Goal: Task Accomplishment & Management: Use online tool/utility

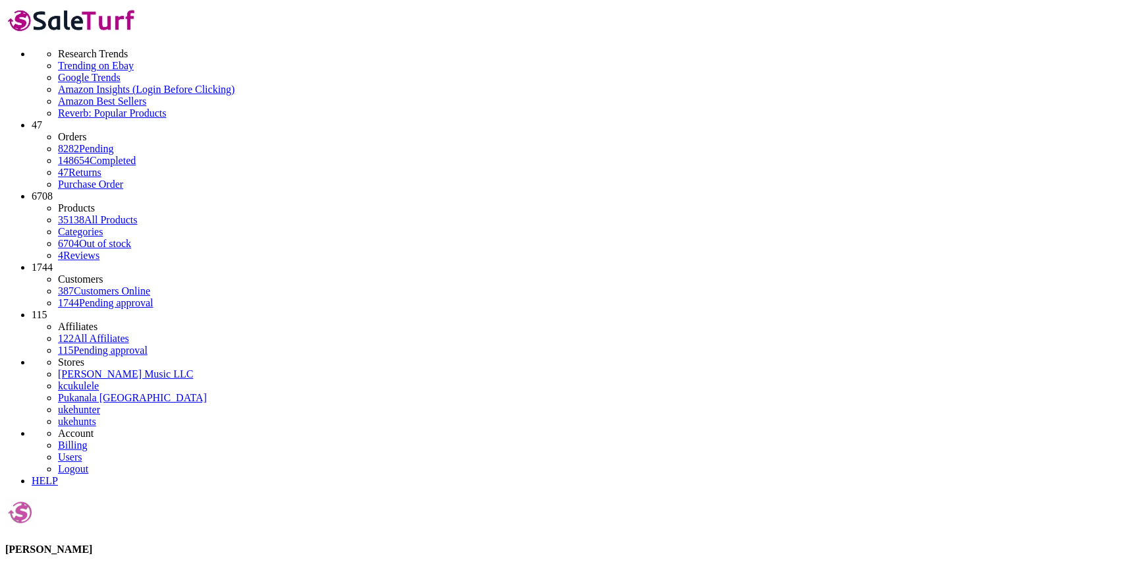
type input "c"
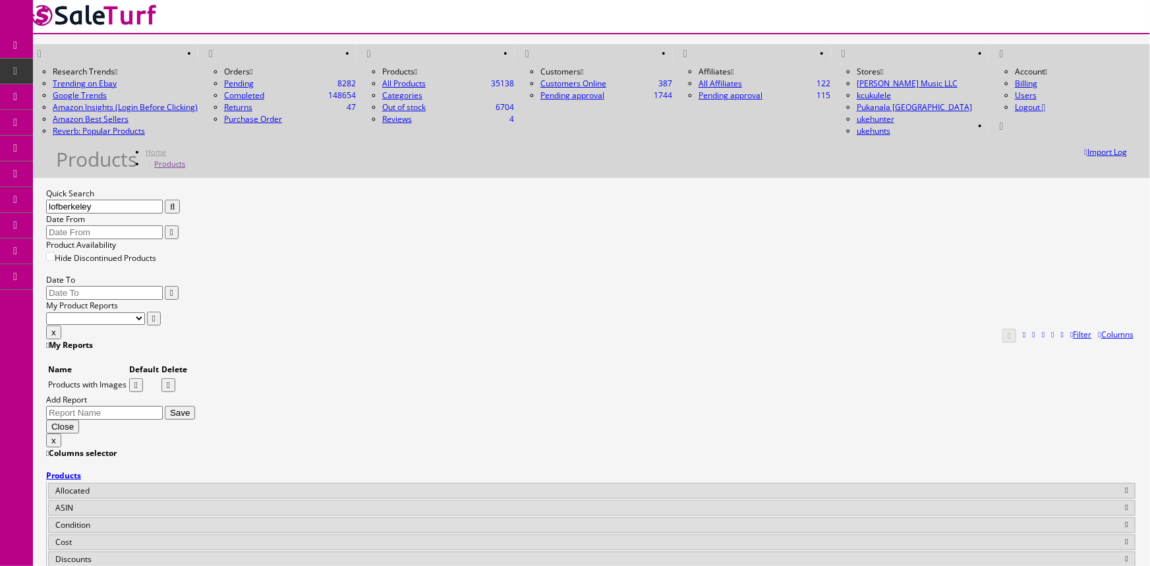
type input "lofberkeley"
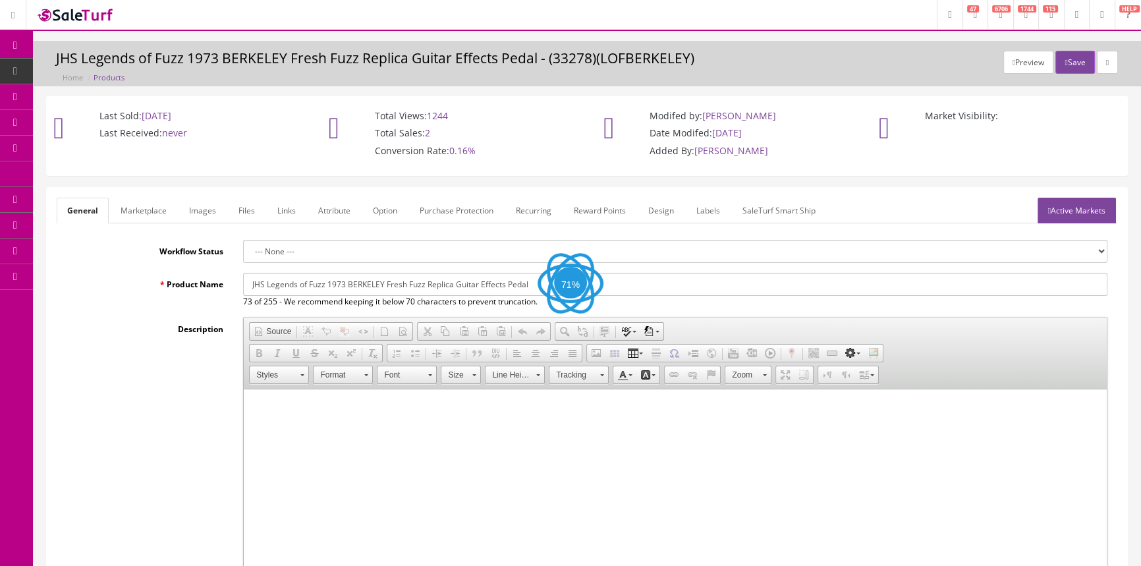
click at [198, 212] on link "Images" at bounding box center [203, 211] width 48 height 26
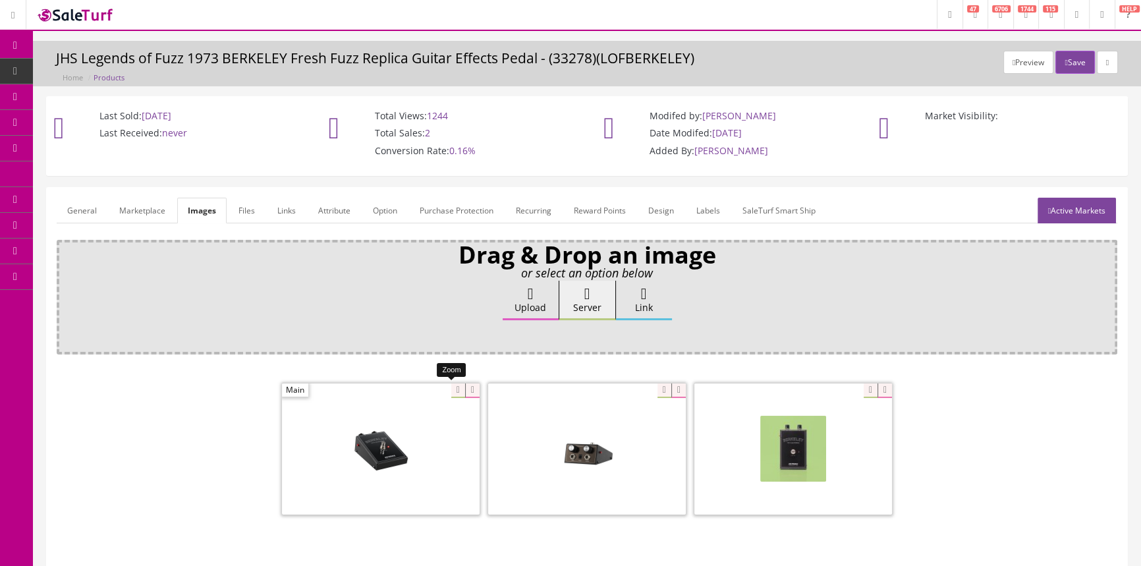
click at [448, 386] on div at bounding box center [381, 449] width 198 height 132
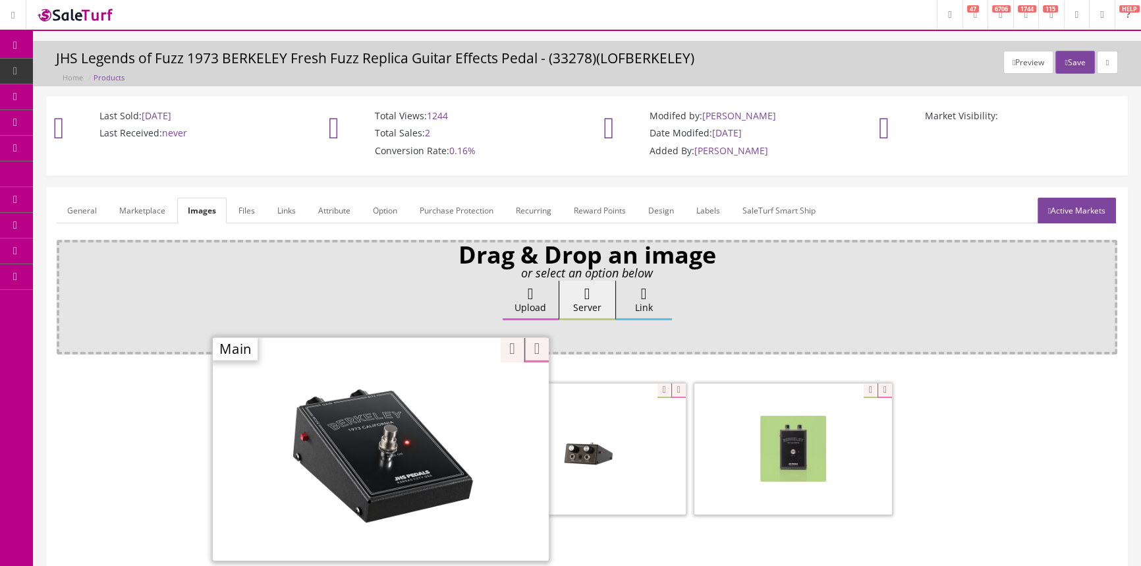
click at [316, 298] on div "Upload Server Link Ok" at bounding box center [587, 313] width 1042 height 65
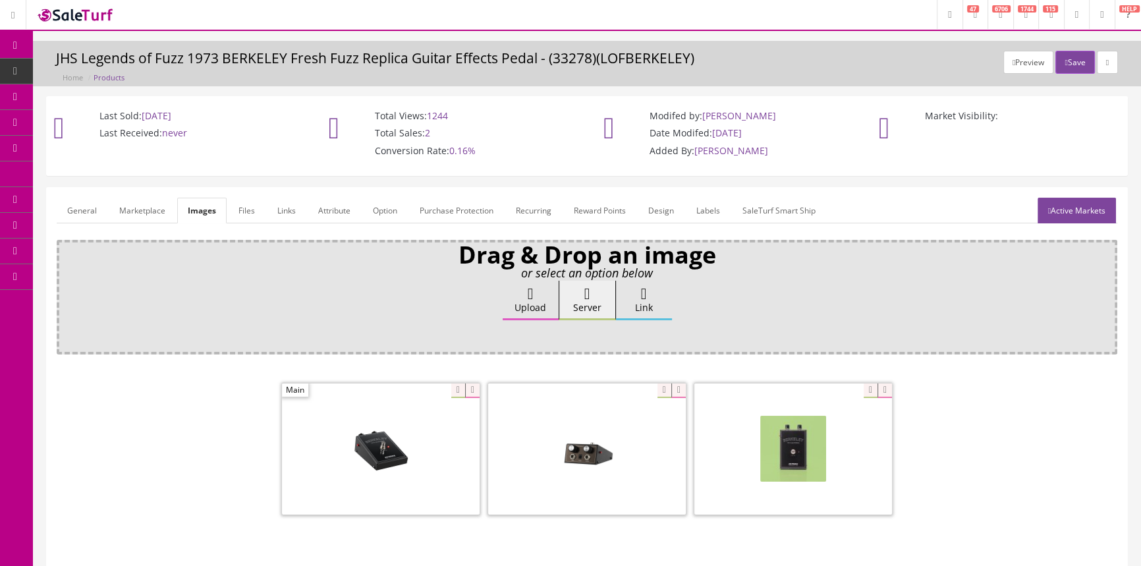
click at [67, 66] on link "Products" at bounding box center [102, 72] width 138 height 26
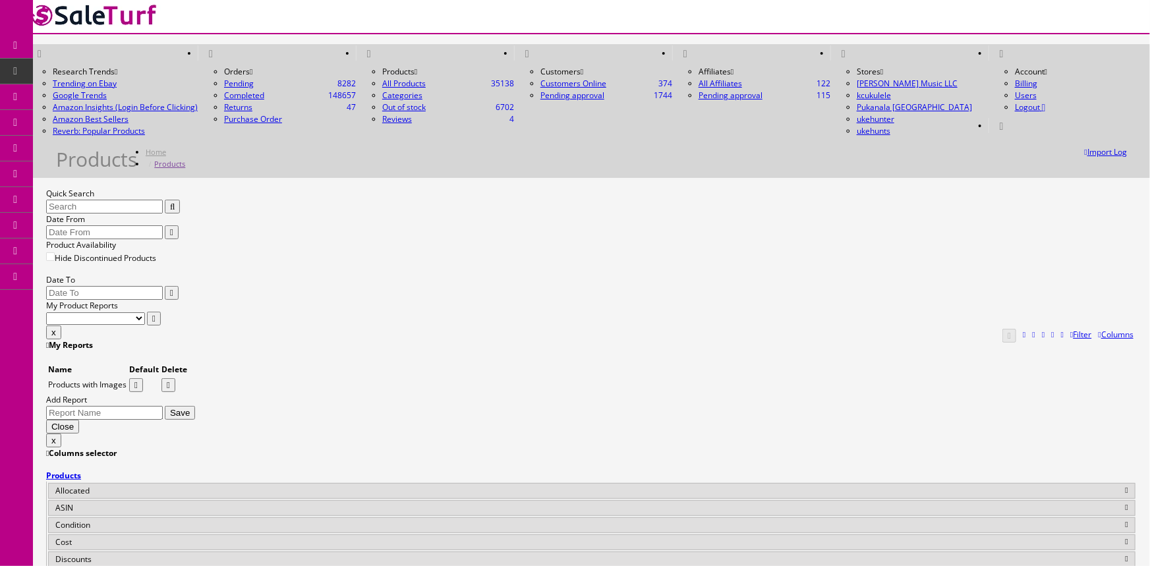
click at [163, 200] on input "Quick Search" at bounding box center [104, 207] width 117 height 14
type input "shell pink custom shop"
drag, startPoint x: 603, startPoint y: 328, endPoint x: 685, endPoint y: 329, distance: 82.4
copy td "9236081226-CZ581788"
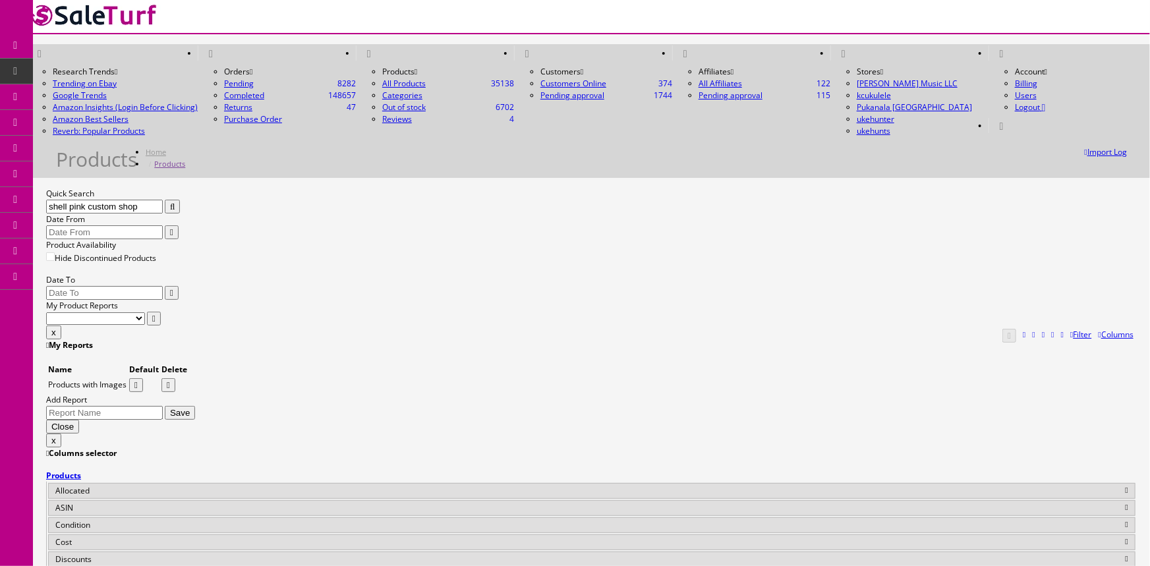
click at [104, 120] on span "POS Console" at bounding box center [101, 122] width 47 height 11
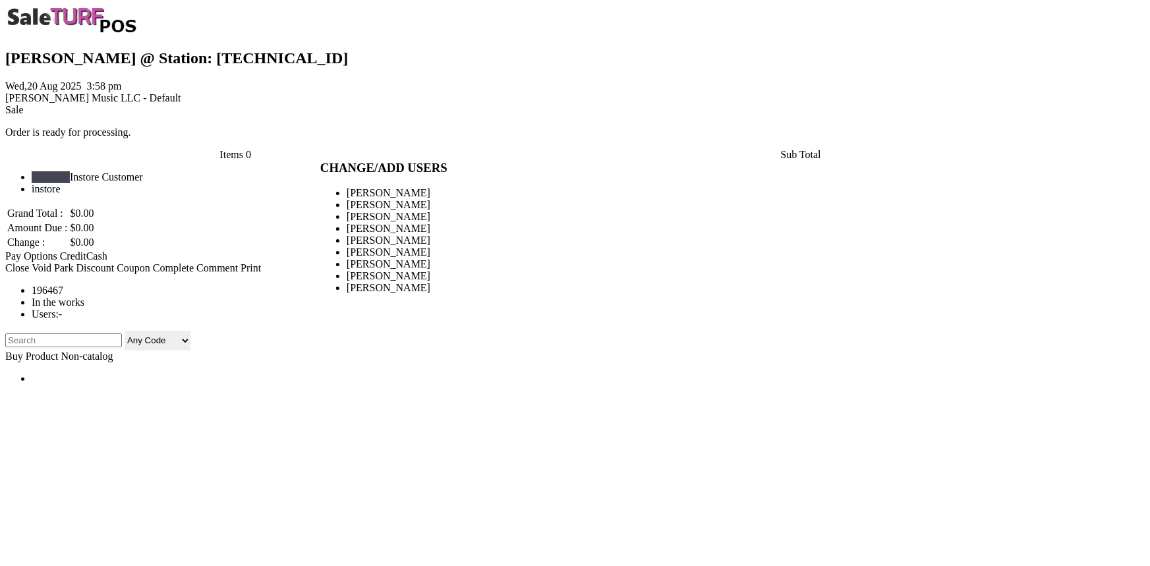
type input "amber helgren"
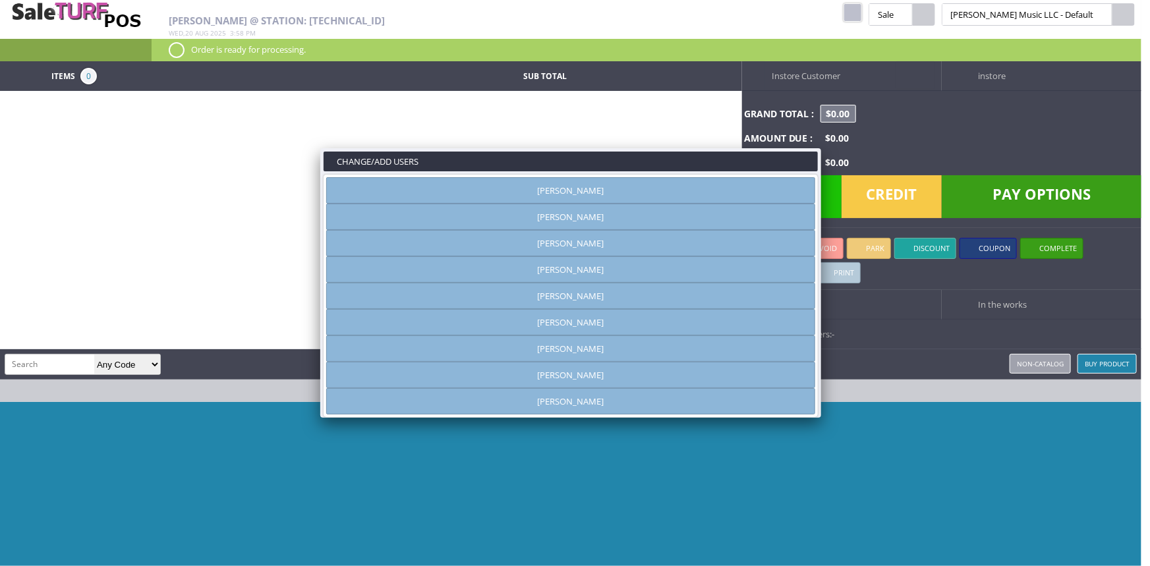
click at [552, 188] on link "[PERSON_NAME]" at bounding box center [570, 190] width 489 height 26
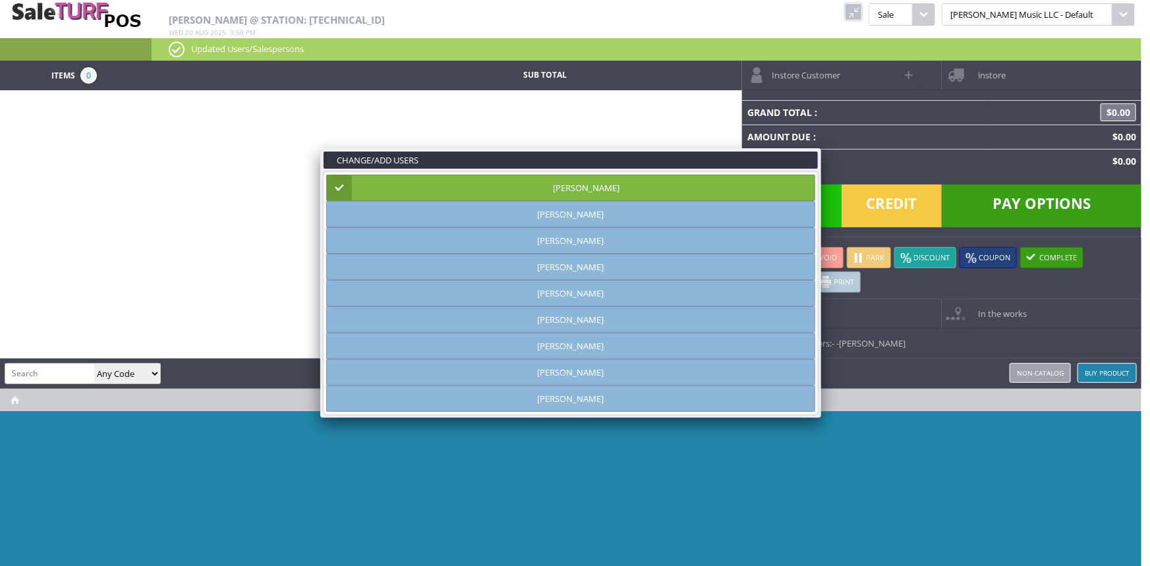
click at [819, 144] on link at bounding box center [821, 148] width 24 height 24
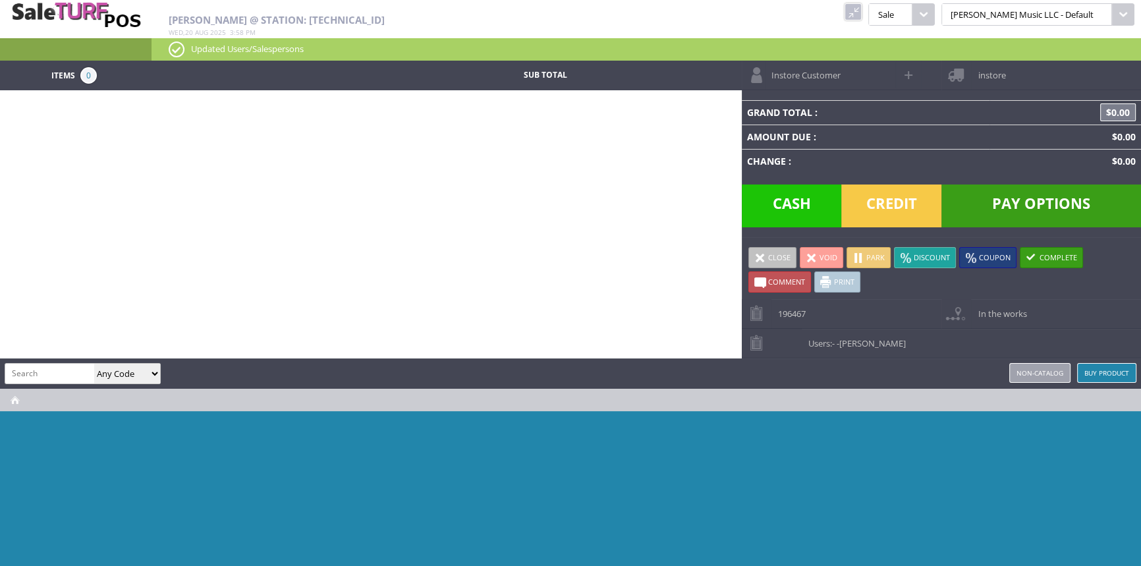
paste input "9236081226-CZ581788"
type input "9236081226-CZ581788"
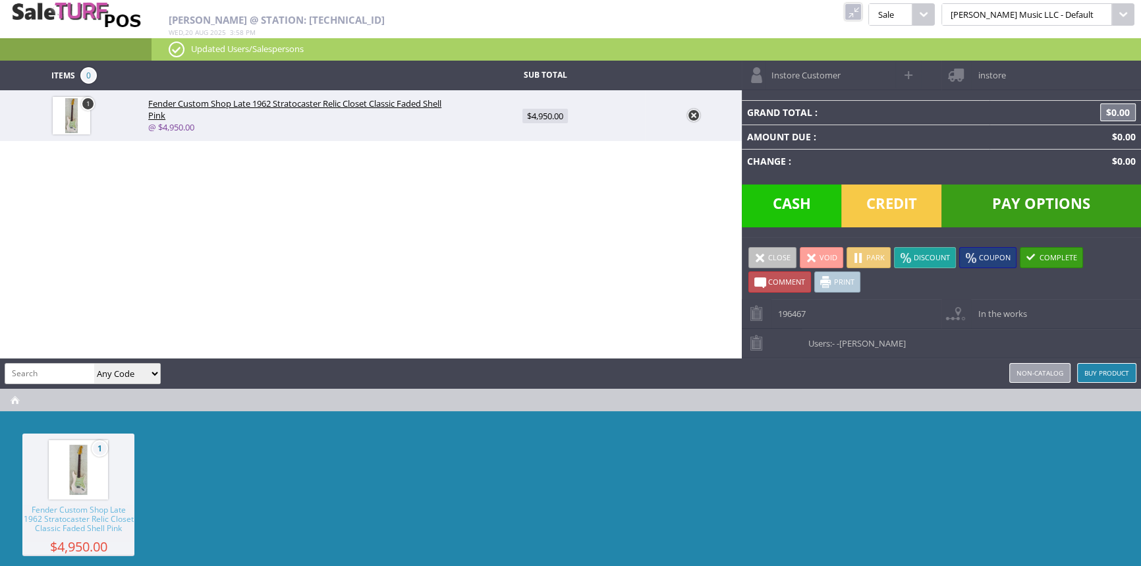
scroll to position [0, 0]
click at [544, 113] on span "$4,950.00" at bounding box center [545, 116] width 45 height 14
type input "4950"
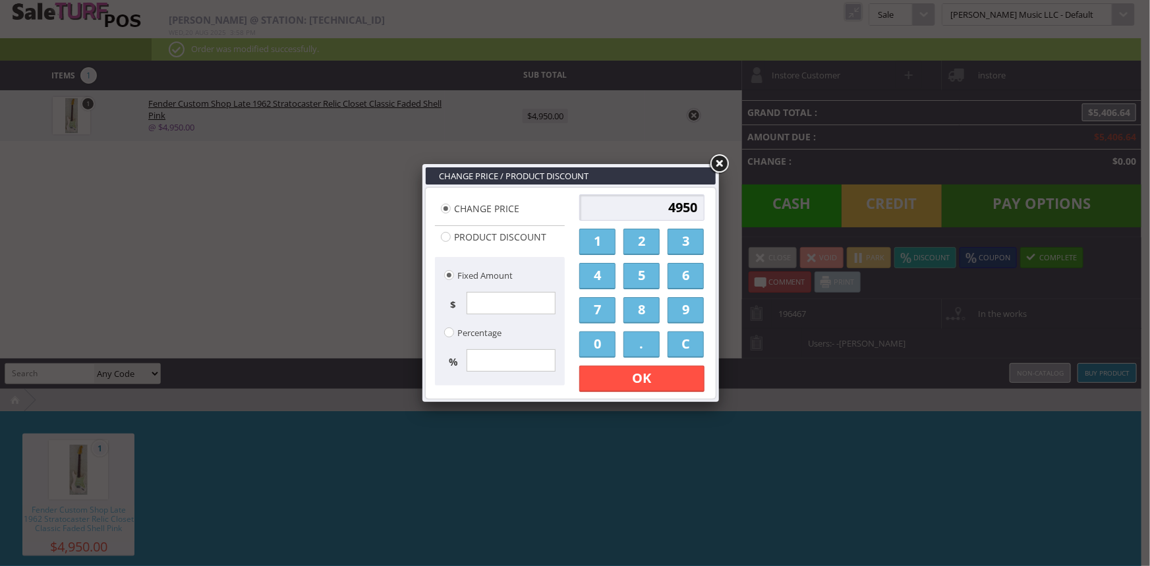
click at [661, 204] on input "4950" at bounding box center [641, 207] width 125 height 26
type input "0"
type input "3073.00"
click at [661, 378] on link "OK" at bounding box center [641, 379] width 125 height 26
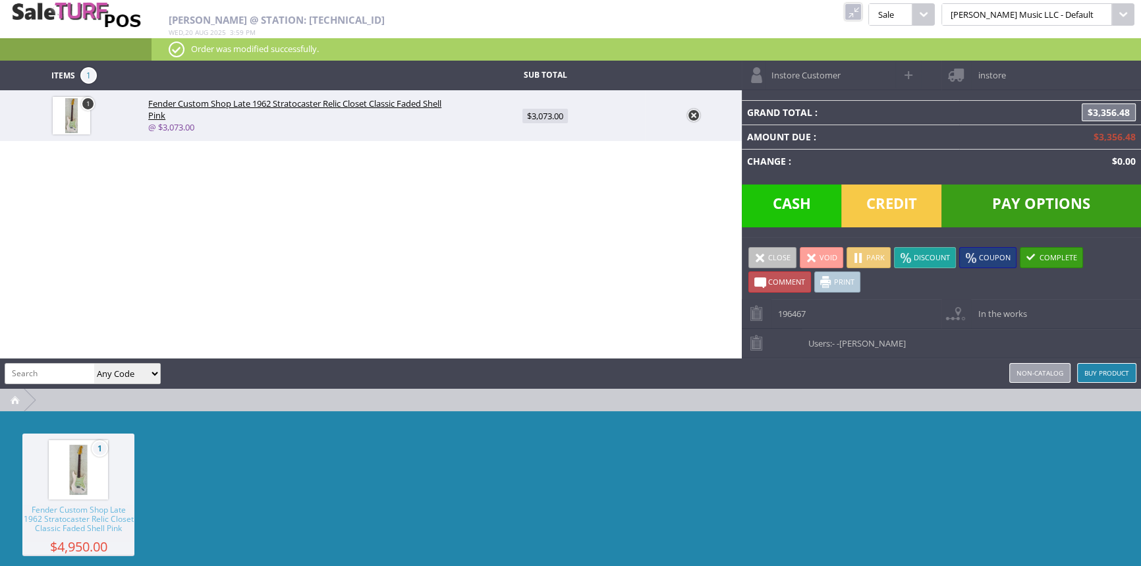
click at [862, 11] on link at bounding box center [853, 11] width 17 height 17
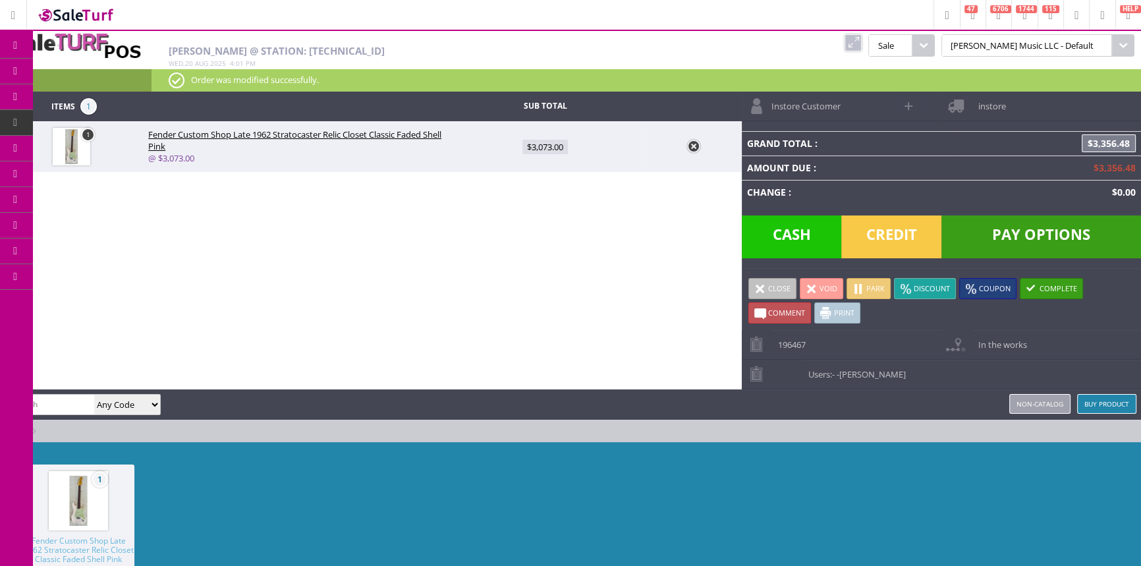
click at [55, 407] on input "search" at bounding box center [49, 404] width 89 height 19
paste input "0990823007"
type input "0990823007"
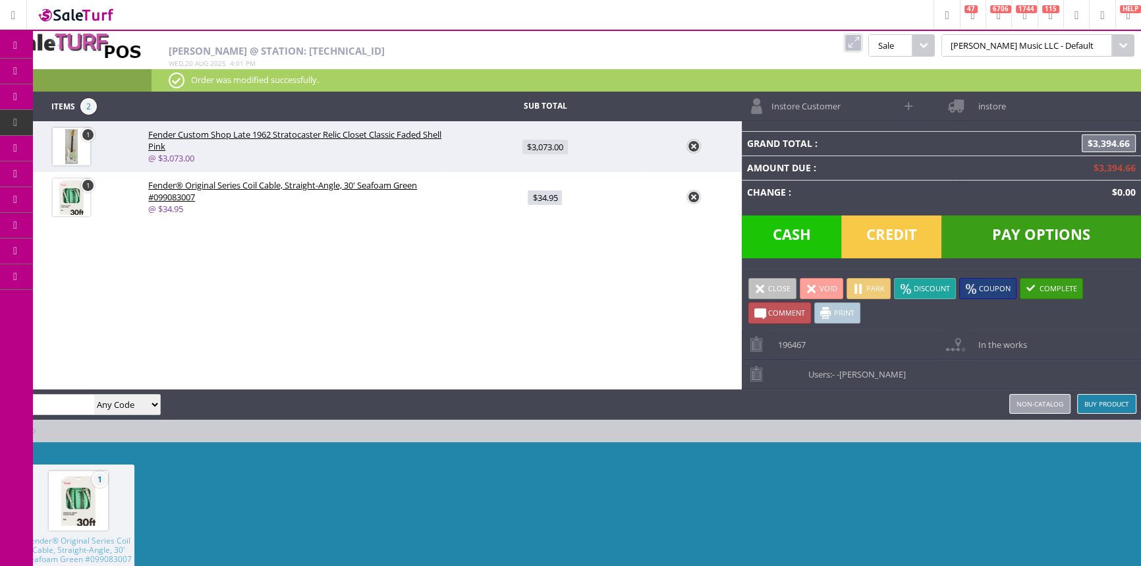
type input "air-1"
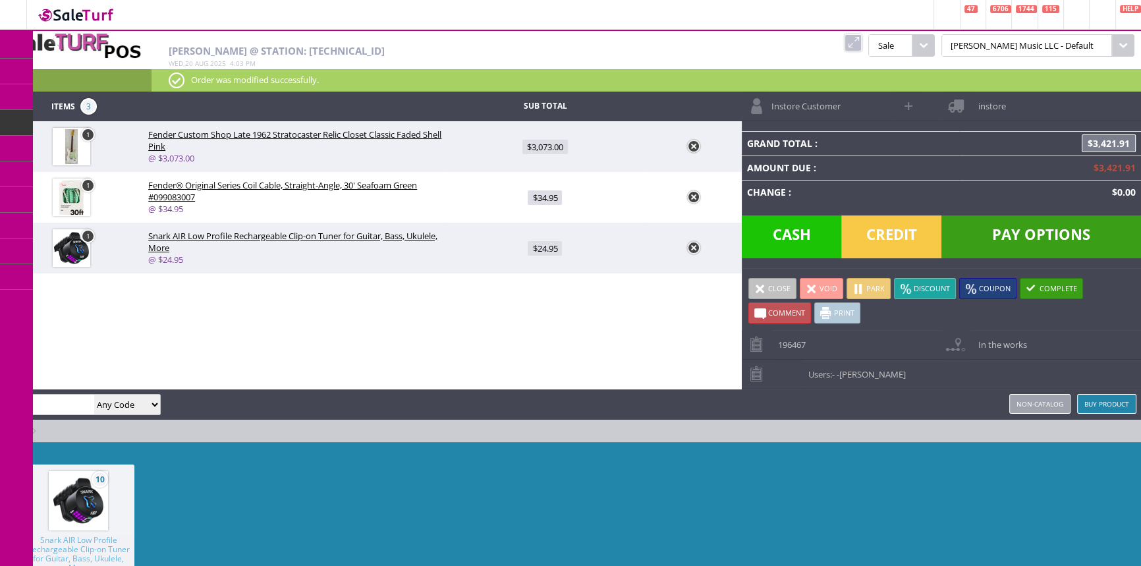
type input "2223"
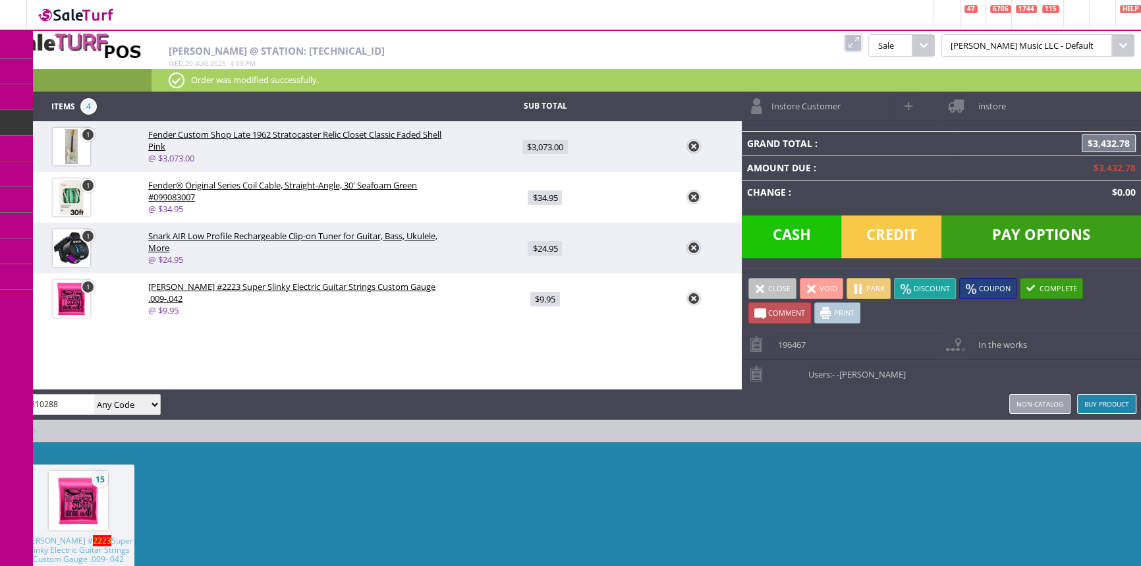
type input "0990810288"
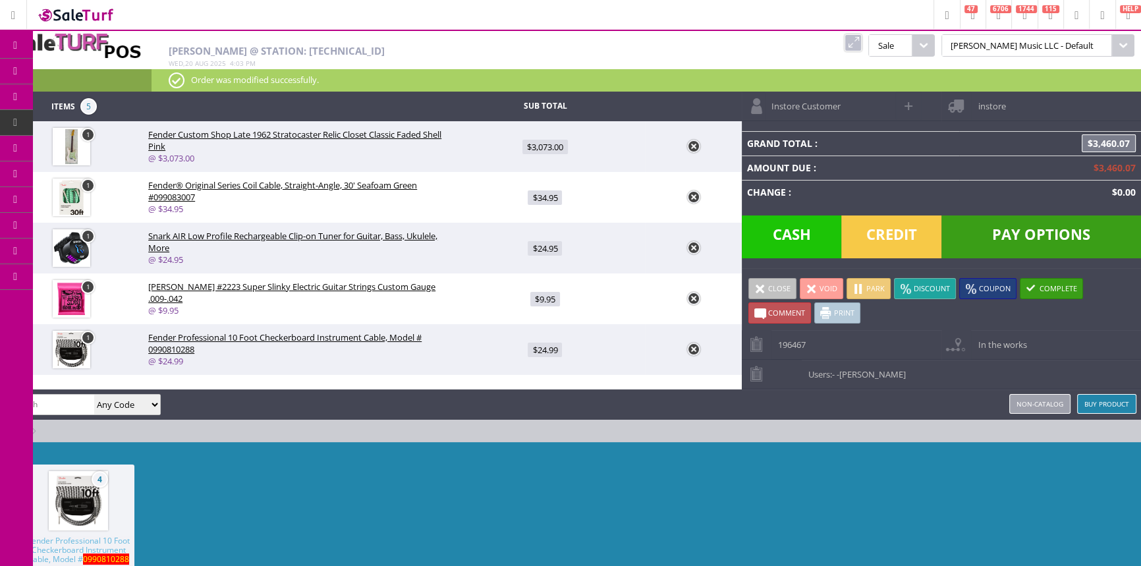
click at [552, 298] on span "$9.95" at bounding box center [545, 299] width 30 height 14
type input "9.95"
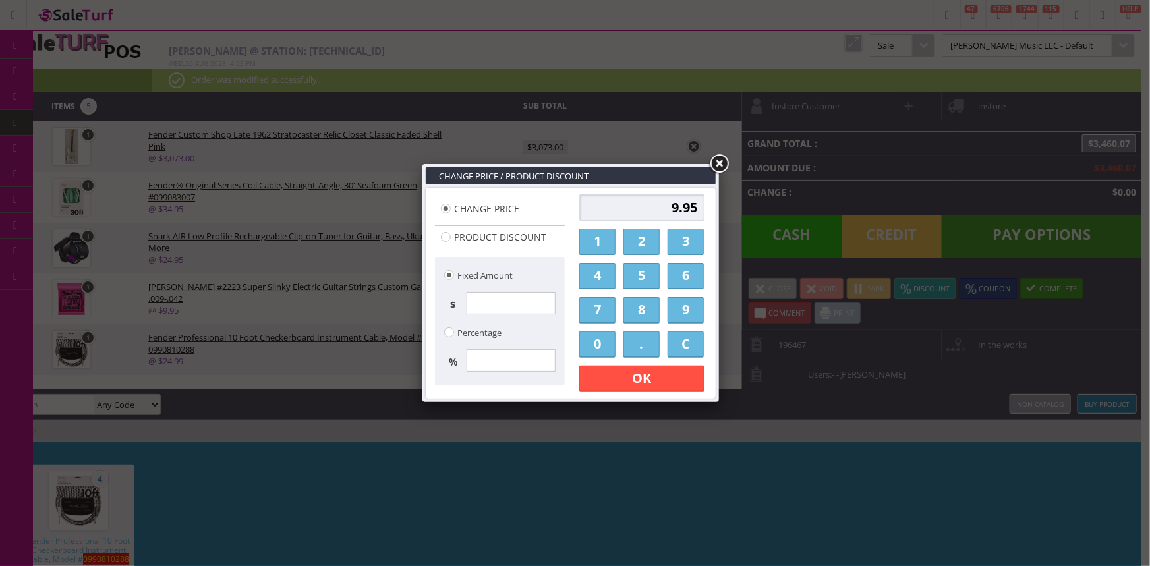
click at [700, 205] on input "9.95" at bounding box center [641, 207] width 125 height 26
type input "9.00"
click at [671, 380] on link "OK" at bounding box center [641, 379] width 125 height 26
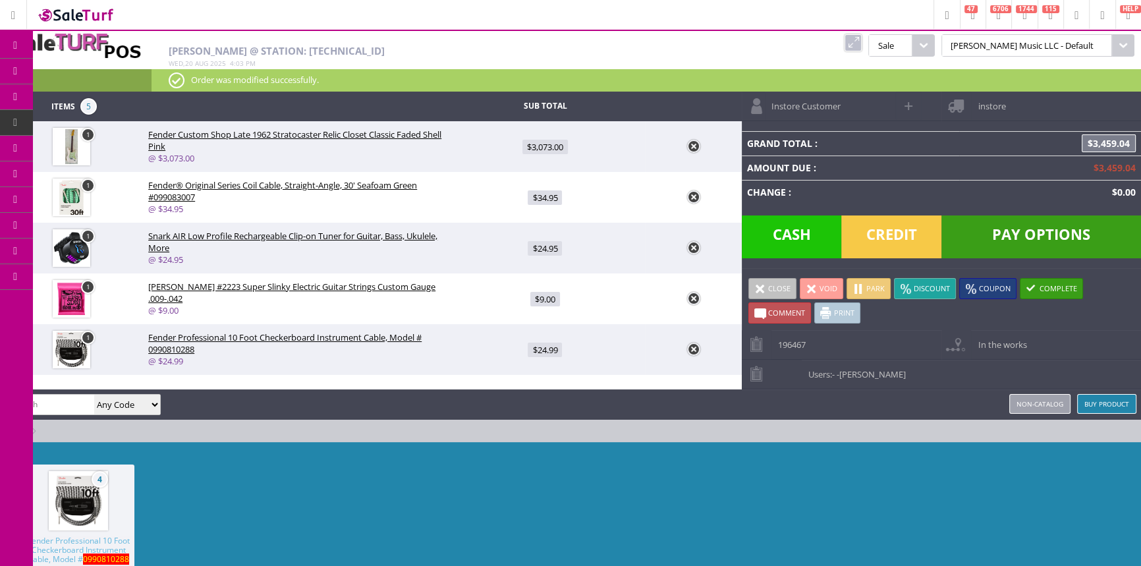
click at [542, 349] on span "$24.99" at bounding box center [545, 350] width 34 height 14
type input "24.99"
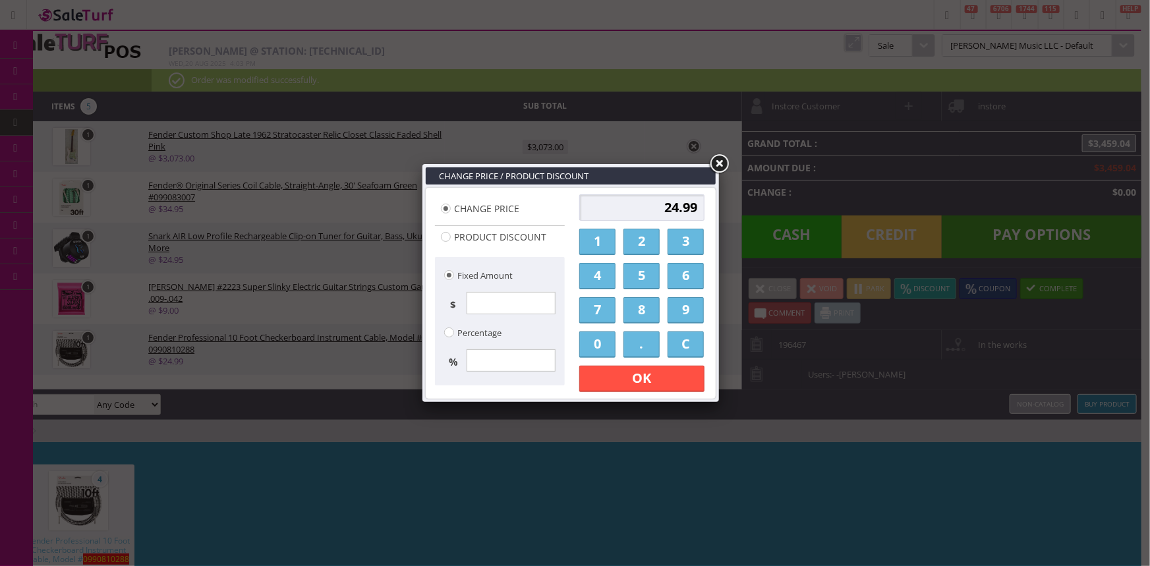
click at [700, 207] on input "24.99" at bounding box center [641, 207] width 125 height 26
type input "2"
type input "23.00"
click at [676, 385] on link "OK" at bounding box center [641, 379] width 125 height 26
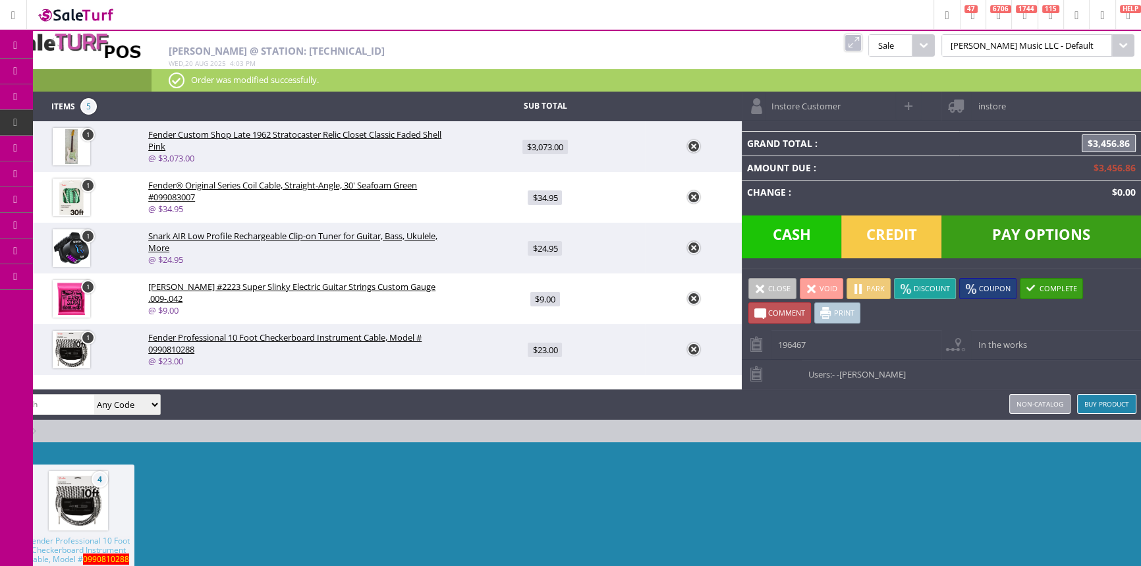
click at [547, 249] on span "$24.95" at bounding box center [545, 248] width 34 height 14
type input "24.95"
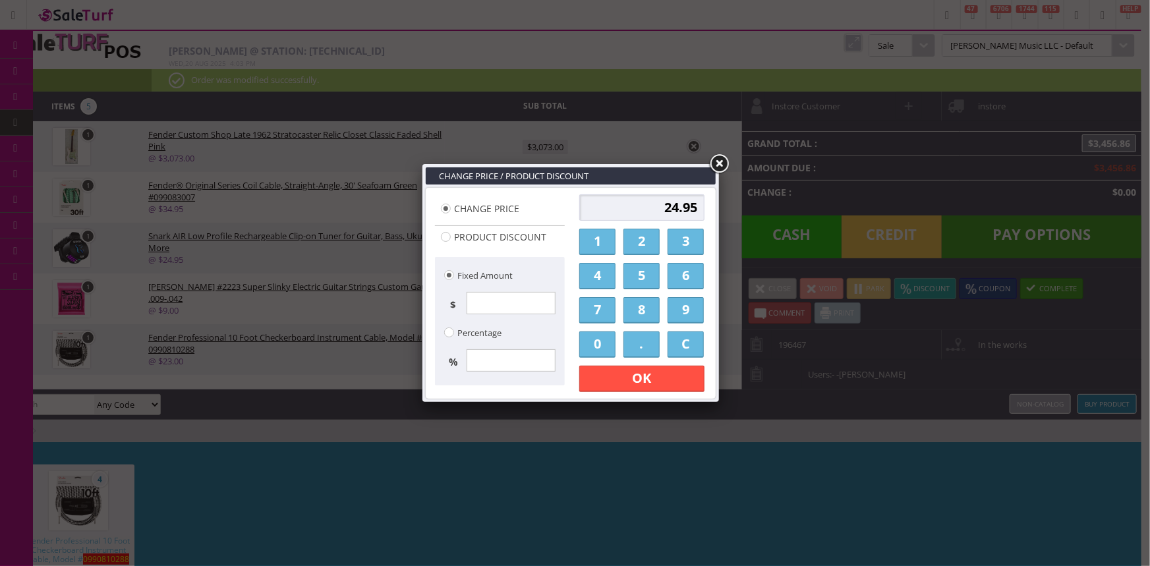
click at [645, 208] on input "24.95" at bounding box center [641, 207] width 125 height 26
type input "5"
type input "23.00"
click at [654, 381] on link "OK" at bounding box center [641, 379] width 125 height 26
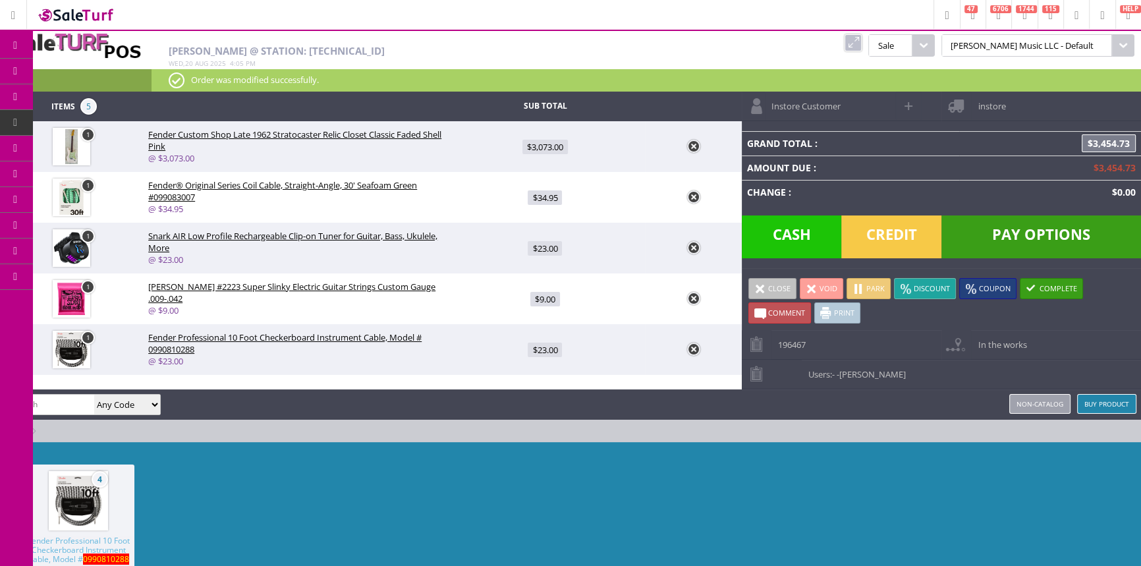
click at [862, 42] on link at bounding box center [853, 42] width 17 height 17
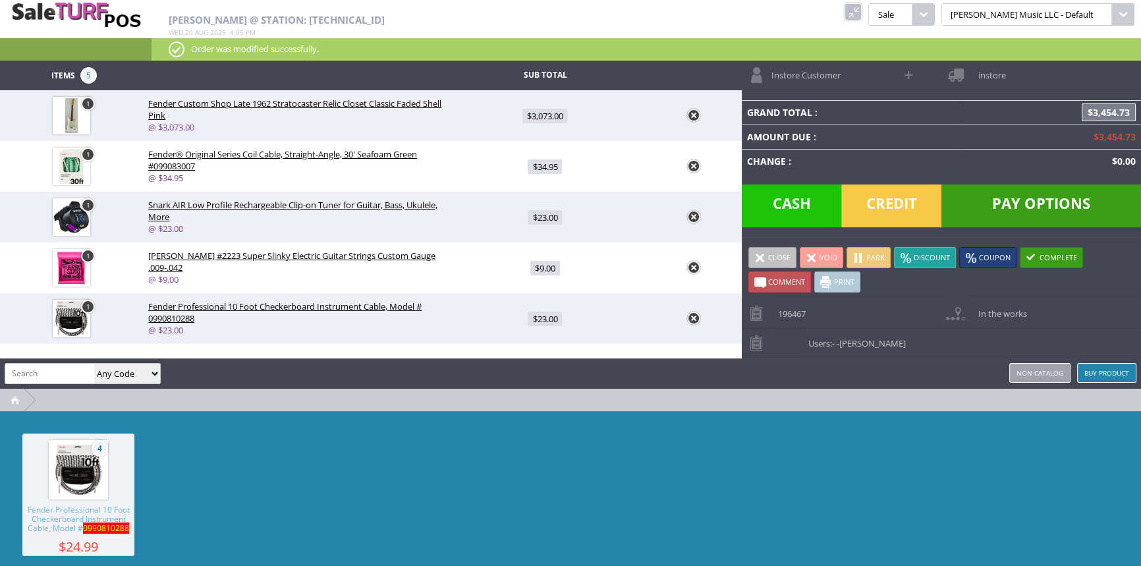
click at [53, 376] on input "search" at bounding box center [49, 373] width 89 height 19
paste input "2723"
type input "2723"
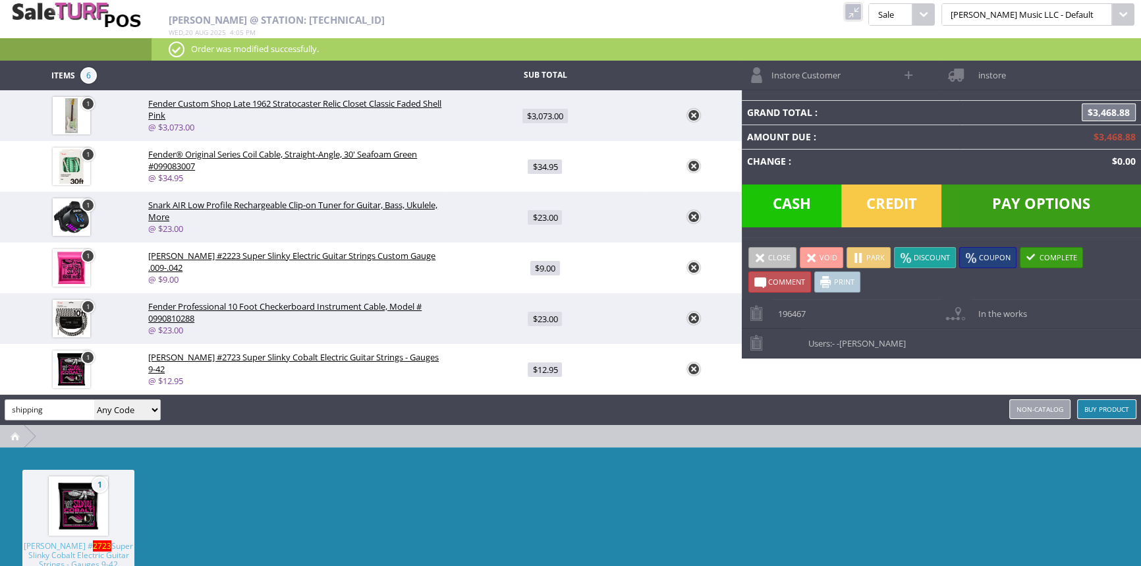
type input "shipping"
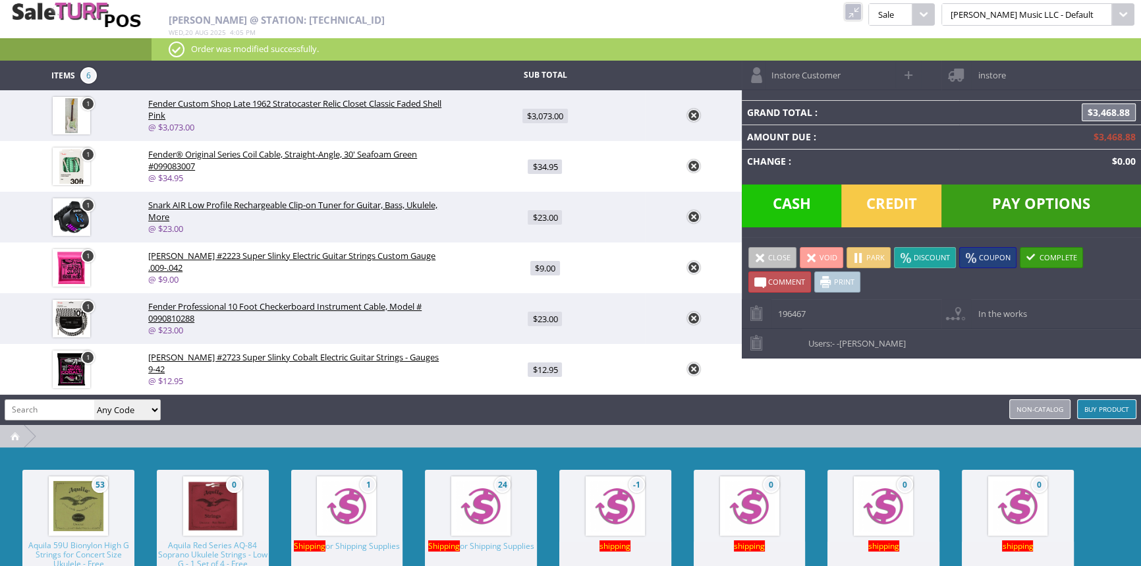
click at [456, 512] on img at bounding box center [481, 506] width 50 height 50
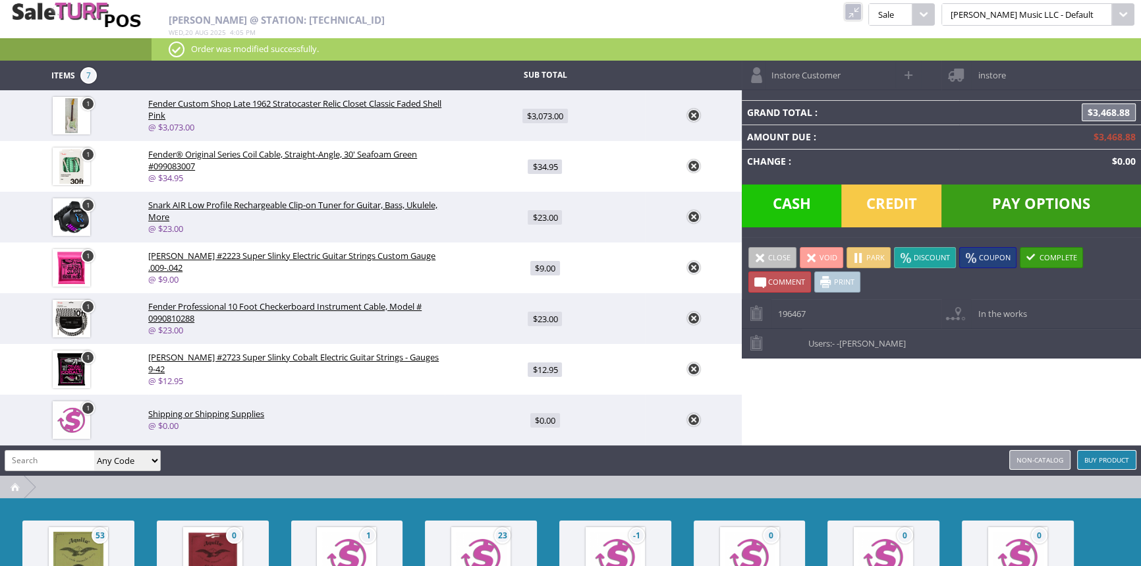
click at [552, 422] on span "$0.00" at bounding box center [545, 420] width 30 height 14
type input "0"
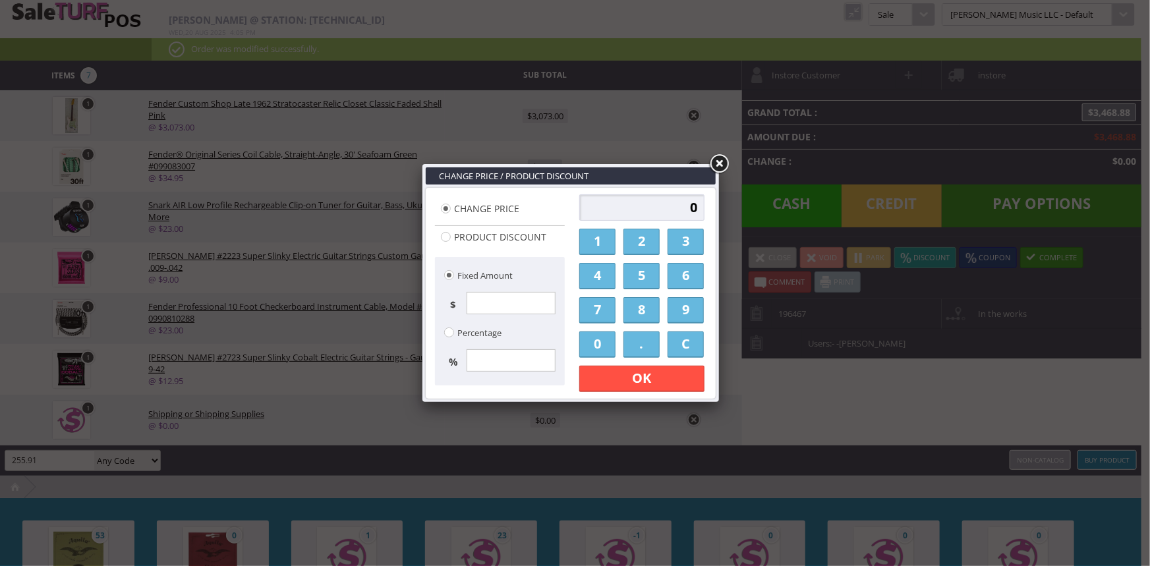
type input "255.91"
click at [633, 217] on input "0" at bounding box center [641, 207] width 125 height 26
type input "255.91"
click at [667, 374] on link "OK" at bounding box center [641, 379] width 125 height 26
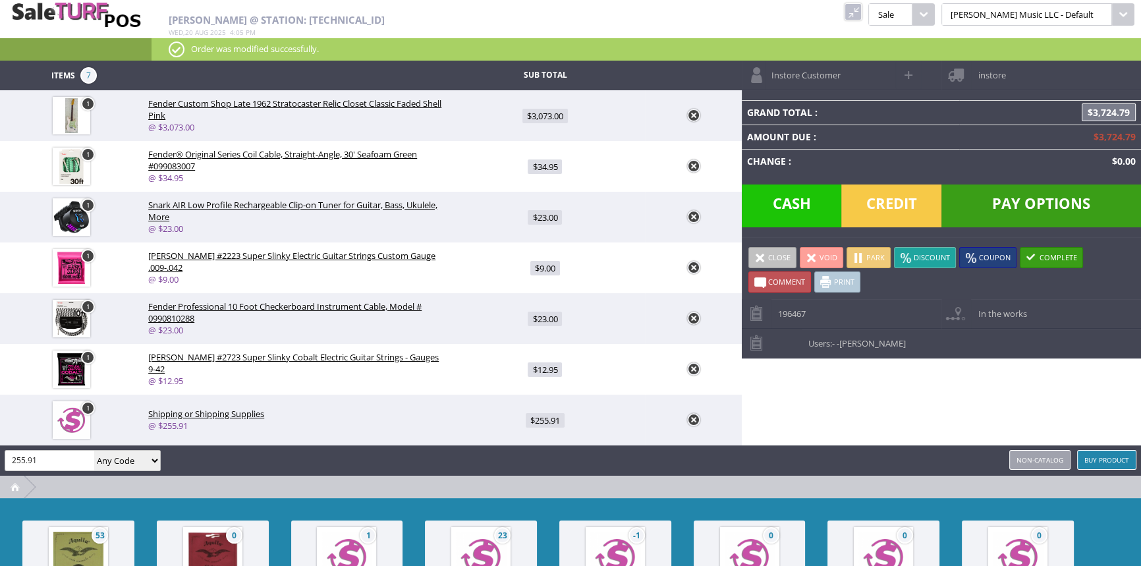
click at [909, 70] on span at bounding box center [909, 74] width 15 height 15
select select "6"
select select "1"
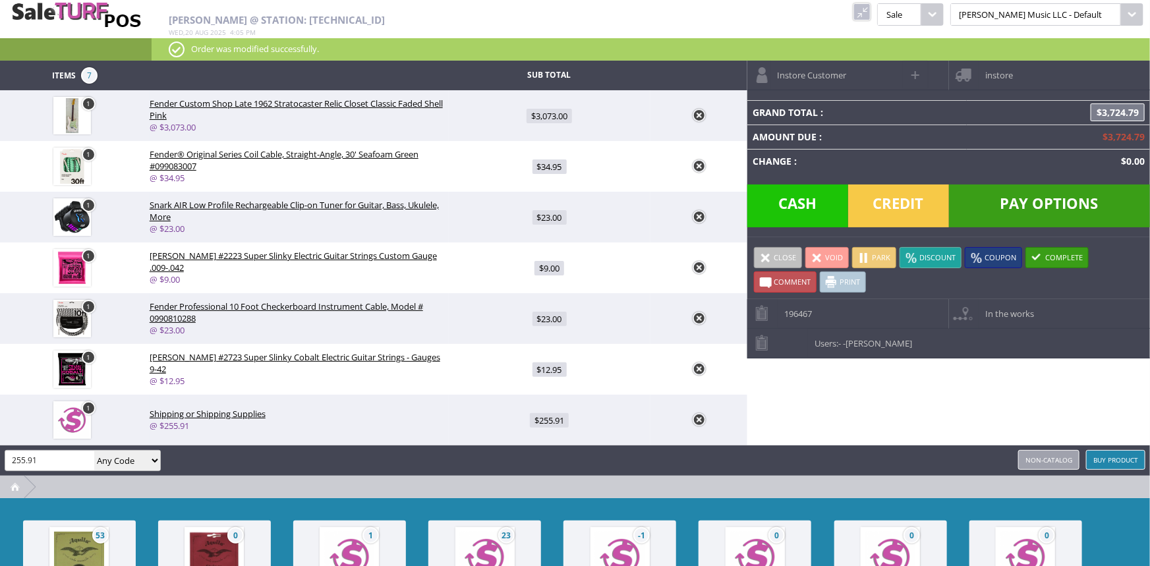
select select "6"
select select "1"
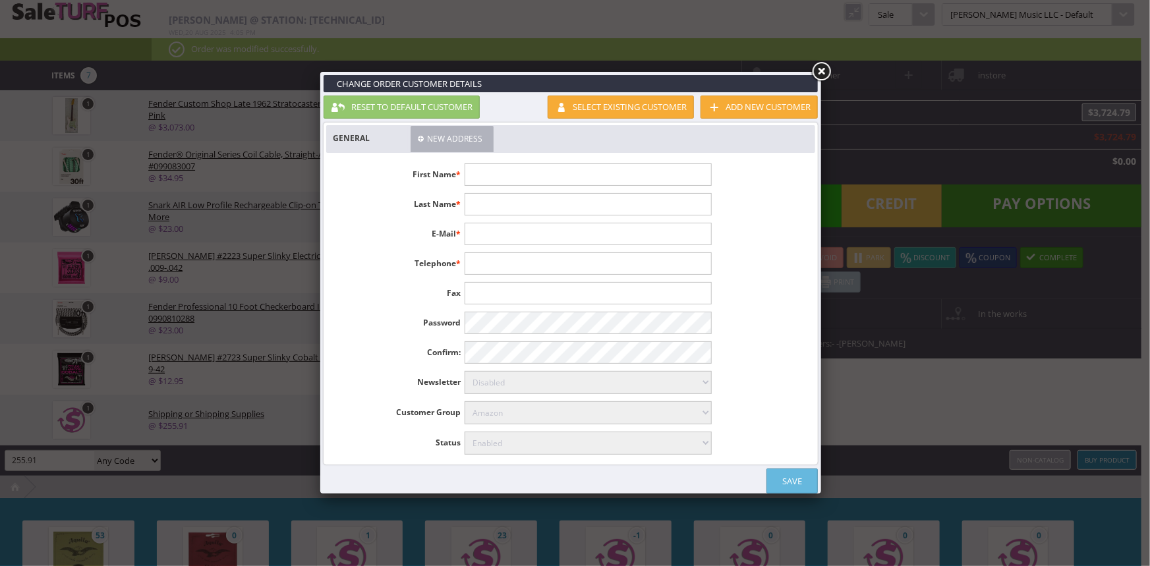
click at [637, 171] on input "text" at bounding box center [588, 174] width 246 height 22
type input "Sally"
type input "O'Toole"
type input "sallygcrocker@gmail.com"
type input "415-290-9218"
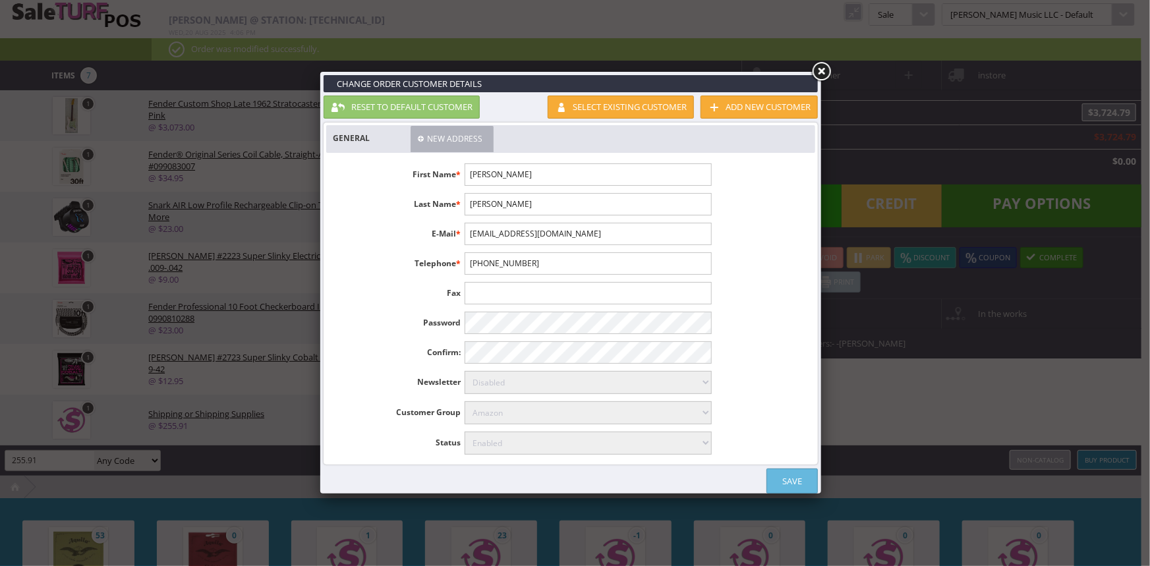
click at [779, 470] on link "Save" at bounding box center [791, 480] width 51 height 25
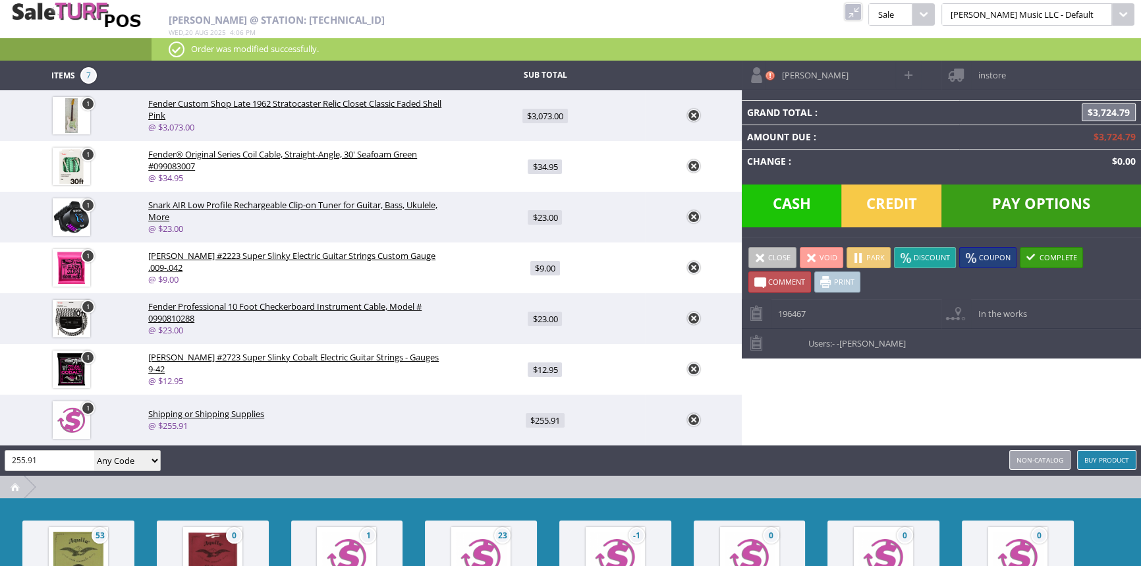
click at [995, 68] on span "instore" at bounding box center [988, 71] width 34 height 20
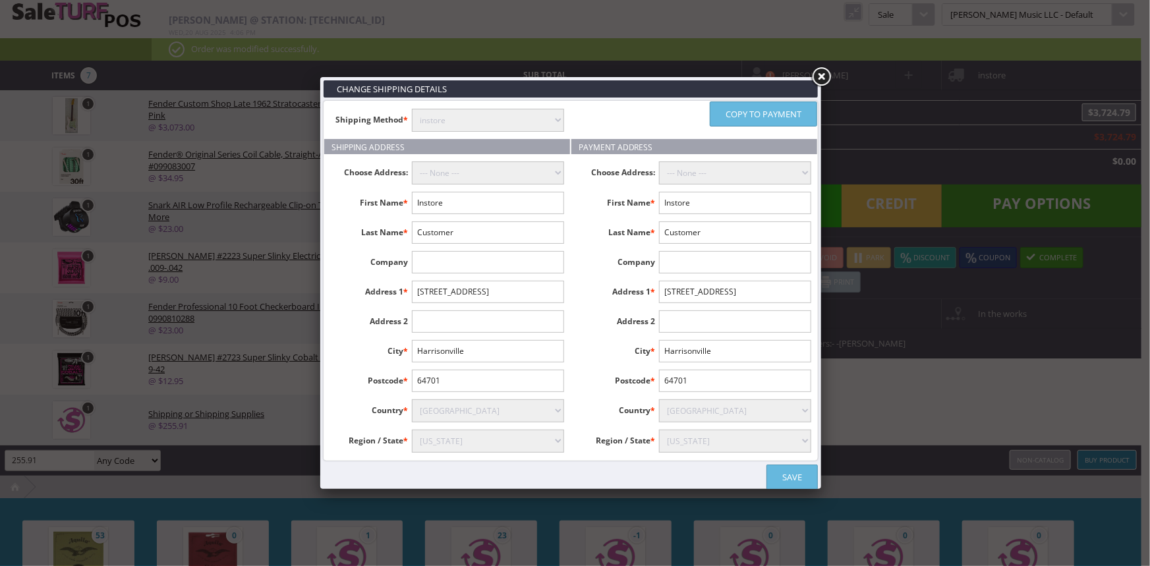
click at [534, 117] on select "instore Free Shipping (2-7days) ($0) Per Item Shipping ($6) text_description ($…" at bounding box center [488, 120] width 152 height 23
select select "free.free"
click at [412, 109] on select "instore Free Shipping (2-7days) ($0) Per Item Shipping ($6) text_description ($…" at bounding box center [488, 120] width 152 height 23
click at [534, 200] on input "Instore" at bounding box center [488, 203] width 152 height 22
type input "I"
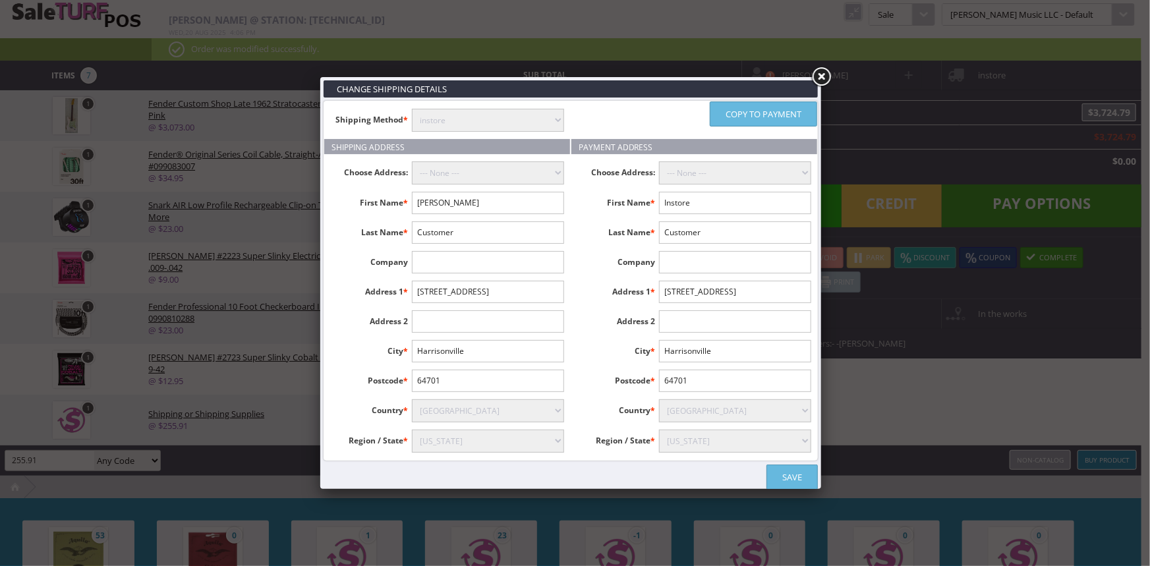
type input "Sally"
type input "O'Toole"
type input "17979 Camino De La Mitra"
type input "Rancho Santa Fe"
click at [537, 349] on input "Rancho Santa Fe" at bounding box center [488, 351] width 152 height 22
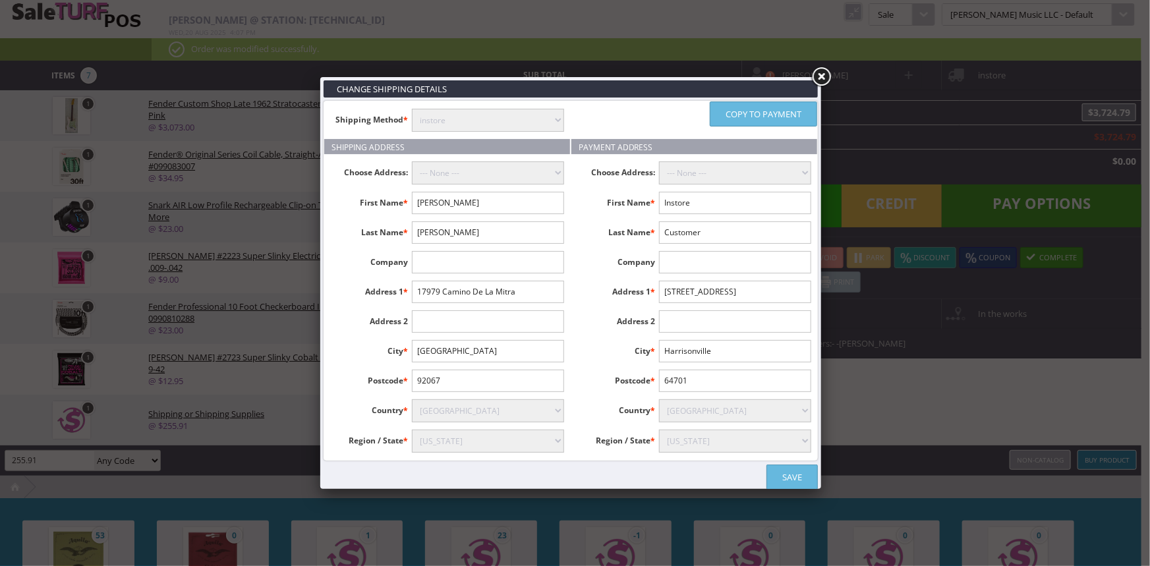
type input "92067"
select select "3624"
click at [800, 115] on link "Copy to payment" at bounding box center [763, 113] width 107 height 25
type input "Sally"
type input "O'Toole"
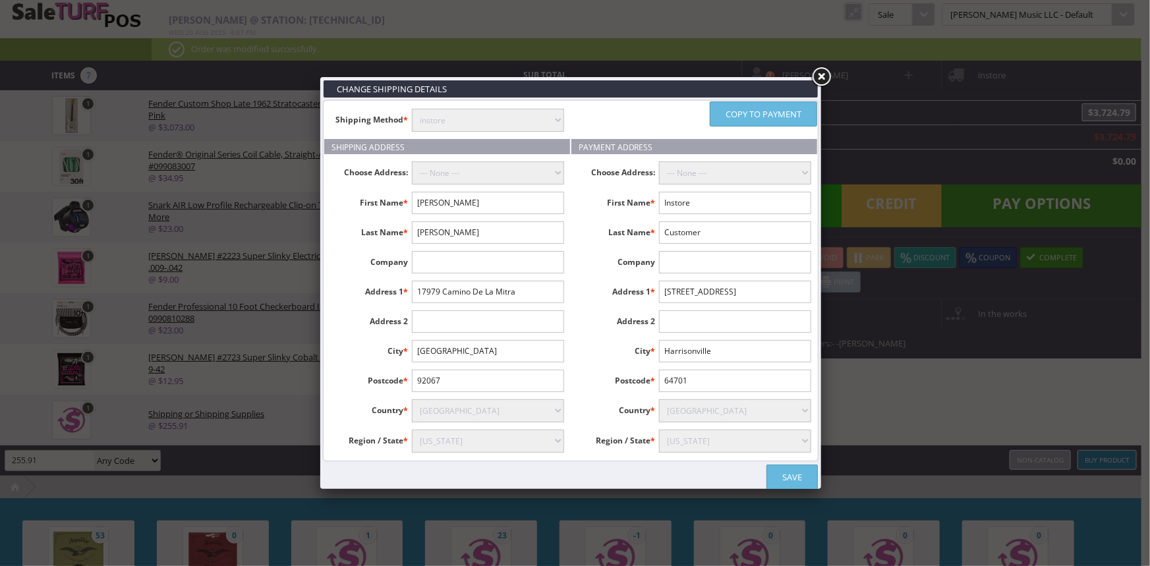
type input "17979 Camino De La Mitra"
type input "Rancho Santa Fe"
type input "92067"
select select "3624"
click at [806, 471] on link "Save" at bounding box center [791, 477] width 51 height 25
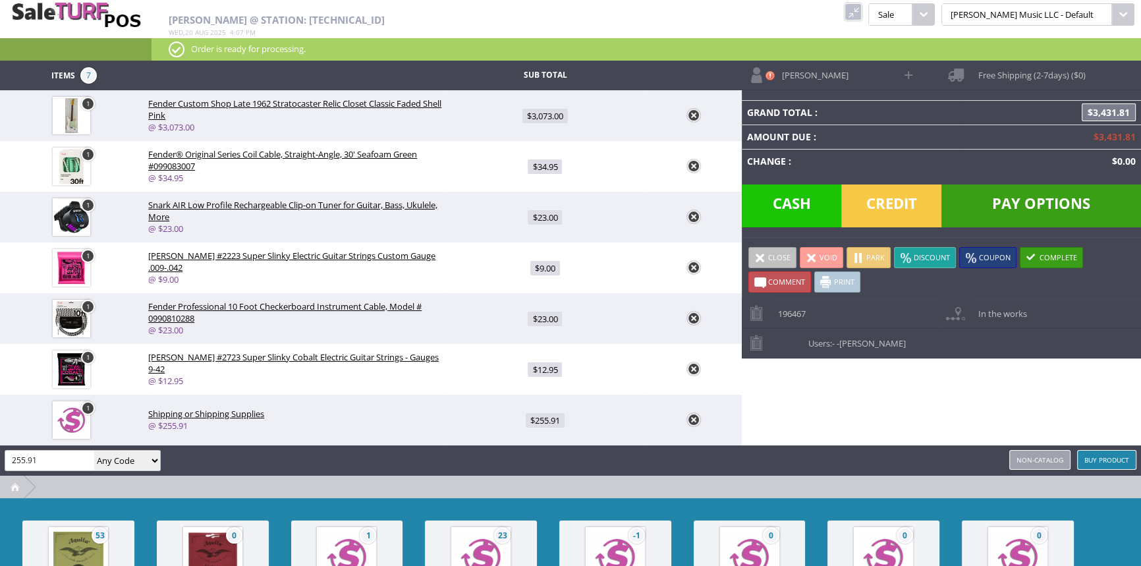
click at [543, 169] on span "$34.95" at bounding box center [545, 166] width 34 height 14
type input "34.95"
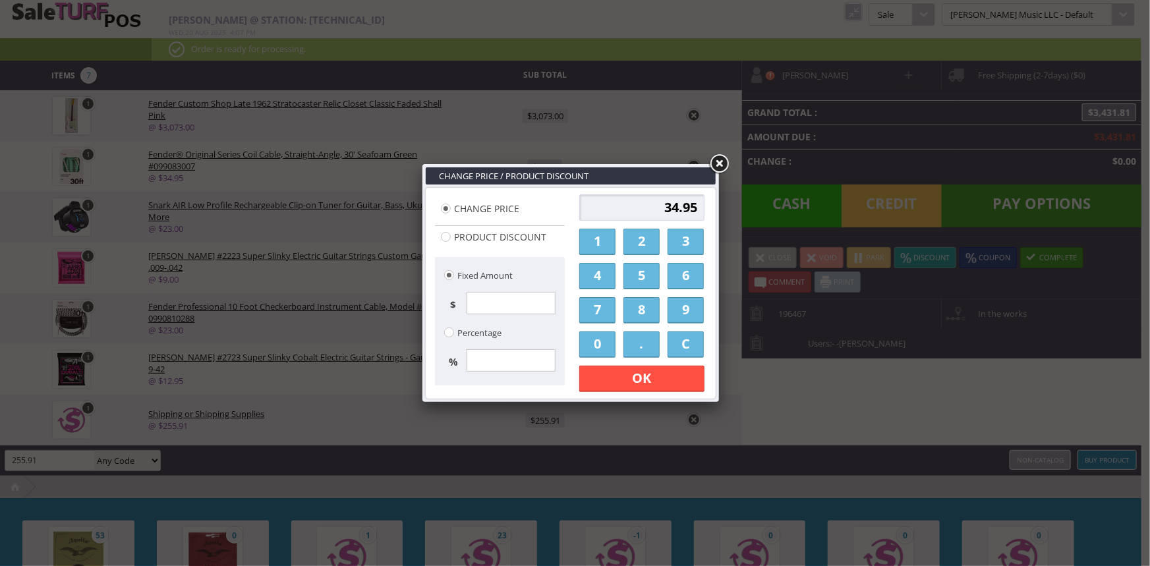
click at [669, 208] on input "34.95" at bounding box center [641, 207] width 125 height 26
type input "32.95"
click at [675, 382] on link "OK" at bounding box center [641, 379] width 125 height 26
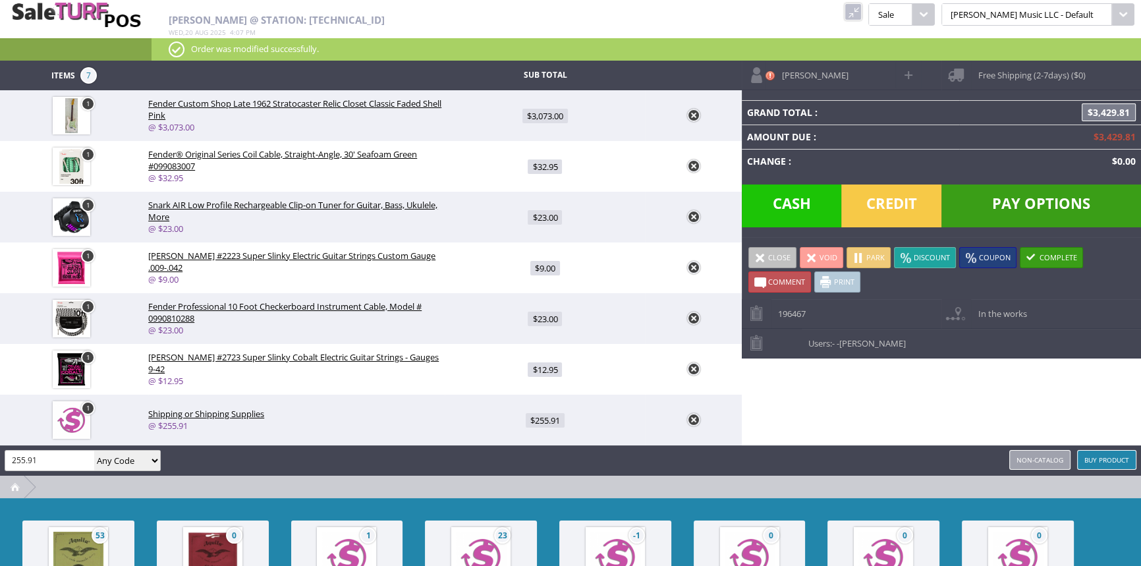
click at [544, 368] on span "$12.95" at bounding box center [545, 369] width 34 height 14
type input "12.95"
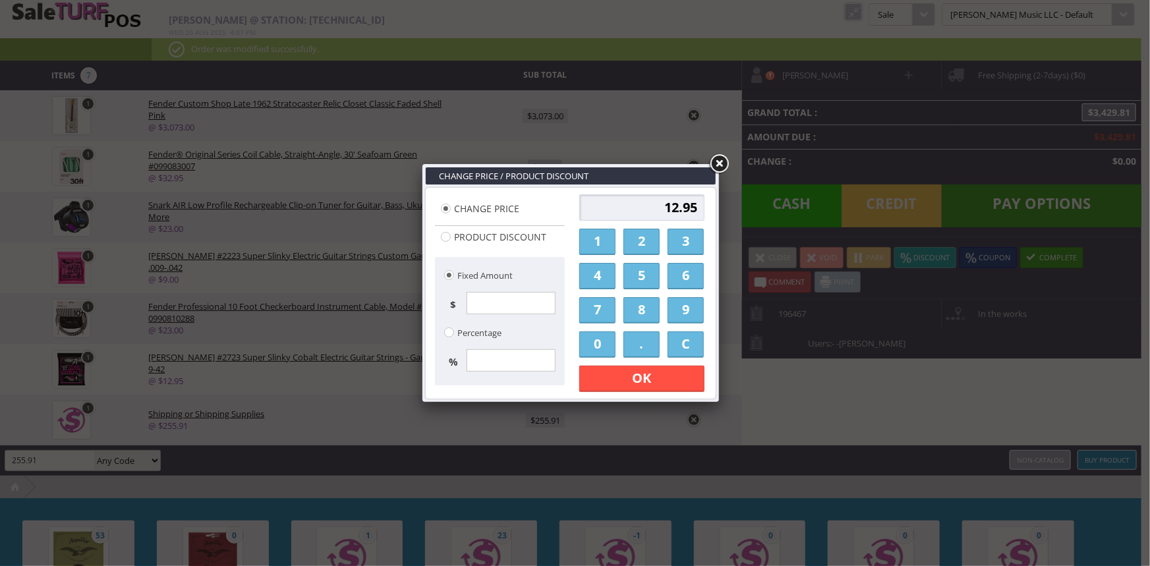
click at [677, 206] on input "12.95" at bounding box center [641, 207] width 125 height 26
type input "11.95"
click at [662, 385] on link "OK" at bounding box center [641, 379] width 125 height 26
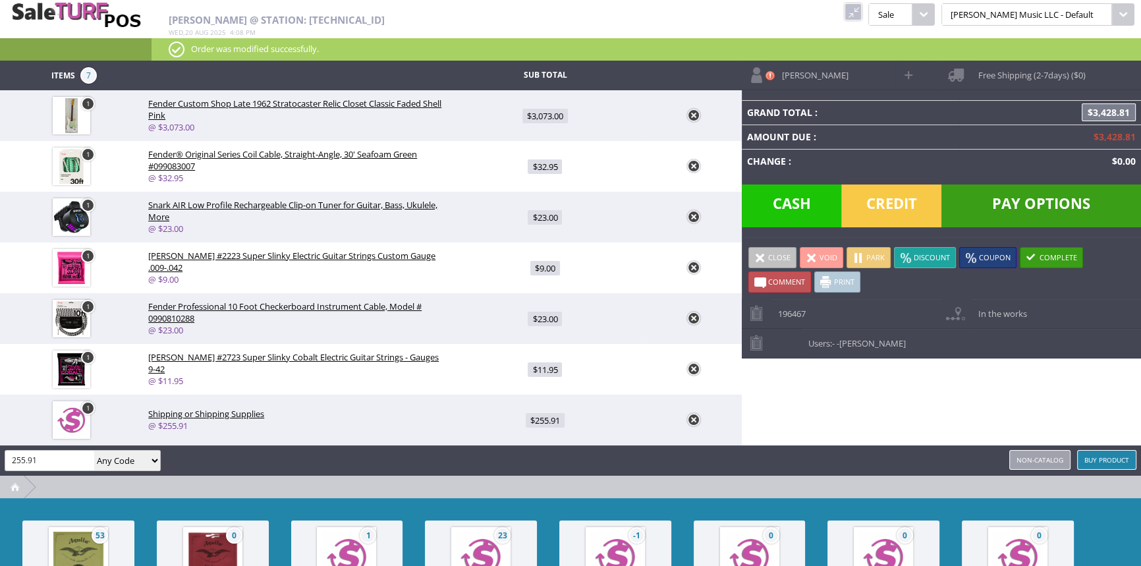
click at [1026, 204] on span "Pay Options" at bounding box center [1042, 205] width 200 height 43
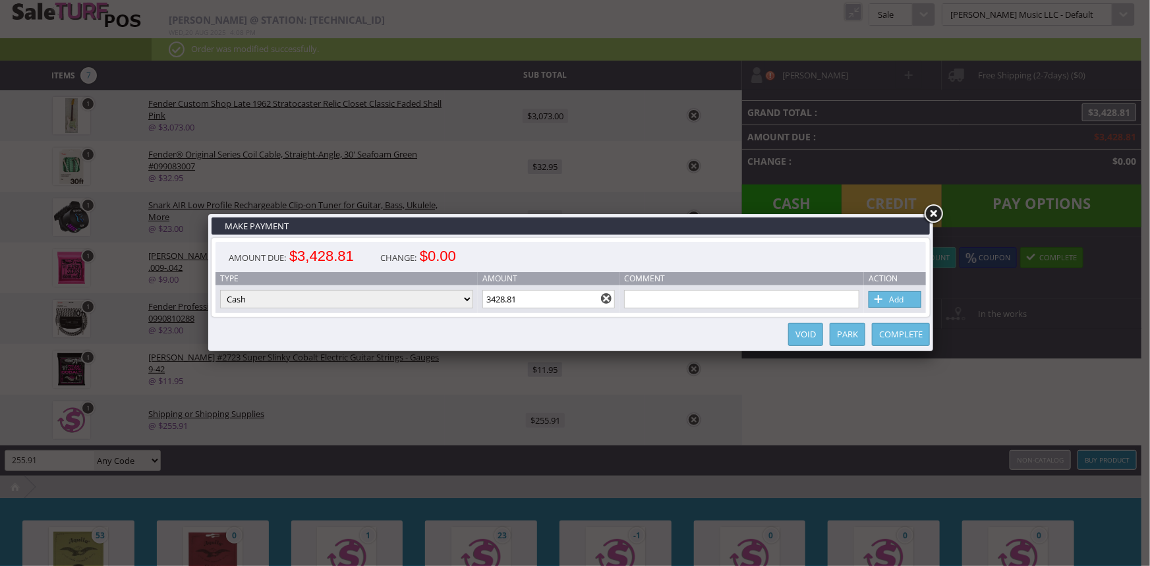
click at [460, 297] on select "Cash Credit Card Cheque or Money Order" at bounding box center [346, 299] width 253 height 18
select select "cheque"
click at [220, 291] on select "Cash Credit Card Cheque or Money Order" at bounding box center [346, 299] width 253 height 18
click at [638, 301] on input "text" at bounding box center [741, 299] width 235 height 18
type input "mailing a check"
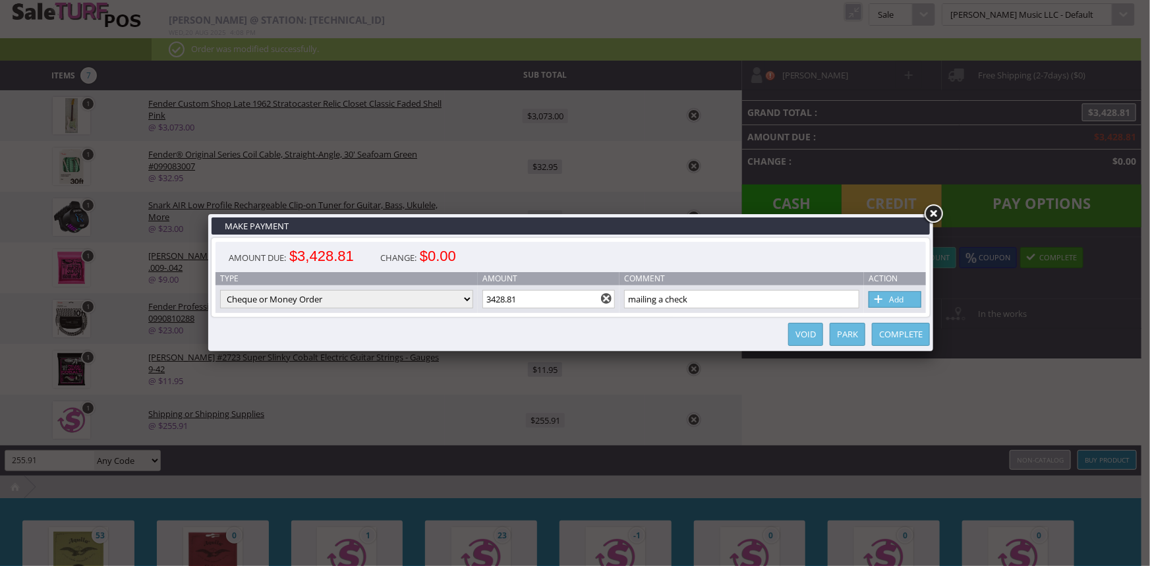
click at [902, 302] on link "Add" at bounding box center [894, 299] width 53 height 16
type input "3428.81"
select select "cash"
type input "0"
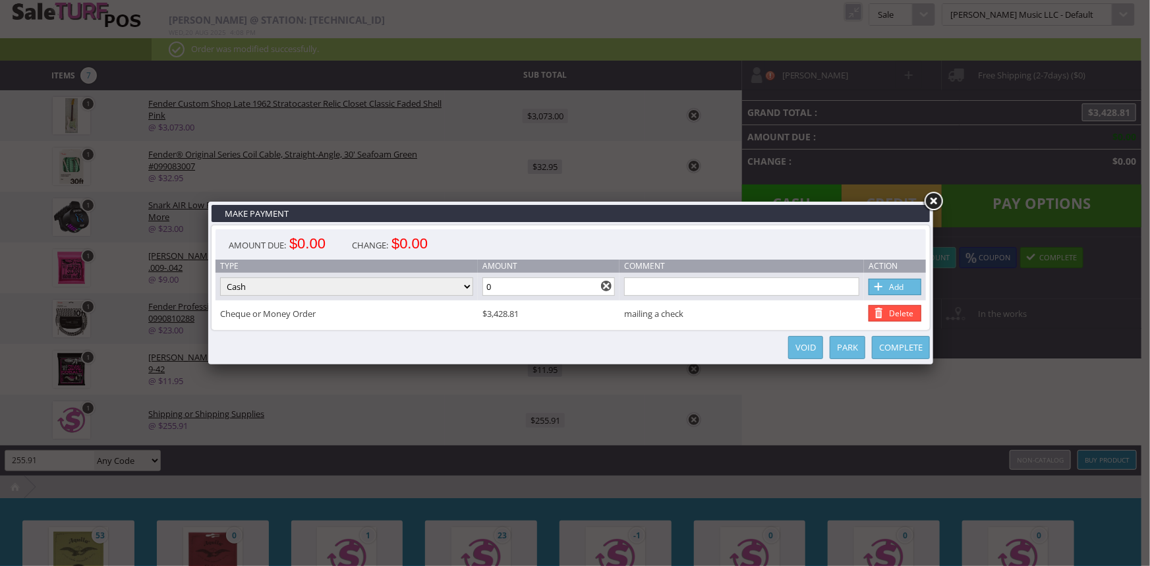
click at [907, 350] on link "Complete" at bounding box center [901, 347] width 58 height 23
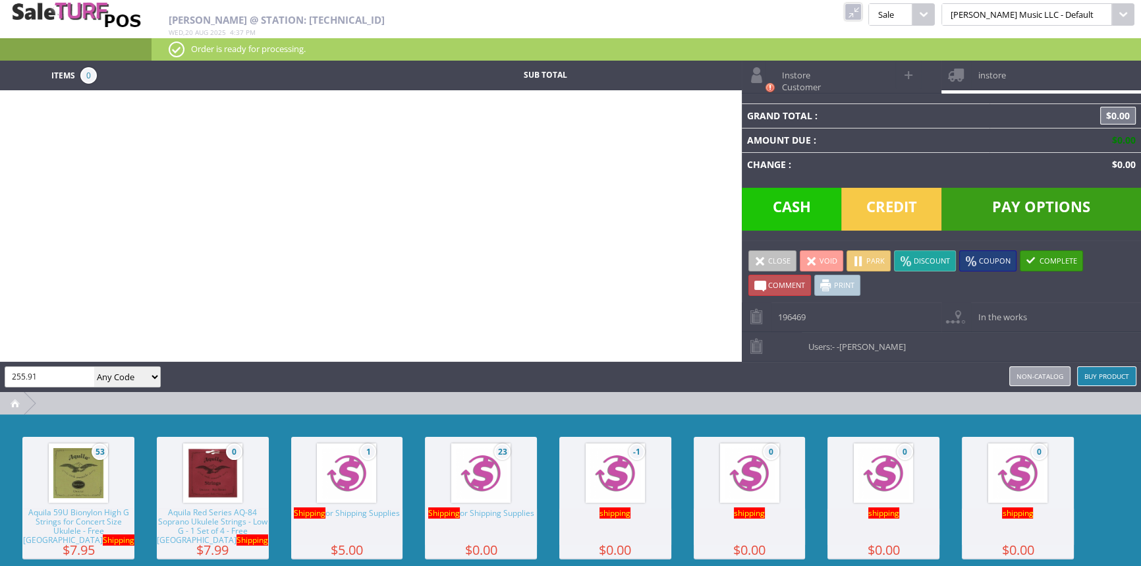
click at [863, 349] on span "-Amber Helgren" at bounding box center [871, 347] width 69 height 12
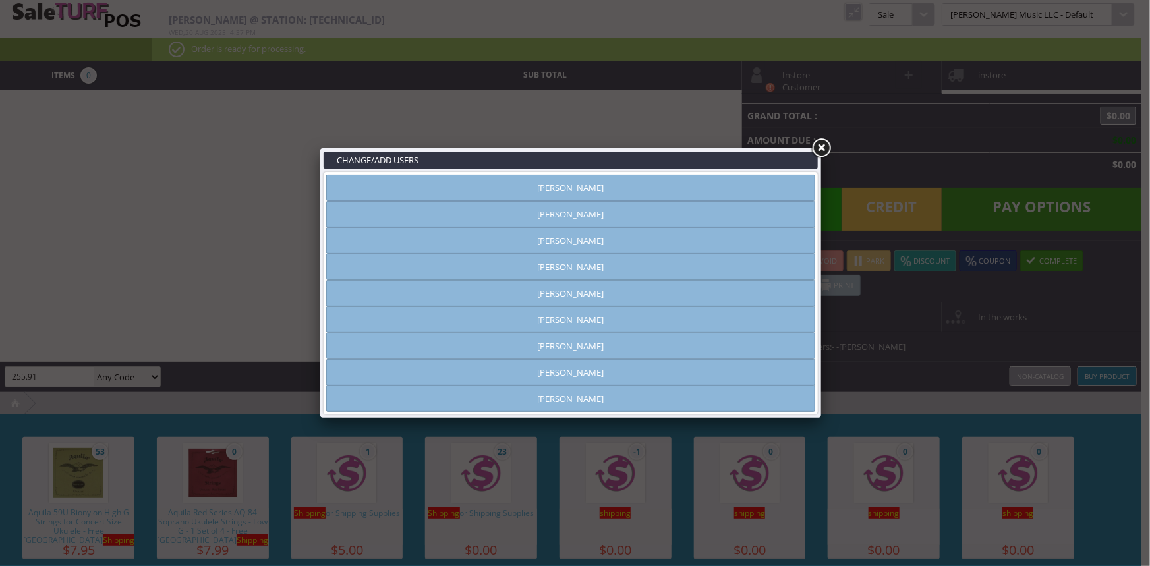
click at [563, 266] on link "Brandon Pearce" at bounding box center [570, 267] width 489 height 26
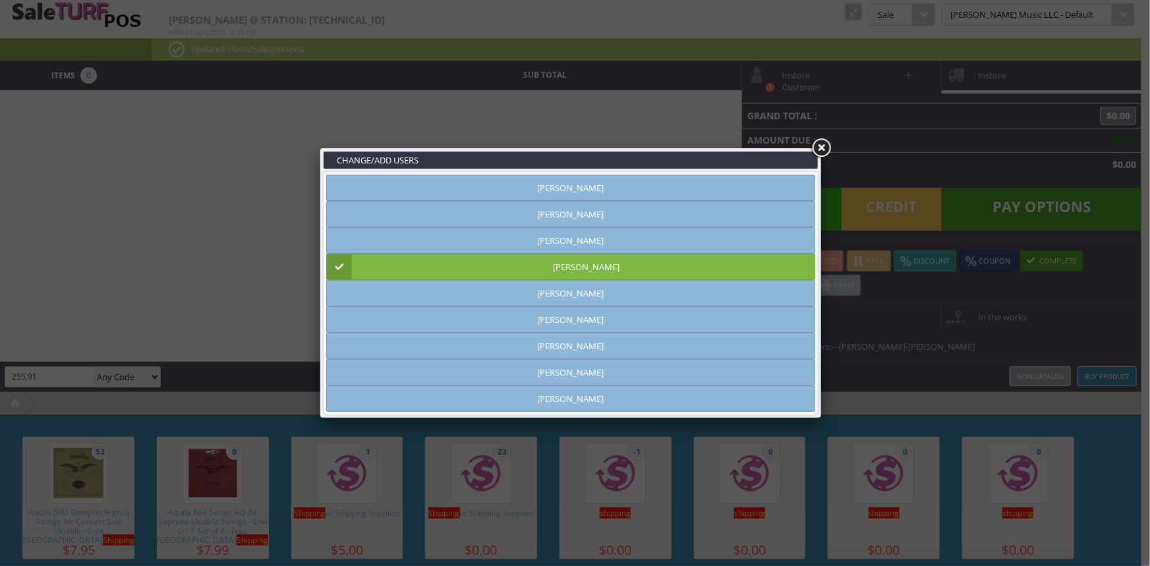
click at [819, 151] on link at bounding box center [821, 148] width 24 height 24
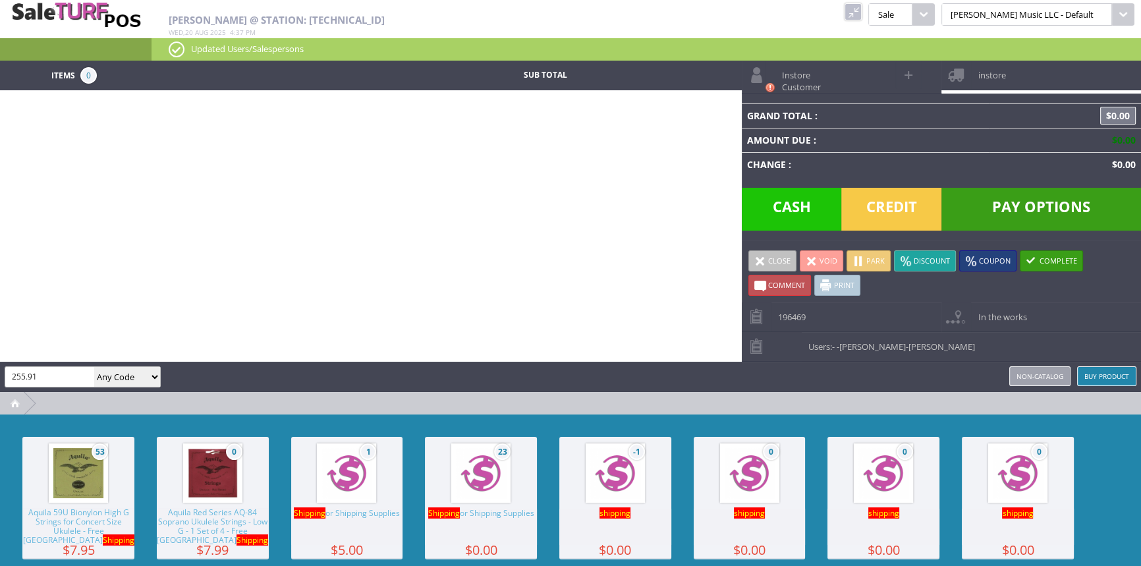
click at [51, 378] on input "255.91" at bounding box center [49, 376] width 89 height 19
type input "194963"
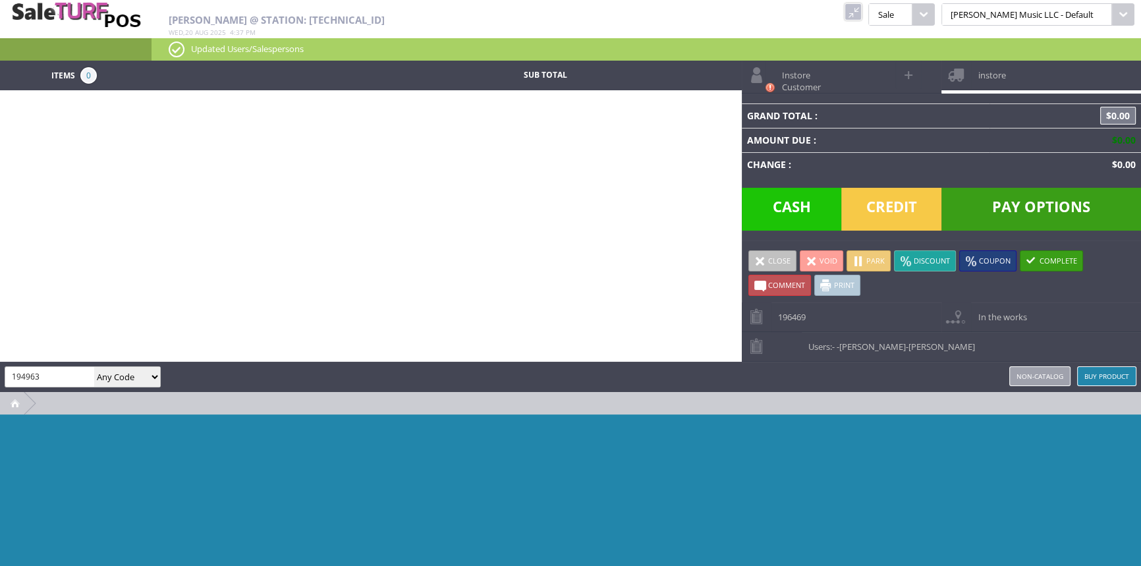
click at [862, 11] on link at bounding box center [853, 11] width 17 height 17
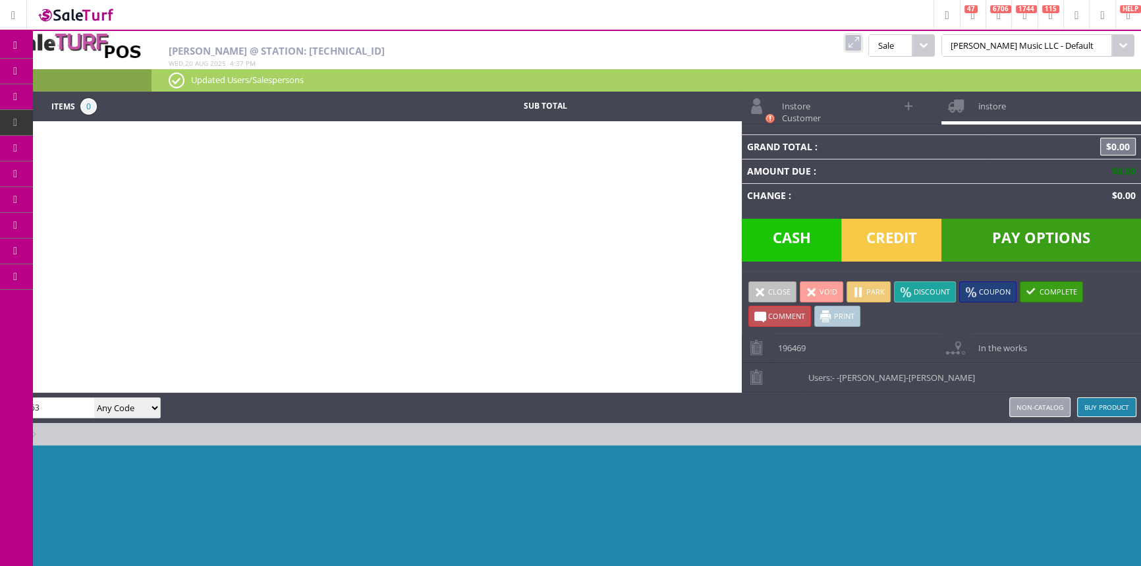
click at [76, 151] on icon at bounding box center [70, 149] width 14 height 11
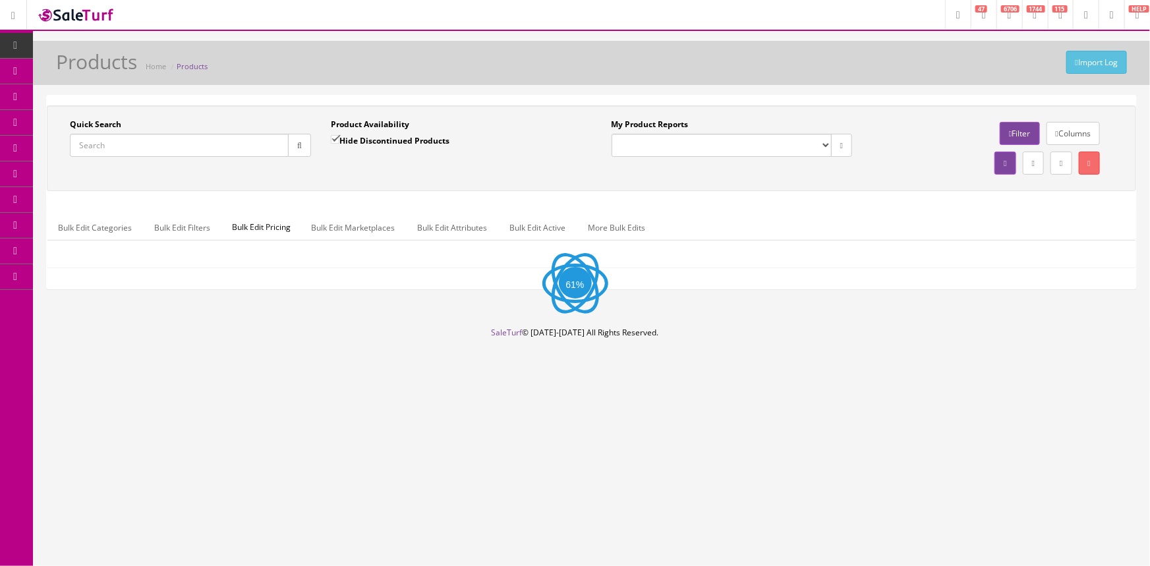
click at [186, 153] on input "Quick Search" at bounding box center [179, 145] width 219 height 23
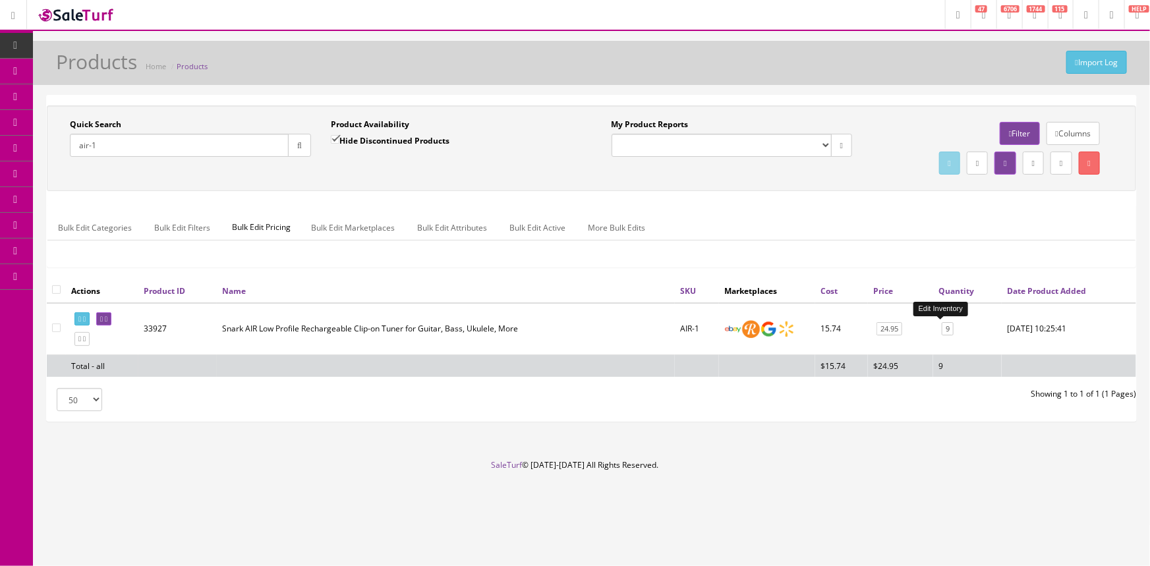
type input "air-1"
click at [942, 327] on link "9" at bounding box center [948, 329] width 12 height 14
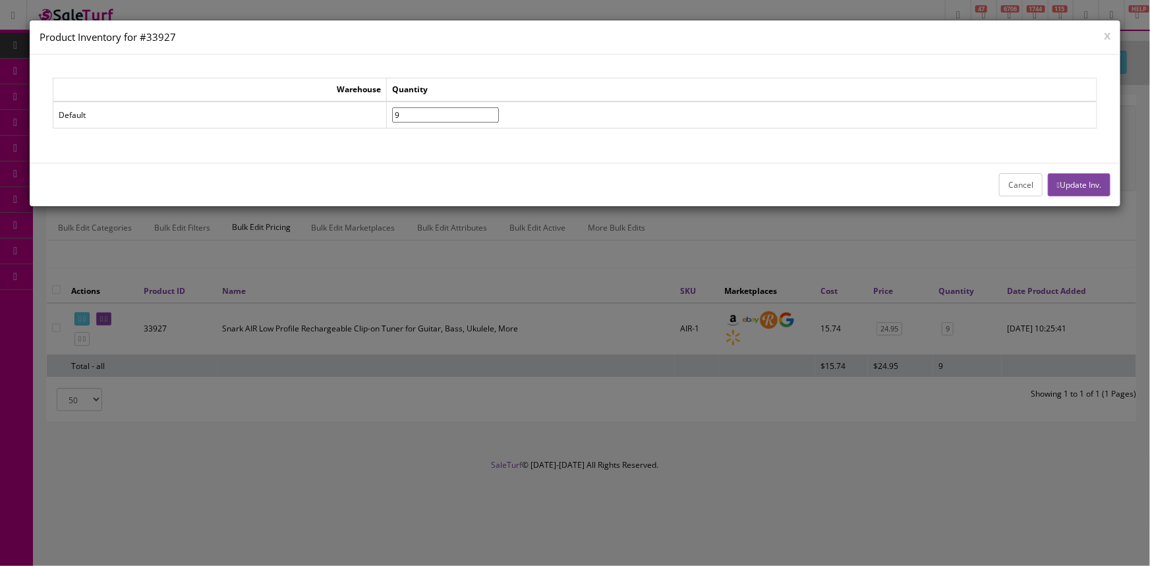
click at [1007, 179] on button "Cancel" at bounding box center [1020, 184] width 43 height 23
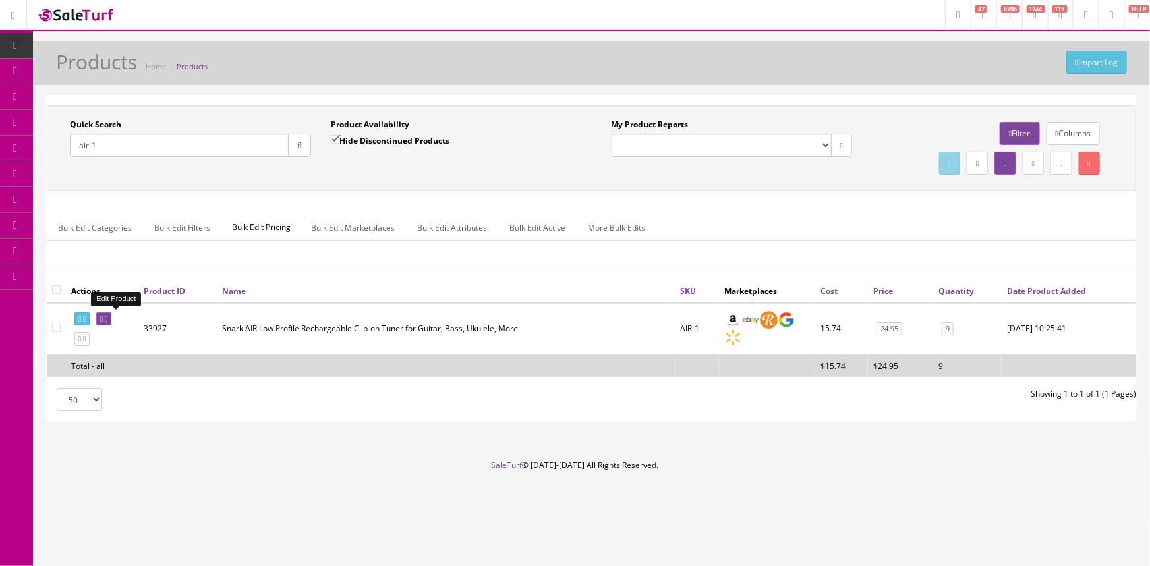
click at [103, 316] on icon at bounding box center [101, 319] width 3 height 7
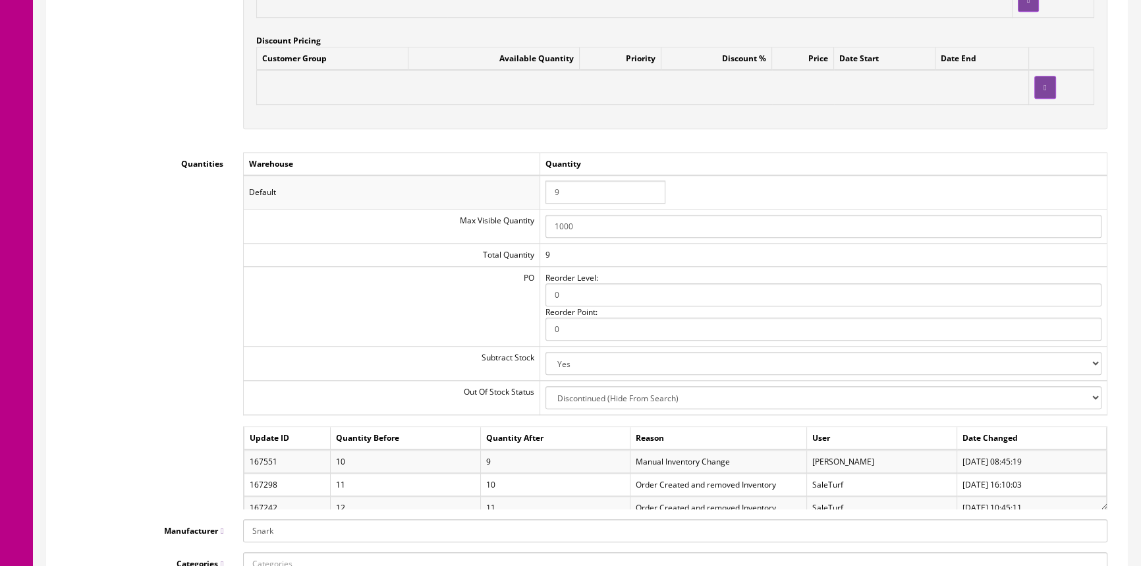
scroll to position [1318, 0]
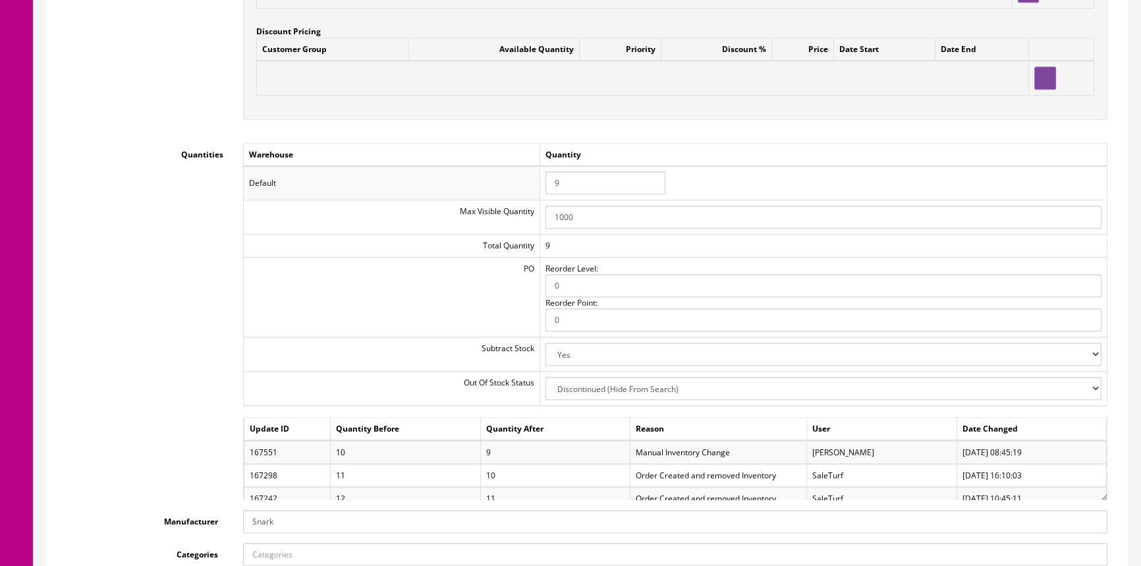
drag, startPoint x: 575, startPoint y: 181, endPoint x: 573, endPoint y: 194, distance: 13.9
click at [575, 185] on input "9" at bounding box center [606, 182] width 120 height 23
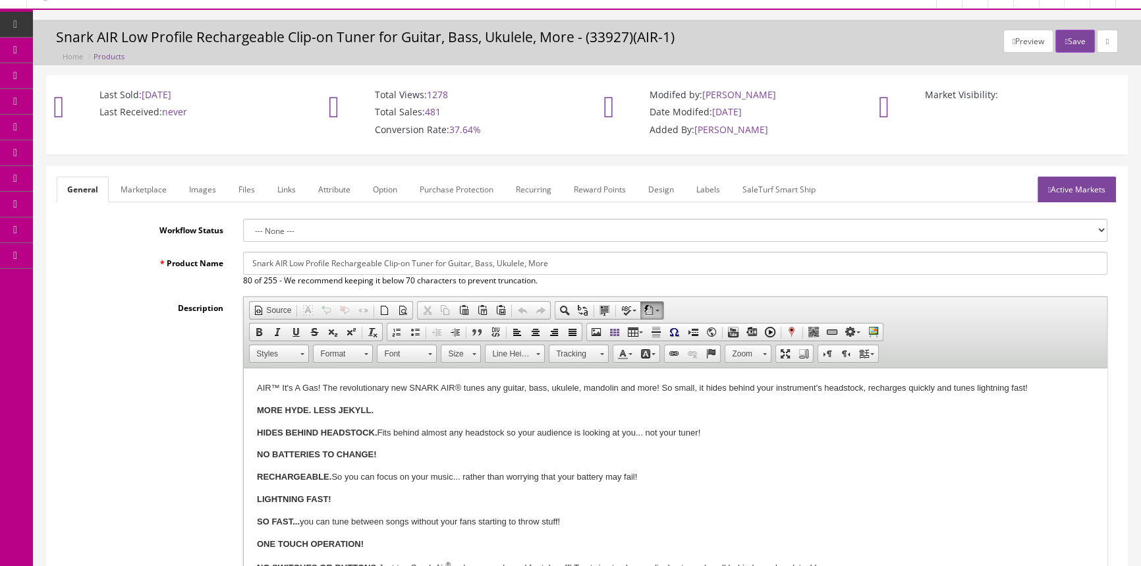
scroll to position [0, 0]
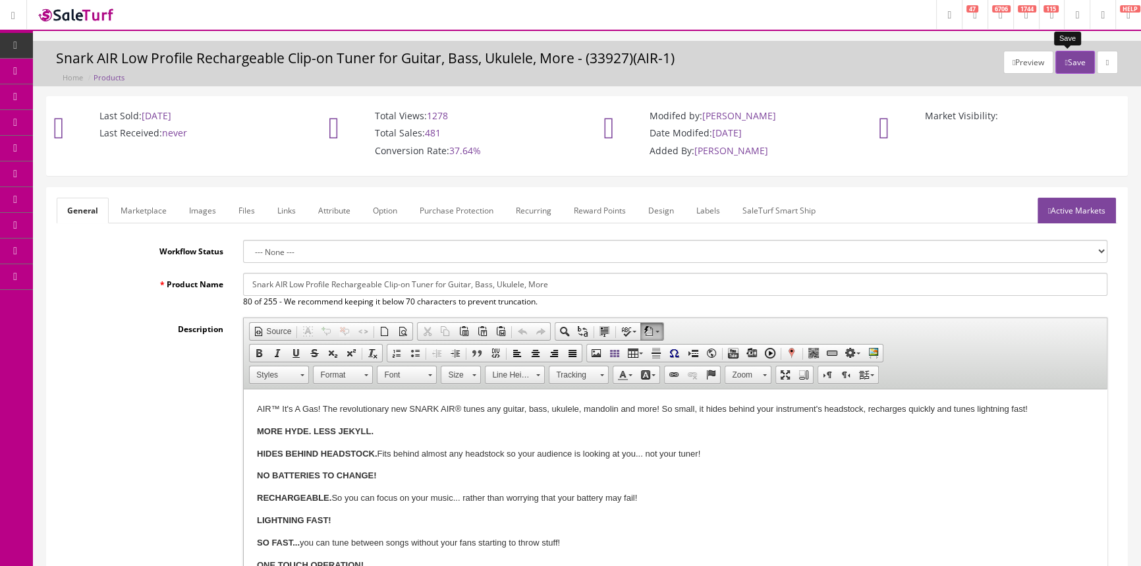
type input "10"
click at [1061, 61] on button "Save" at bounding box center [1075, 62] width 39 height 23
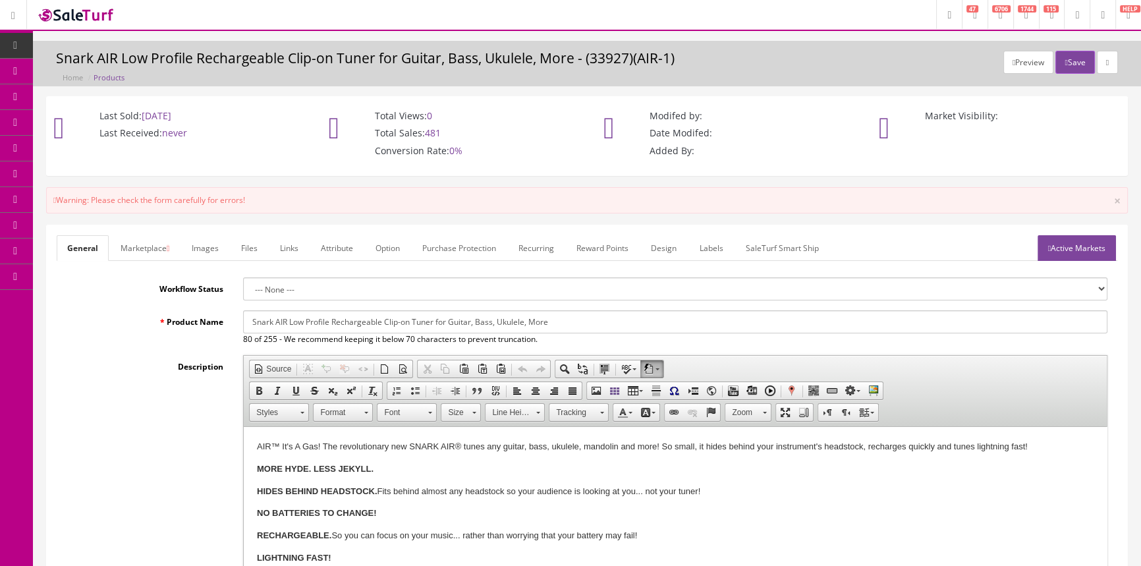
click at [153, 244] on link "Marketplace" at bounding box center [145, 248] width 70 height 26
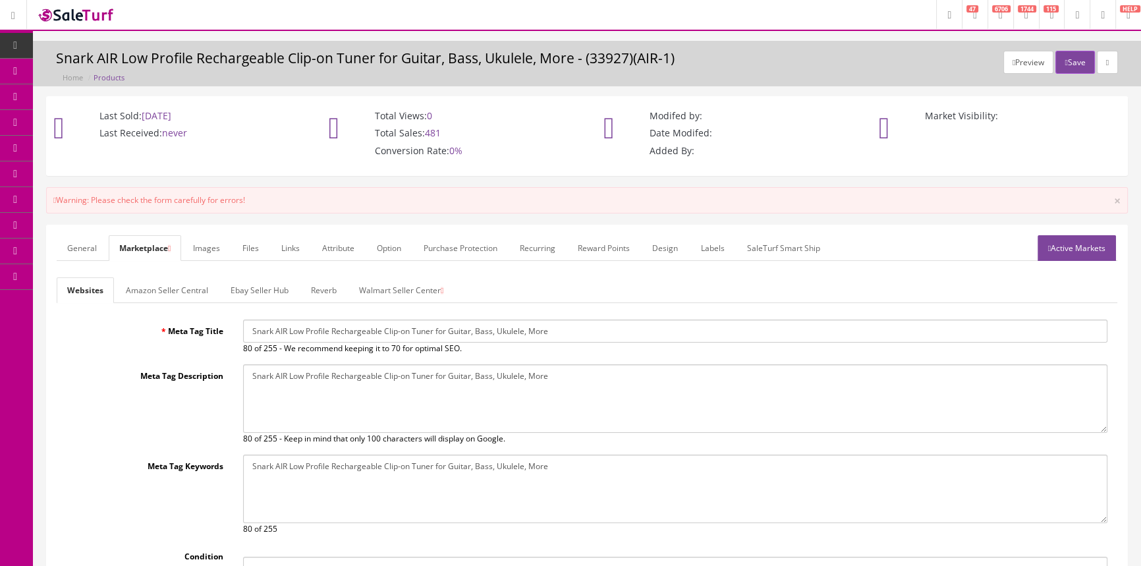
click at [408, 289] on link "Walmart Seller Center" at bounding box center [401, 290] width 105 height 26
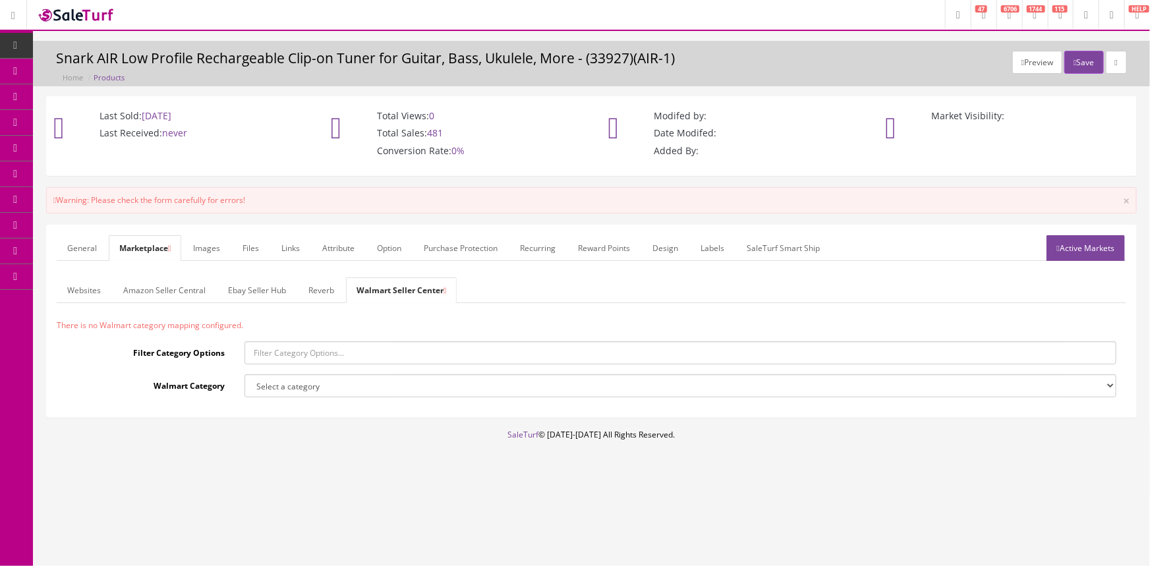
click at [1092, 244] on link "Active Markets" at bounding box center [1085, 248] width 78 height 26
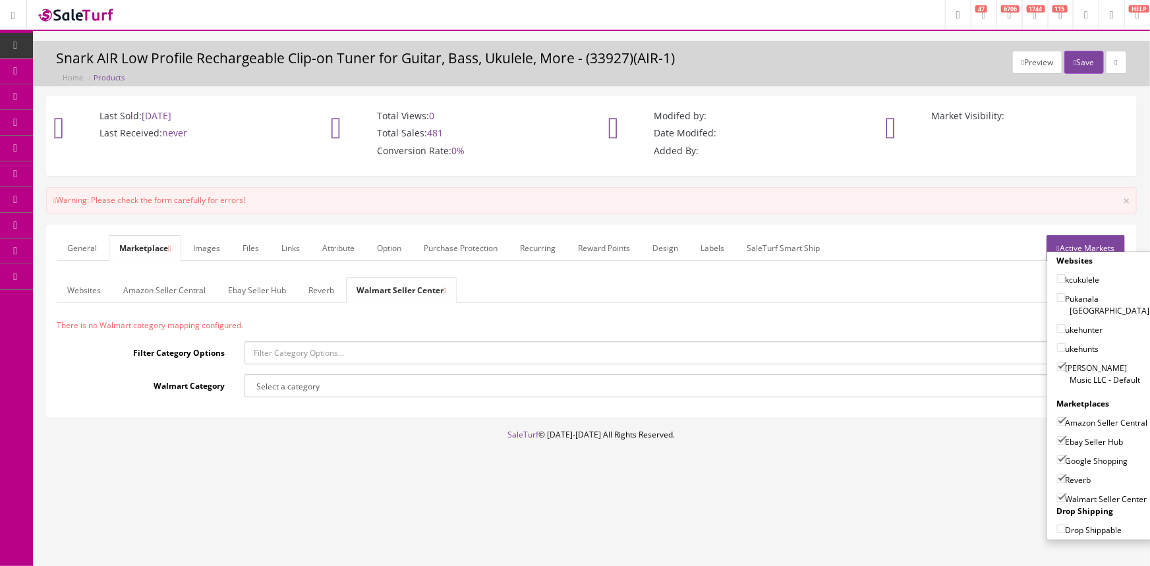
click at [1058, 496] on input"] "Walmart Seller Center" at bounding box center [1061, 498] width 9 height 9
checkbox input"] "false"
click at [1074, 57] on button "Save" at bounding box center [1083, 62] width 39 height 23
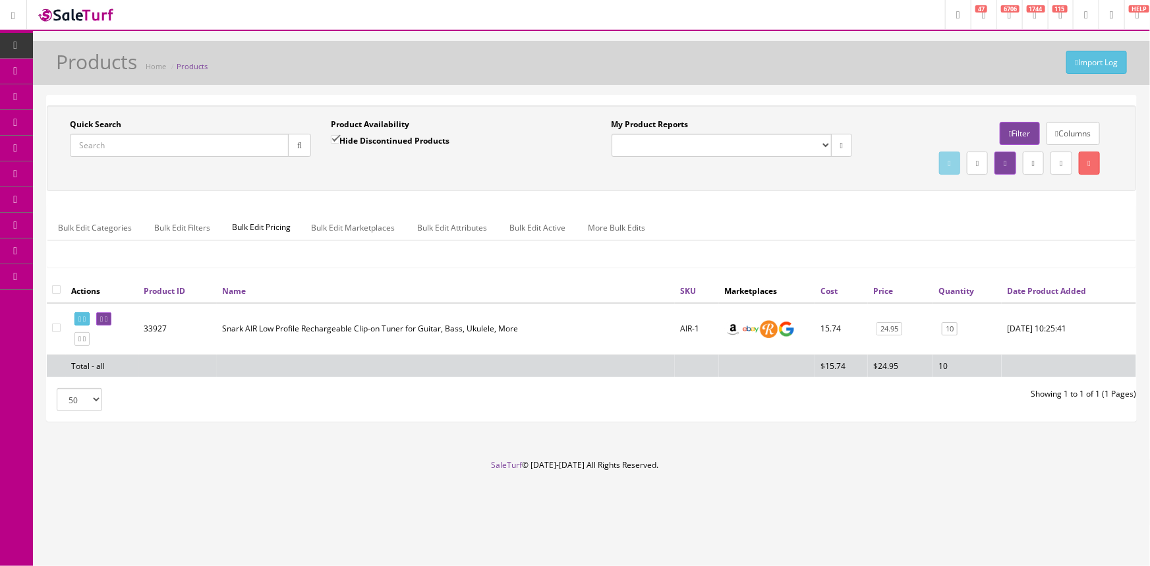
click at [184, 141] on input "Quick Search" at bounding box center [179, 145] width 219 height 23
type input "seafoam green cable"
click at [335, 135] on input "Hide Discontinued Products" at bounding box center [335, 139] width 9 height 9
checkbox input "false"
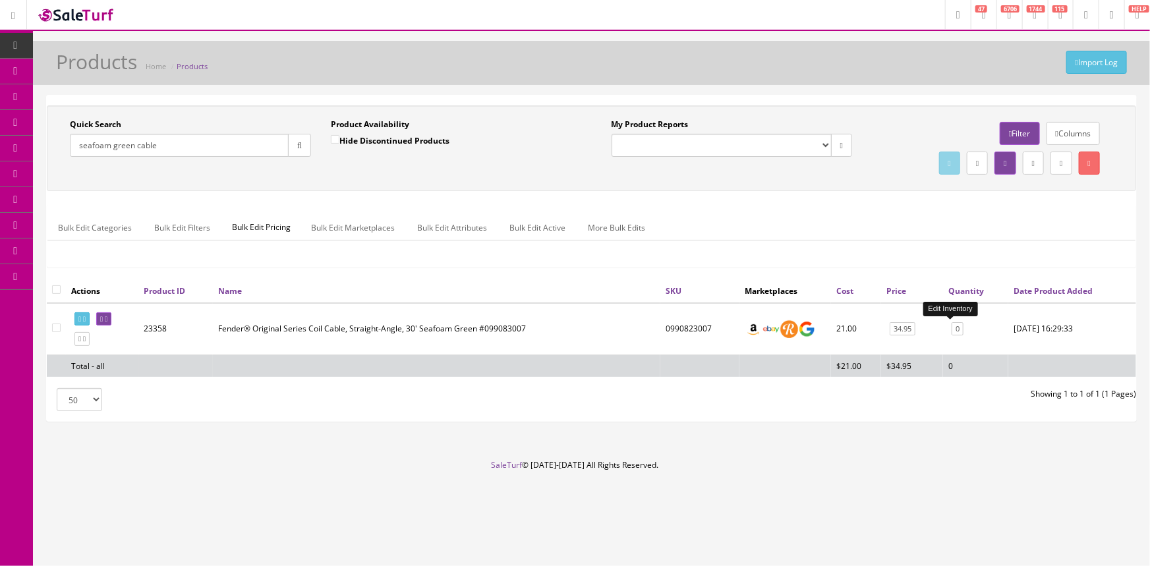
click at [953, 327] on link "0" at bounding box center [957, 329] width 12 height 14
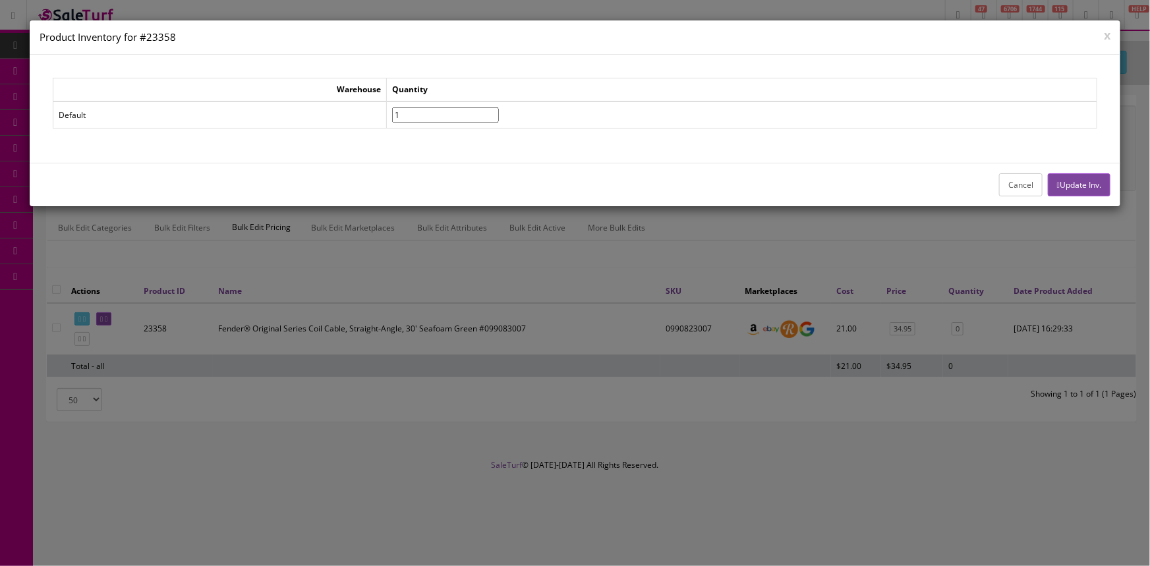
type input"] "1"
click at [499, 111] on input"] "1" at bounding box center [445, 114] width 107 height 15
click at [1089, 184] on button "Update Inv." at bounding box center [1079, 184] width 63 height 23
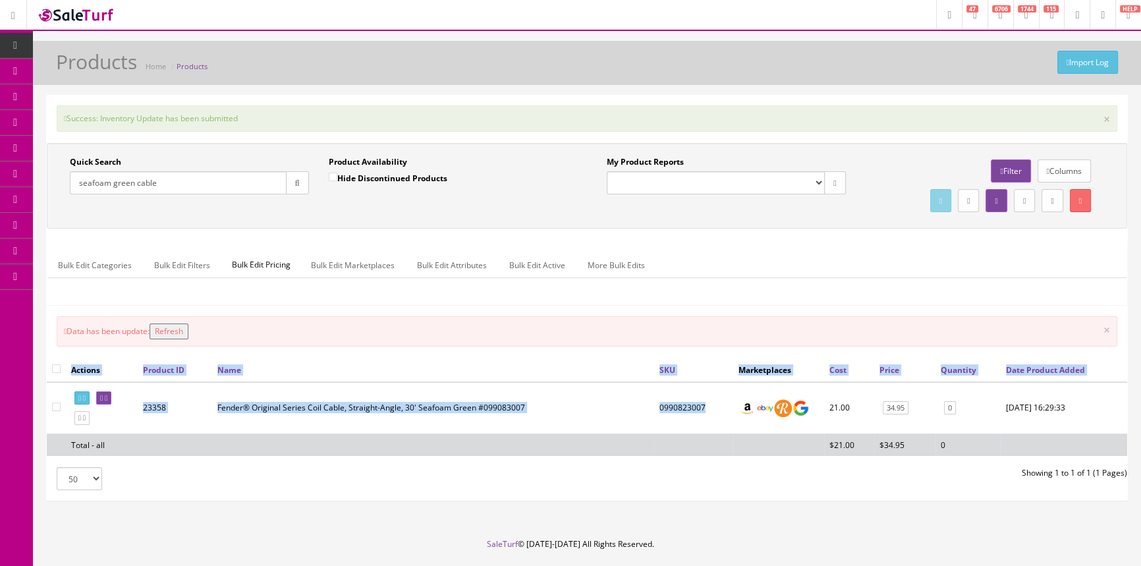
drag, startPoint x: 697, startPoint y: 403, endPoint x: 658, endPoint y: 410, distance: 39.5
click at [658, 410] on div "Actions Product ID Name SKU Marketplaces Cost Price Quantity Date Product Added…" at bounding box center [587, 412] width 1081 height 109
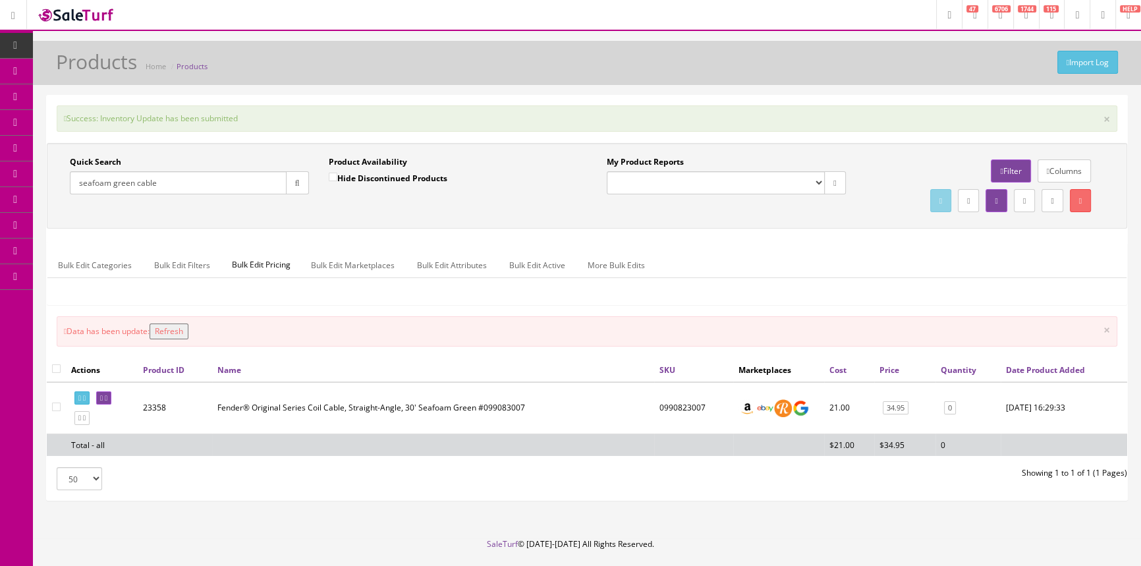
click at [299, 530] on div "Import Log Products Home Products Success: Inventory Update has been submitted …" at bounding box center [587, 289] width 1108 height 497
click at [184, 331] on button "Refresh" at bounding box center [169, 332] width 39 height 16
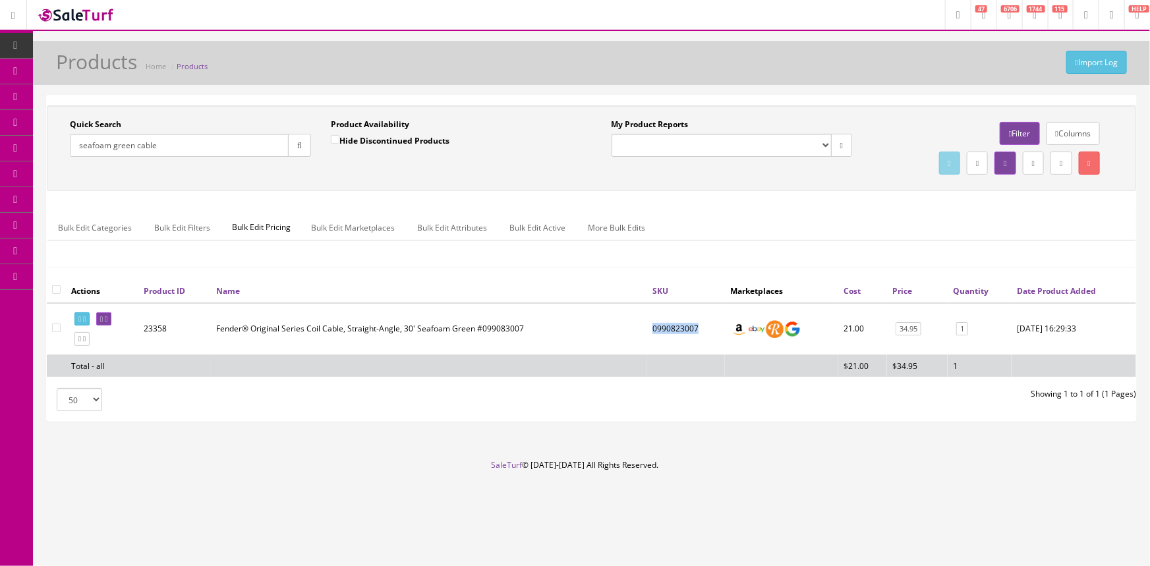
drag, startPoint x: 646, startPoint y: 329, endPoint x: 685, endPoint y: 324, distance: 40.0
click at [691, 325] on td "0990823007" at bounding box center [686, 329] width 78 height 52
copy td "0990823007"
drag, startPoint x: 163, startPoint y: 143, endPoint x: 66, endPoint y: 144, distance: 96.9
click at [66, 144] on div "Quick Search seafoam green cable Date From" at bounding box center [190, 143] width 261 height 48
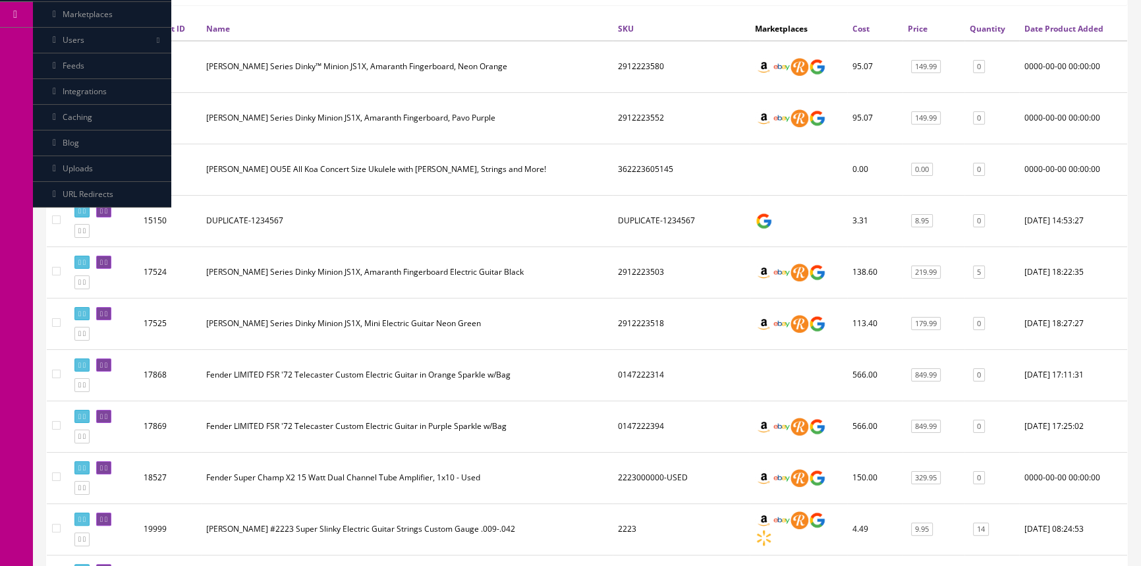
scroll to position [419, 0]
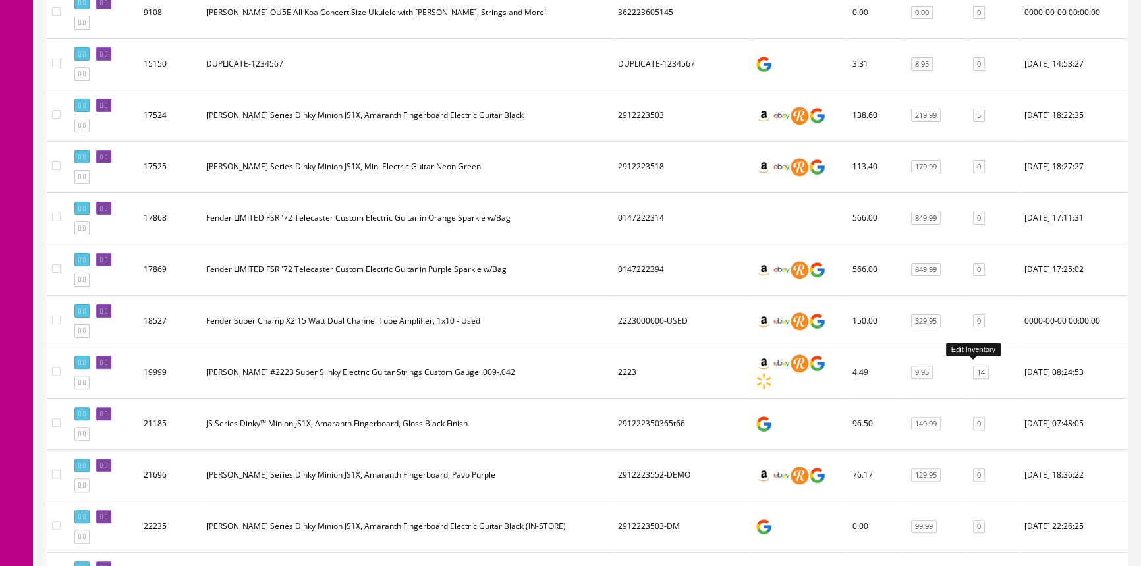
click at [977, 368] on link "14" at bounding box center [981, 373] width 16 height 14
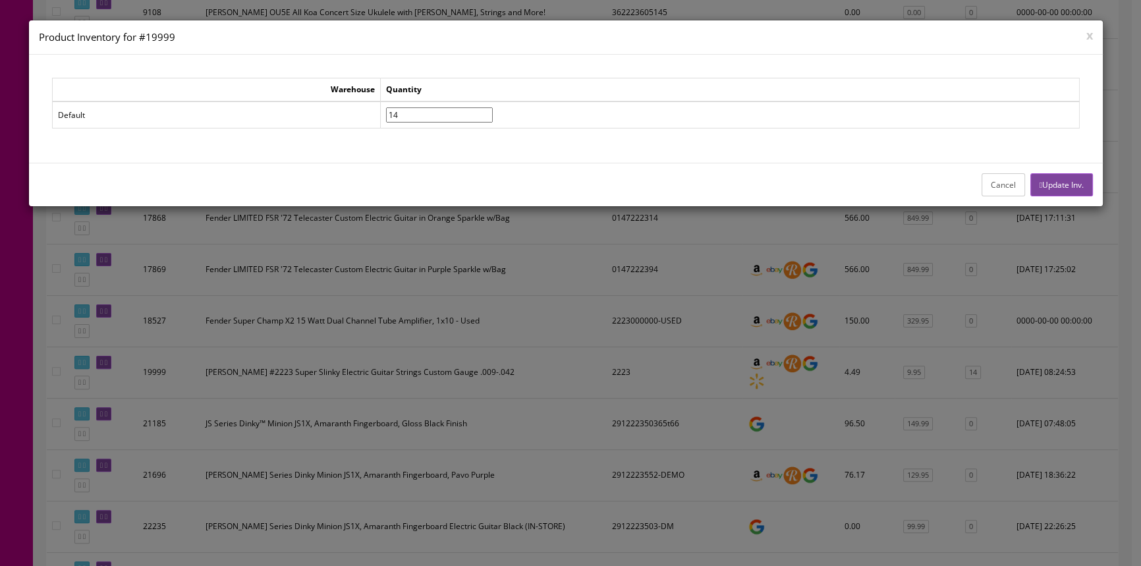
click at [1001, 184] on button "Cancel" at bounding box center [1003, 184] width 43 height 23
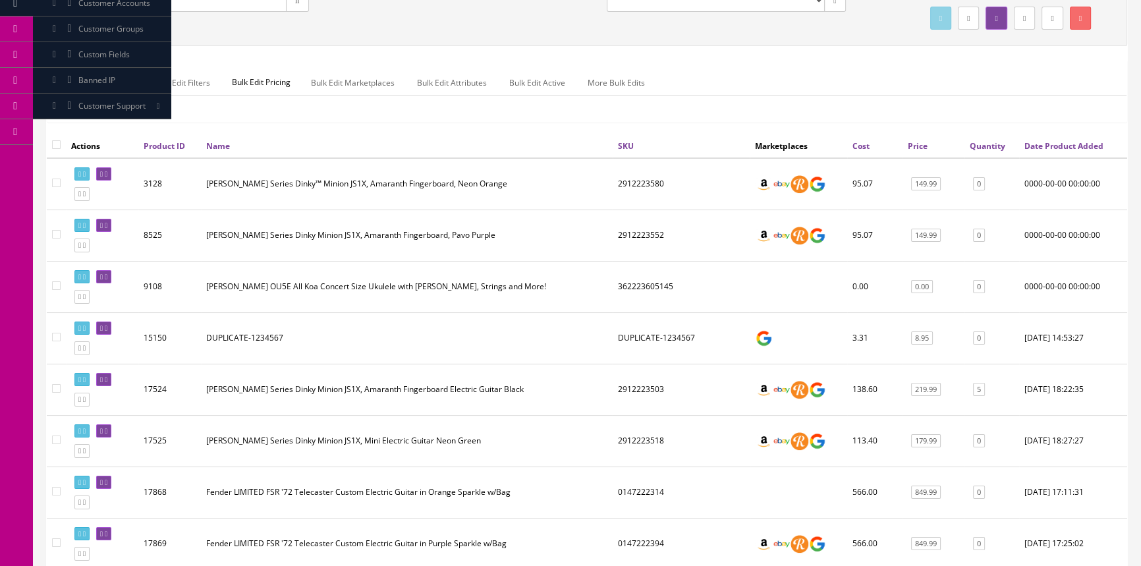
scroll to position [0, 0]
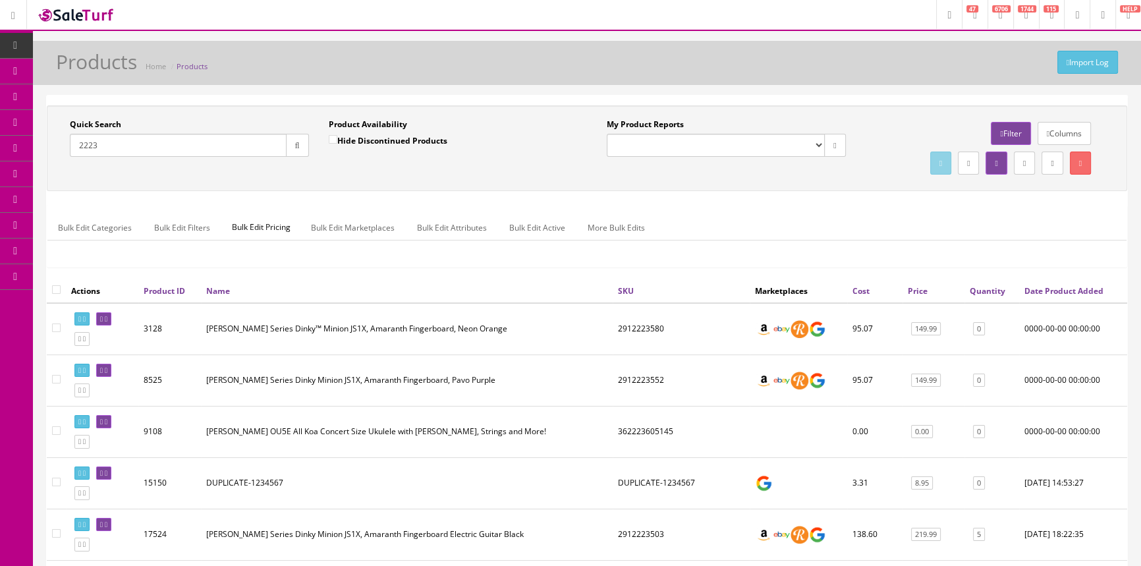
drag, startPoint x: 98, startPoint y: 144, endPoint x: 72, endPoint y: 177, distance: 41.8
click at [80, 150] on input "2223" at bounding box center [178, 145] width 217 height 23
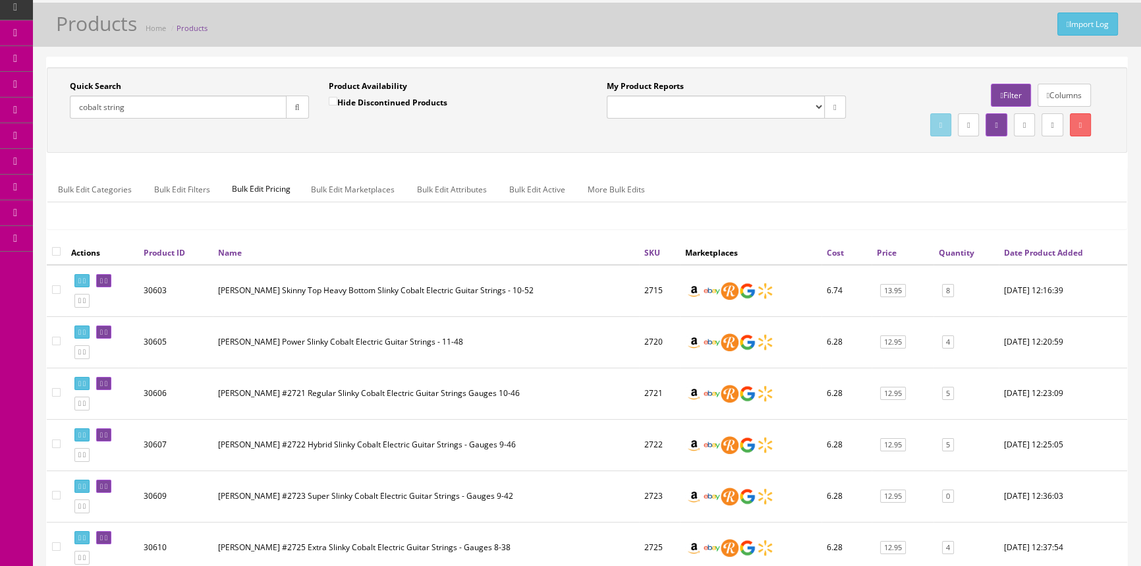
scroll to position [59, 0]
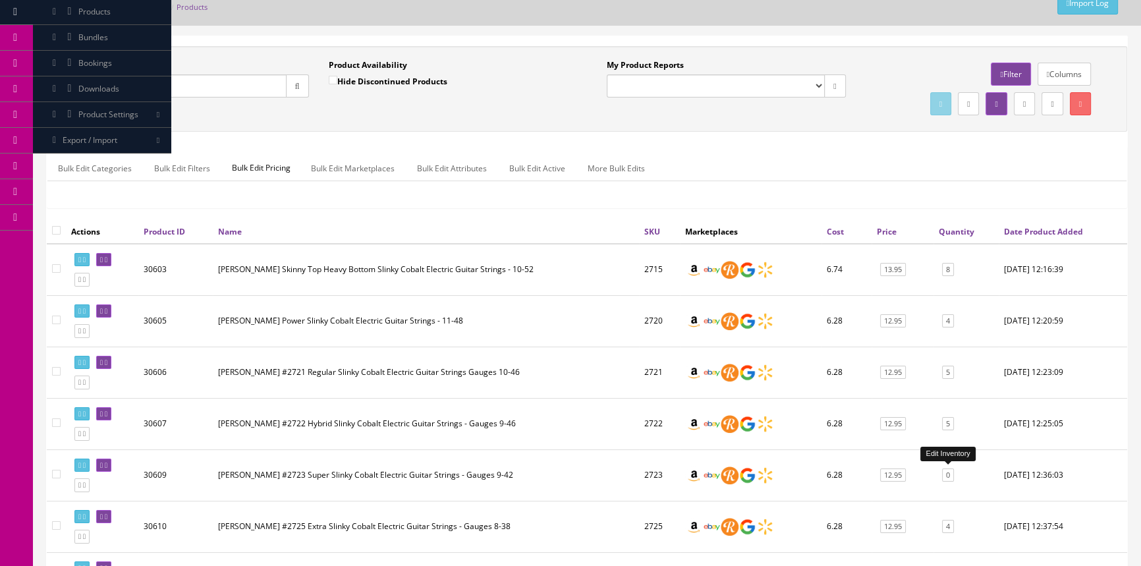
type input "cobalt string"
click at [951, 472] on link "0" at bounding box center [948, 475] width 12 height 14
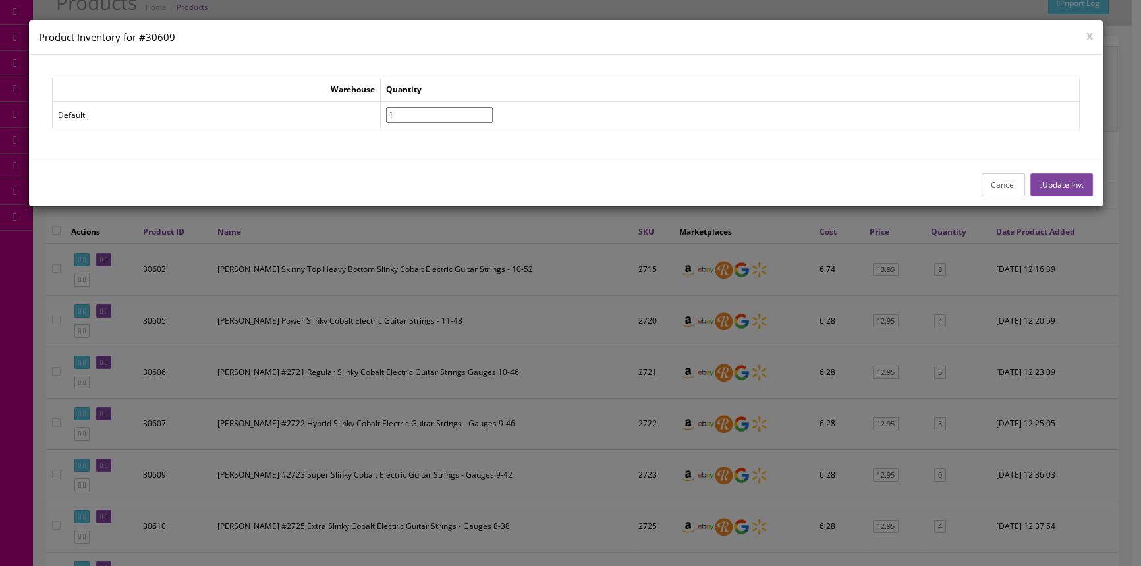
type input"] "1"
click at [493, 111] on input"] "1" at bounding box center [439, 114] width 107 height 15
click at [1054, 178] on button "Update Inv." at bounding box center [1062, 184] width 63 height 23
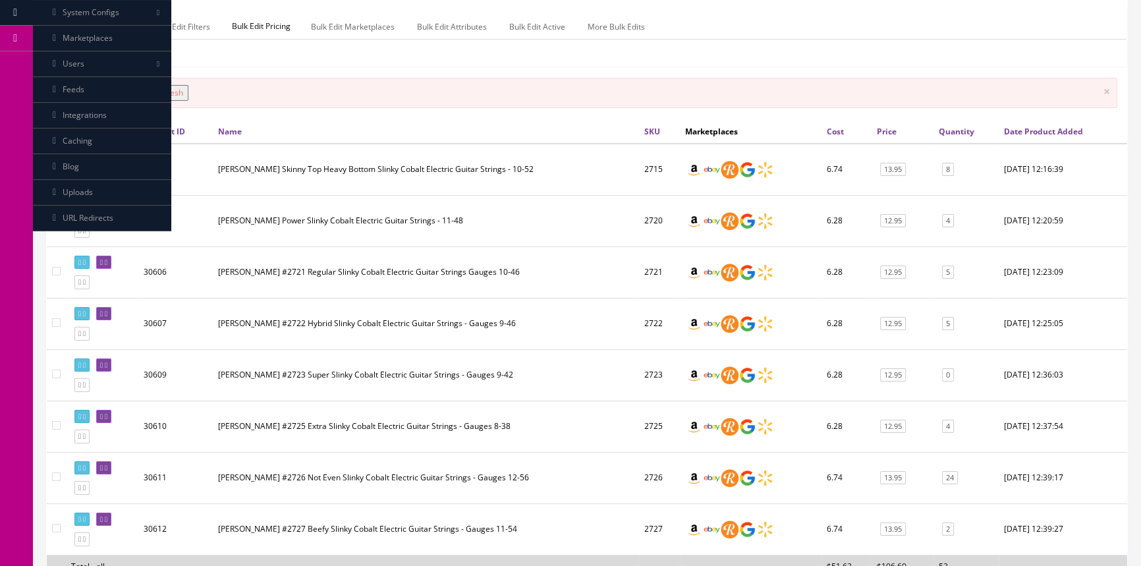
scroll to position [239, 0]
drag, startPoint x: 644, startPoint y: 370, endPoint x: 669, endPoint y: 374, distance: 24.7
click at [669, 374] on td "2723" at bounding box center [659, 374] width 41 height 51
copy td "2723"
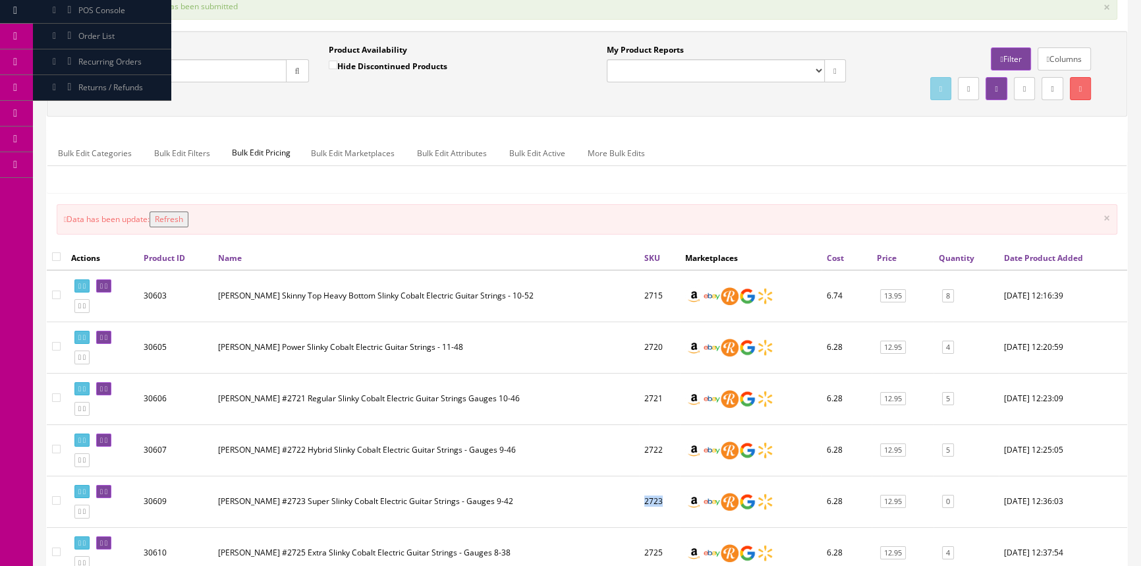
scroll to position [0, 0]
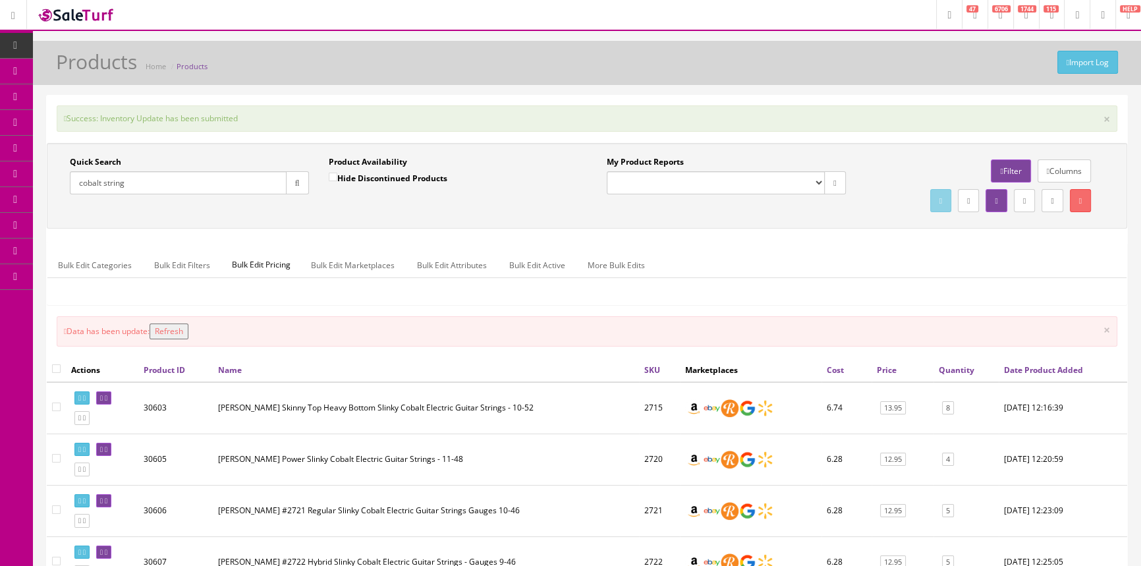
click at [186, 329] on button "Refresh" at bounding box center [169, 332] width 39 height 16
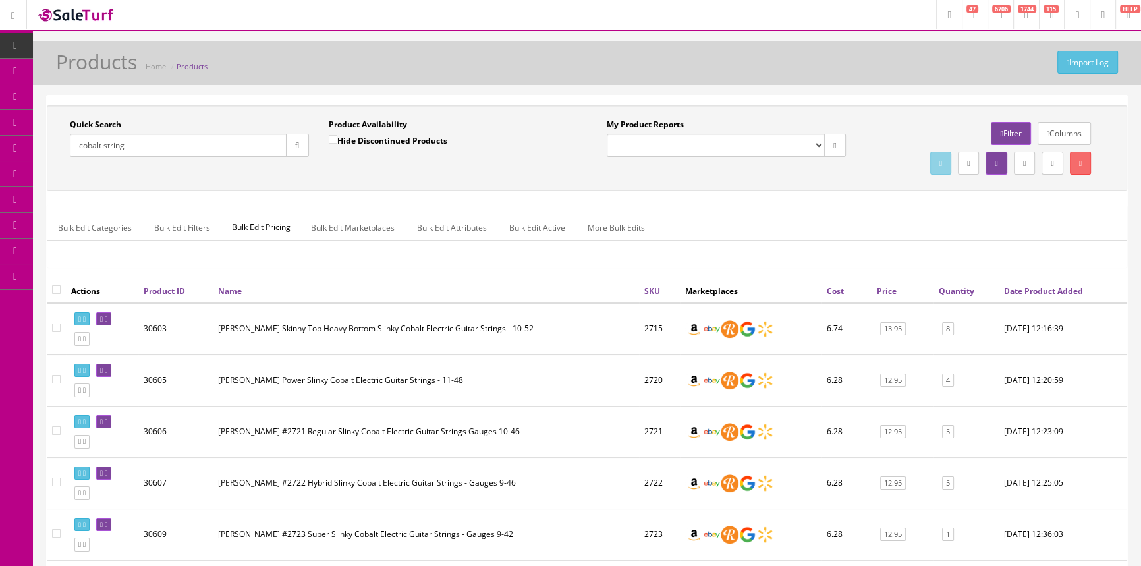
click at [105, 67] on span "Products" at bounding box center [94, 70] width 32 height 11
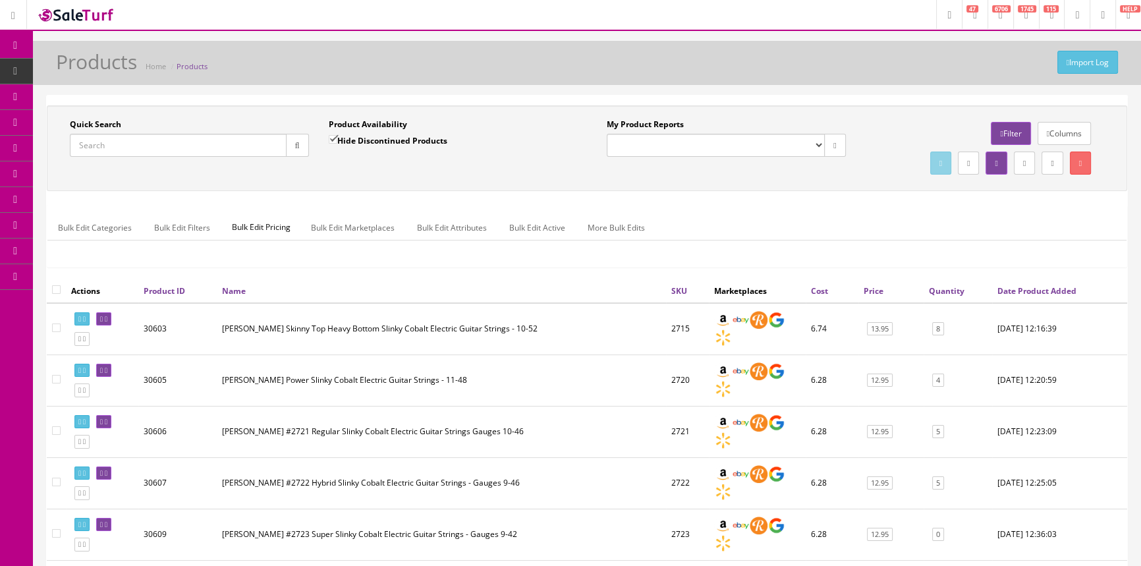
click at [134, 151] on input "Quick Search" at bounding box center [178, 145] width 217 height 23
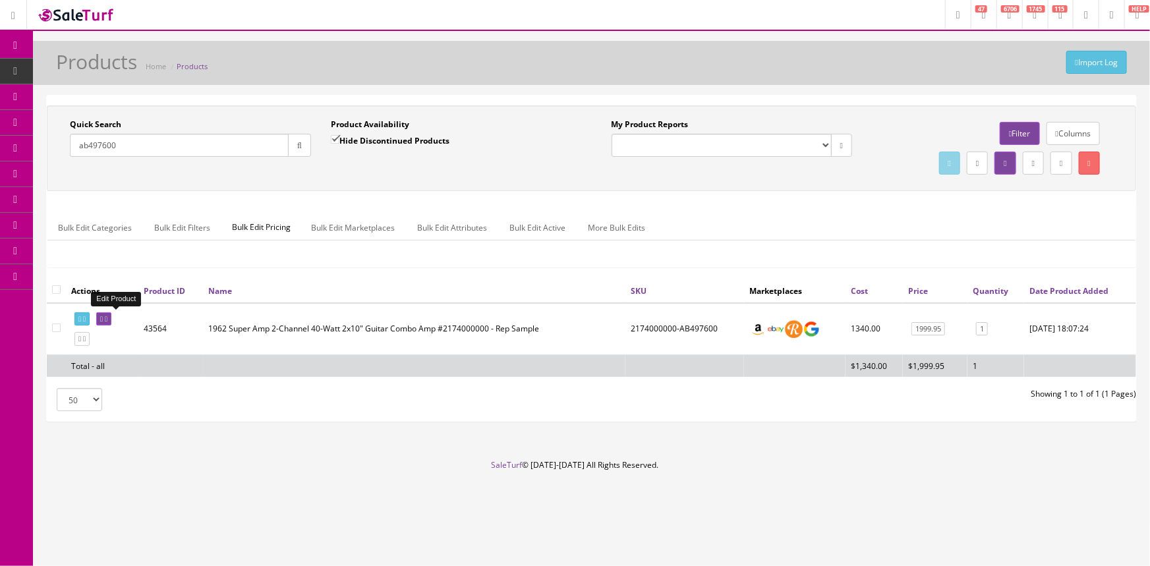
type input "ab497600"
click at [103, 318] on icon at bounding box center [101, 319] width 3 height 7
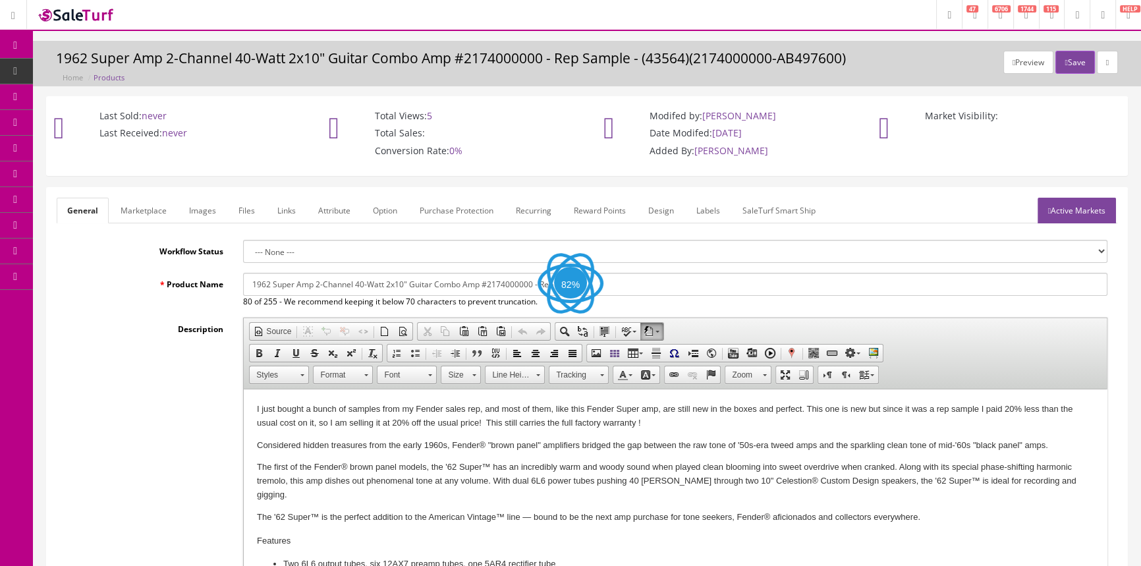
click at [704, 202] on link "Labels" at bounding box center [708, 211] width 45 height 26
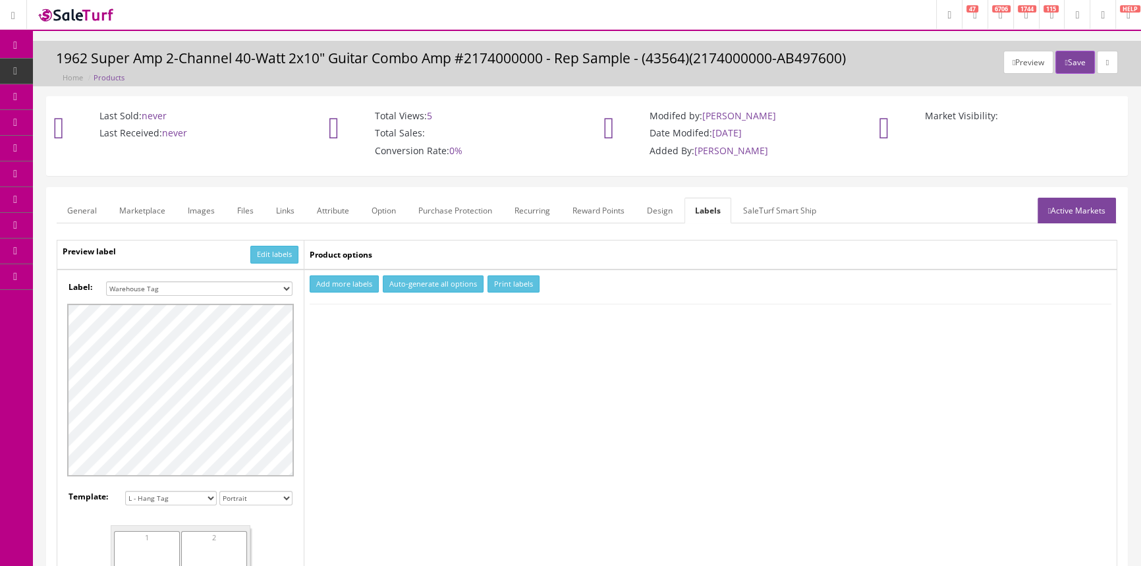
click at [278, 289] on select "Small Label 2 x 1 Label Shoe label 100 barcodes Dymo Label 2 X 1 Sticker Labels…" at bounding box center [199, 288] width 186 height 14
select select "16"
click at [106, 281] on select "Small Label 2 x 1 Label Shoe label 100 barcodes Dymo Label 2 X 1 Sticker Labels…" at bounding box center [199, 288] width 186 height 14
click at [344, 285] on button "Add more labels" at bounding box center [344, 284] width 69 height 18
type input "1"
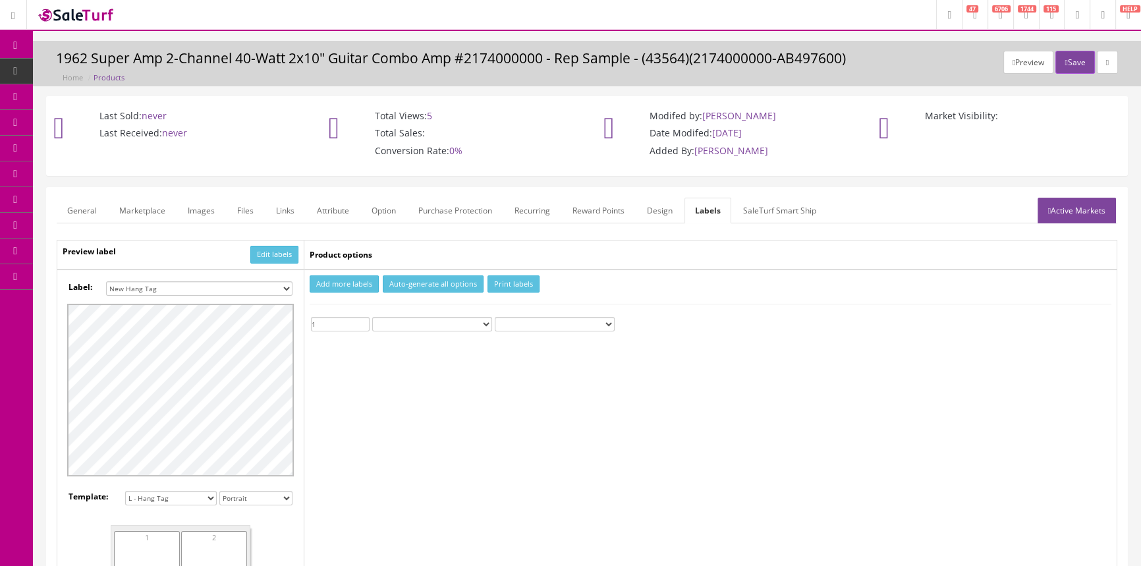
click at [364, 320] on input "1" at bounding box center [340, 324] width 59 height 14
click at [507, 283] on button "Print labels" at bounding box center [514, 284] width 52 height 18
click at [99, 67] on span "Products" at bounding box center [101, 70] width 32 height 11
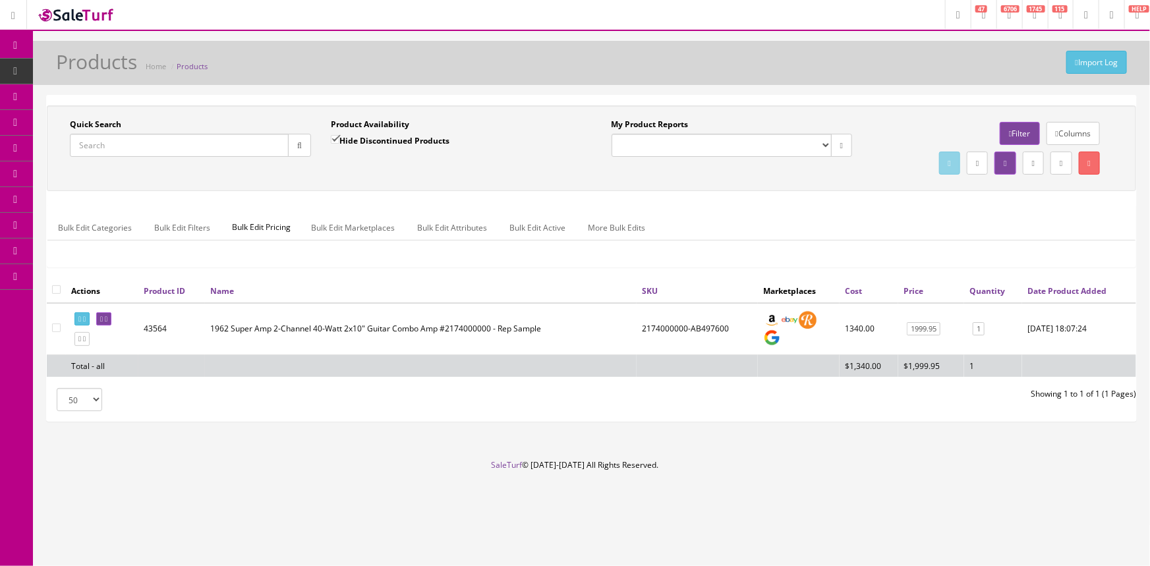
click at [255, 145] on input "Quick Search" at bounding box center [179, 145] width 219 height 23
type input "wsm22118010633"
click at [107, 319] on link at bounding box center [103, 319] width 15 height 14
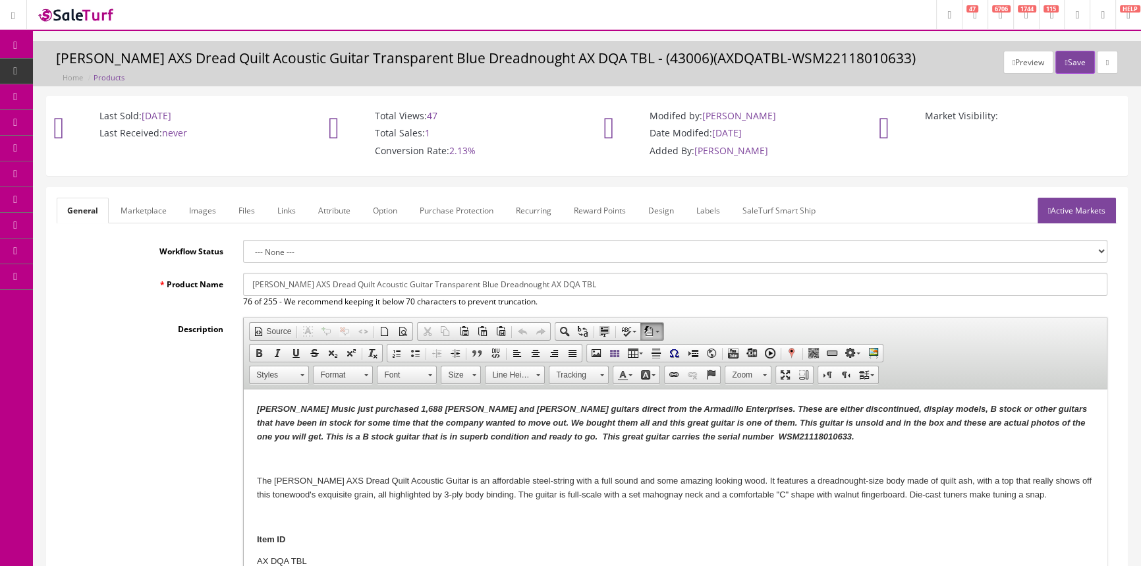
click at [704, 211] on link "Labels" at bounding box center [708, 211] width 45 height 26
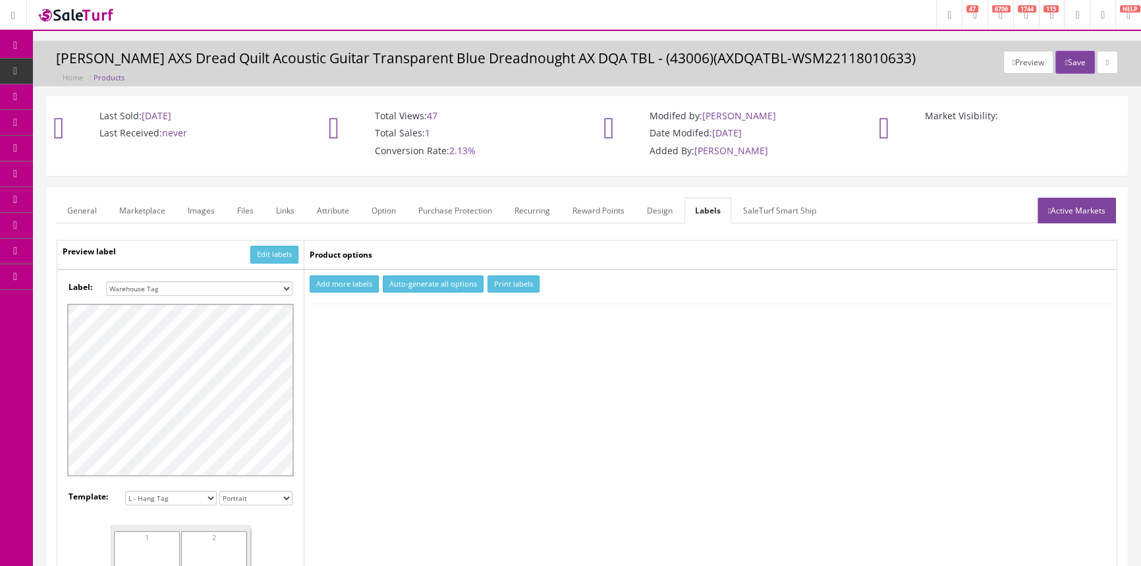
click at [289, 287] on select "Small Label 2 x 1 Label Shoe label 100 barcodes Dymo Label 2 X 1 Sticker Labels…" at bounding box center [199, 288] width 186 height 14
select select "16"
click at [106, 281] on select "Small Label 2 x 1 Label Shoe label 100 barcodes Dymo Label 2 X 1 Sticker Labels…" at bounding box center [199, 288] width 186 height 14
click at [337, 277] on button "Add more labels" at bounding box center [344, 284] width 69 height 18
type input "1"
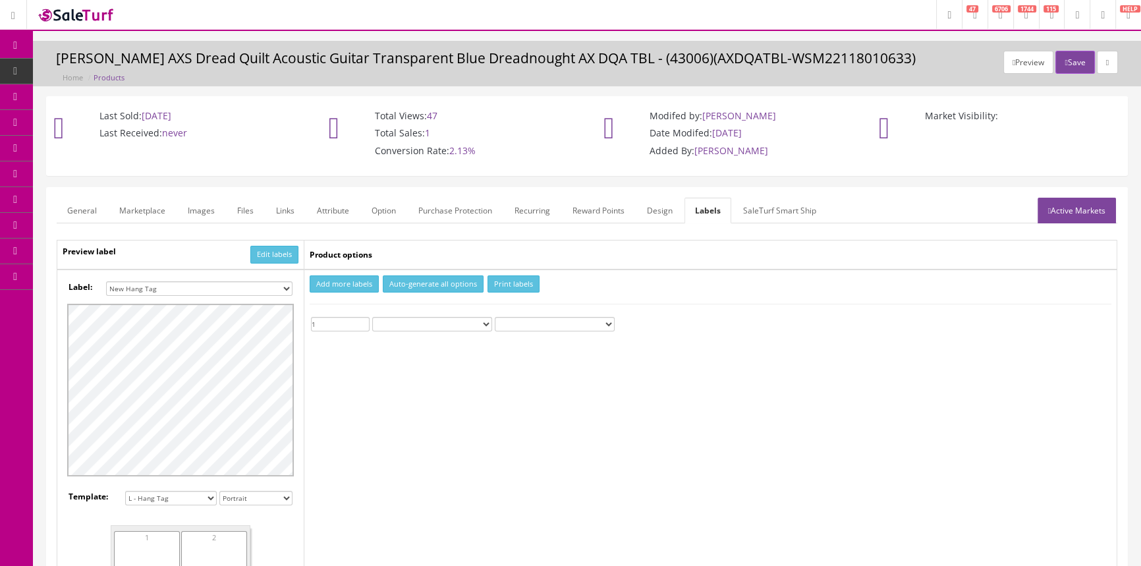
click at [364, 319] on input "1" at bounding box center [340, 324] width 59 height 14
click at [507, 286] on button "Print labels" at bounding box center [514, 284] width 52 height 18
click at [16, 38] on link "Dashboard" at bounding box center [16, 46] width 33 height 26
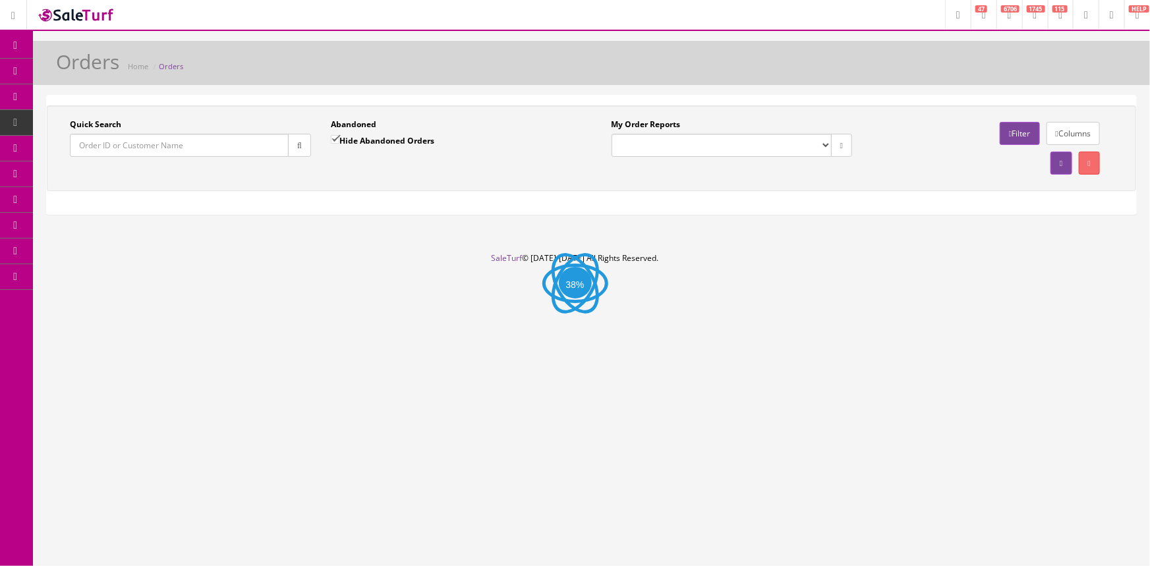
click at [147, 149] on input "Quick Search" at bounding box center [179, 145] width 219 height 23
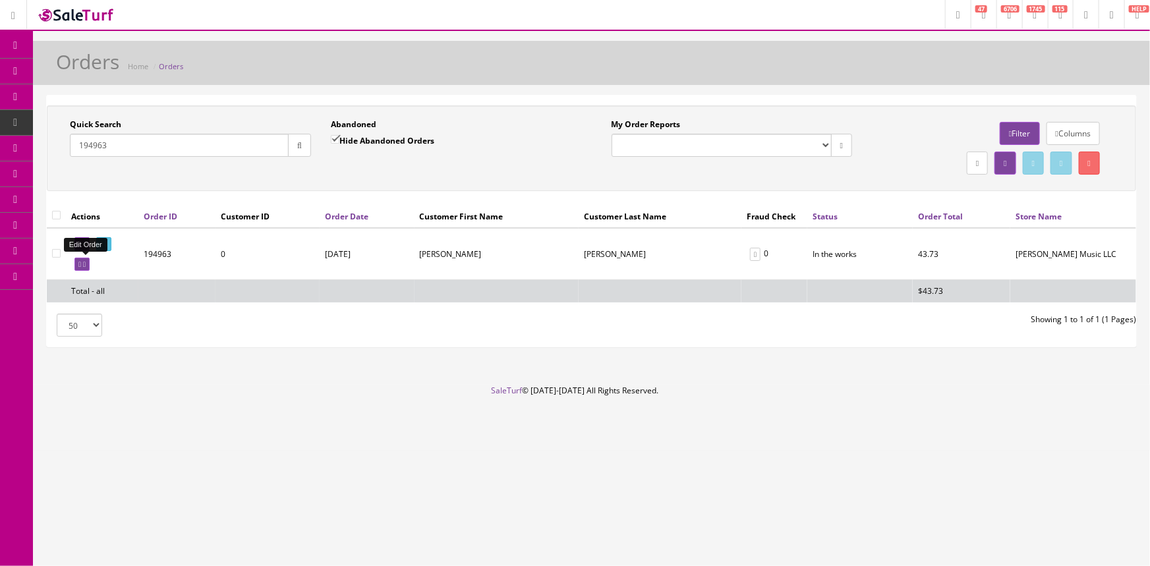
type input "194963"
drag, startPoint x: 85, startPoint y: 264, endPoint x: 622, endPoint y: 78, distance: 568.5
click at [85, 264] on link at bounding box center [81, 265] width 15 height 14
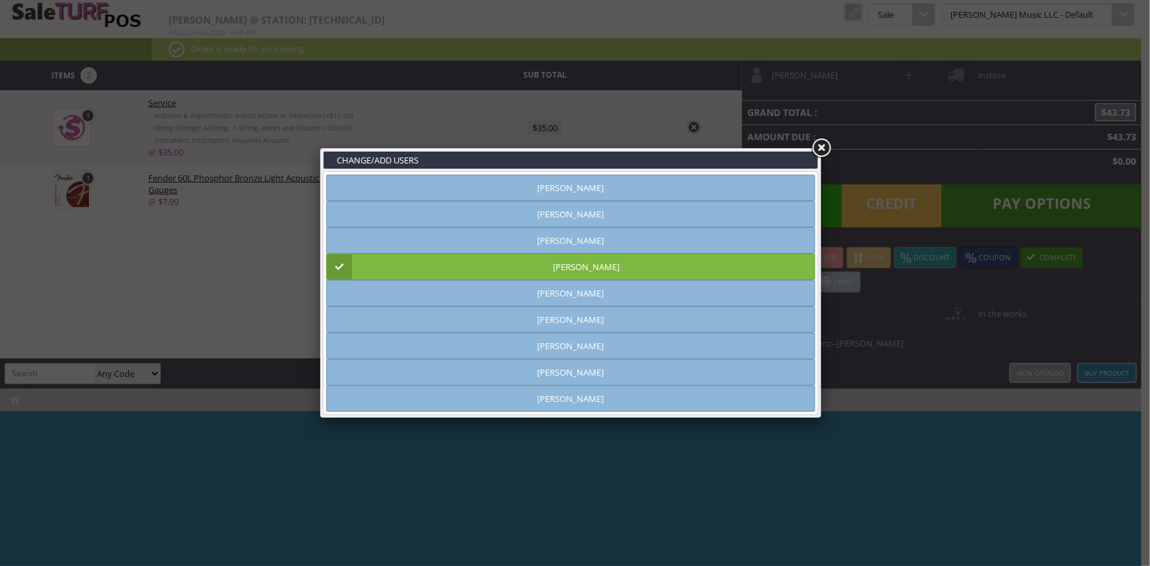
type input "amber helgren"
click at [699, 261] on link "Brandon Pearce" at bounding box center [570, 267] width 489 height 26
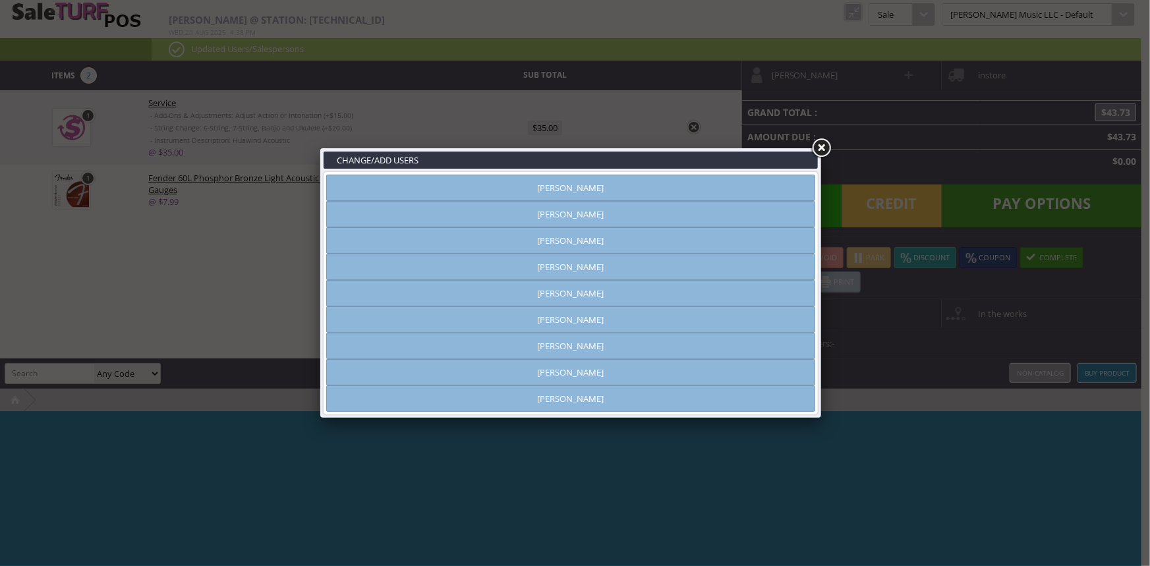
click at [698, 264] on link "Brandon Pearce" at bounding box center [570, 267] width 489 height 26
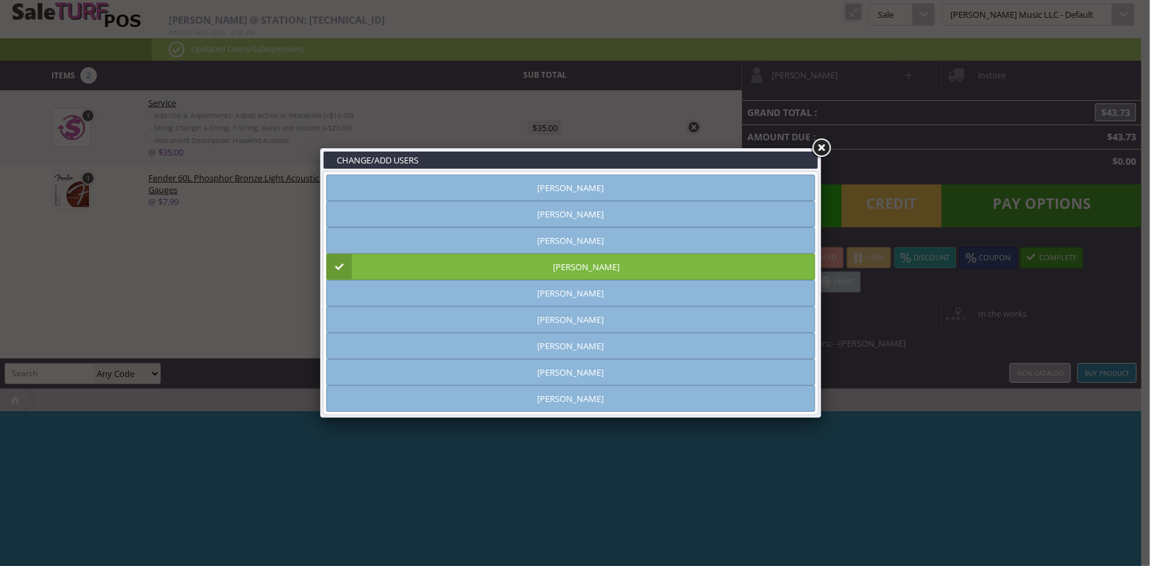
click at [824, 142] on link at bounding box center [821, 148] width 24 height 24
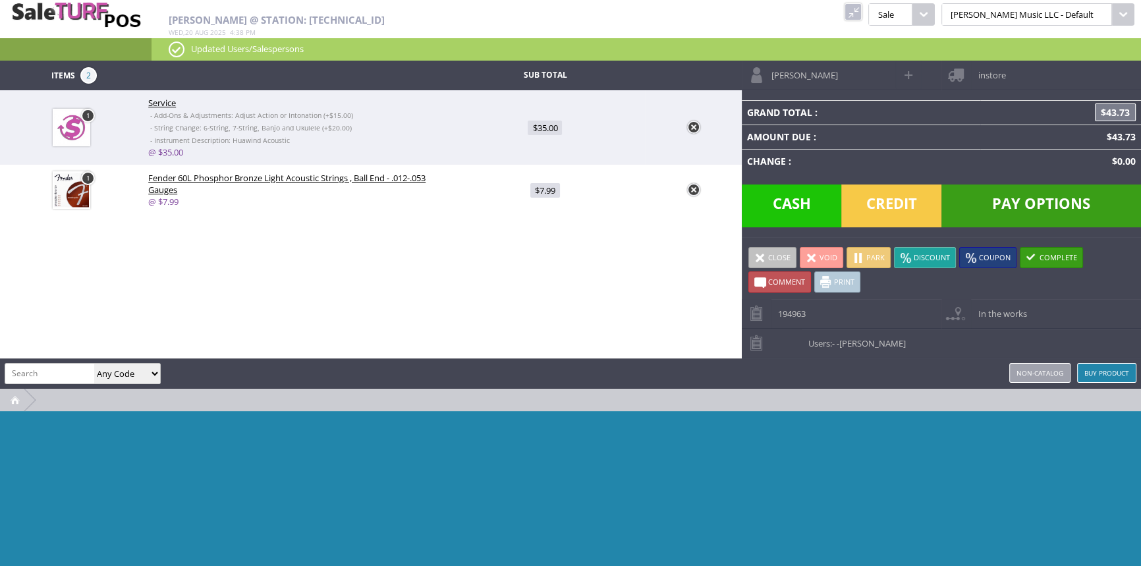
click at [901, 203] on span "Credit" at bounding box center [891, 205] width 100 height 43
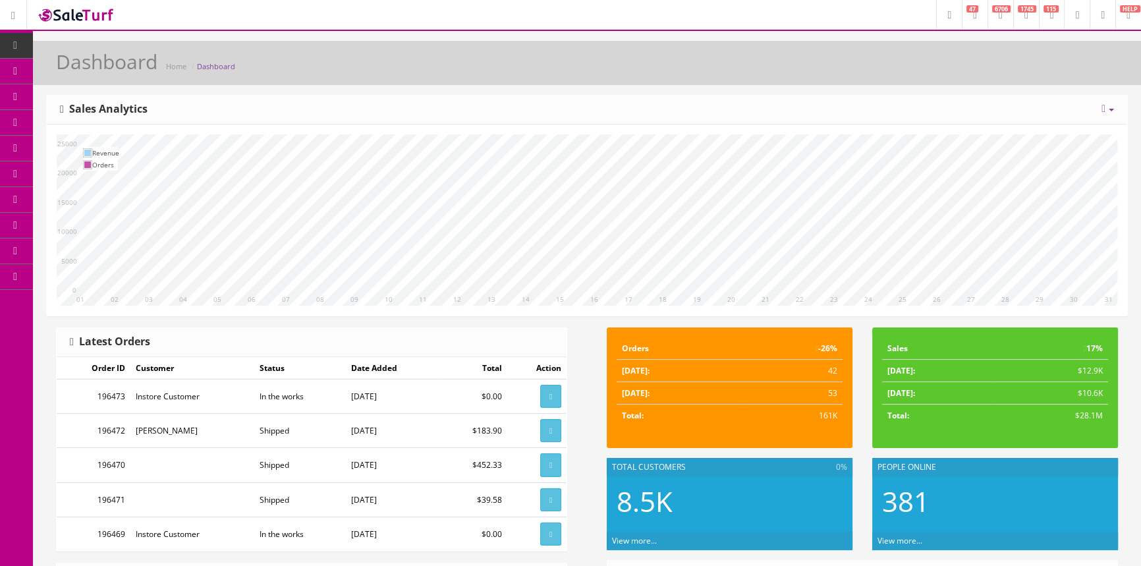
click at [111, 72] on span "Products" at bounding box center [94, 70] width 32 height 11
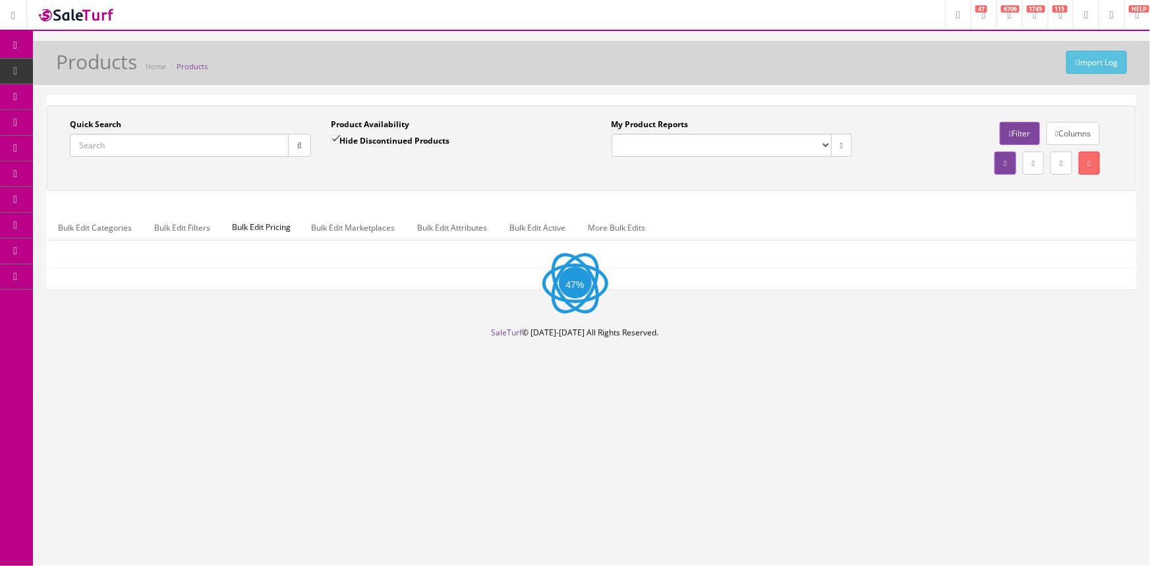
click at [119, 145] on input "Quick Search" at bounding box center [179, 145] width 219 height 23
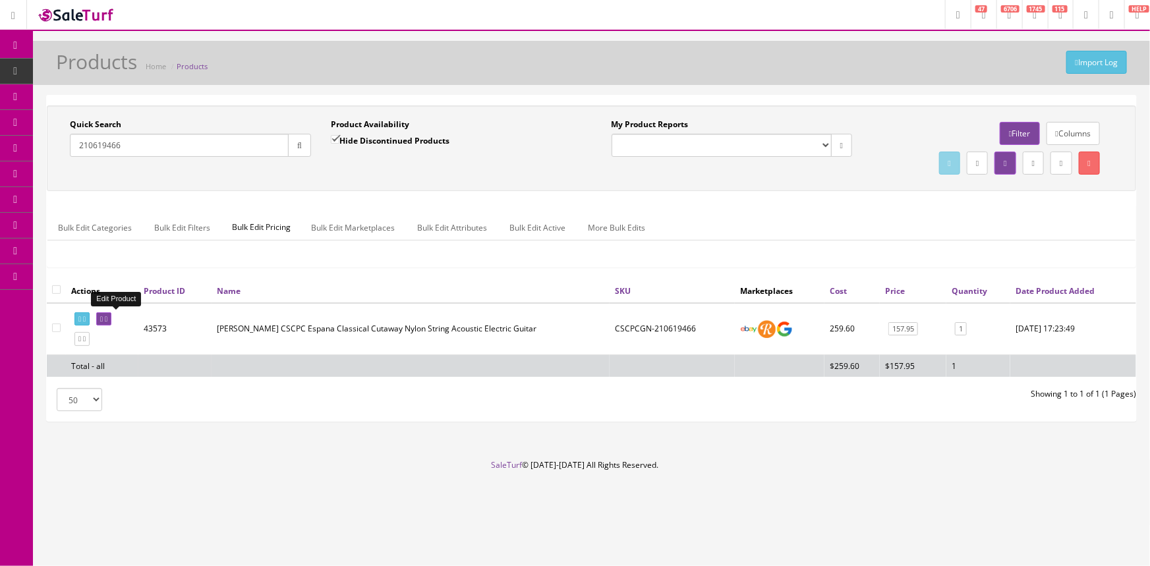
type input "210619466"
click at [103, 316] on icon at bounding box center [101, 319] width 3 height 7
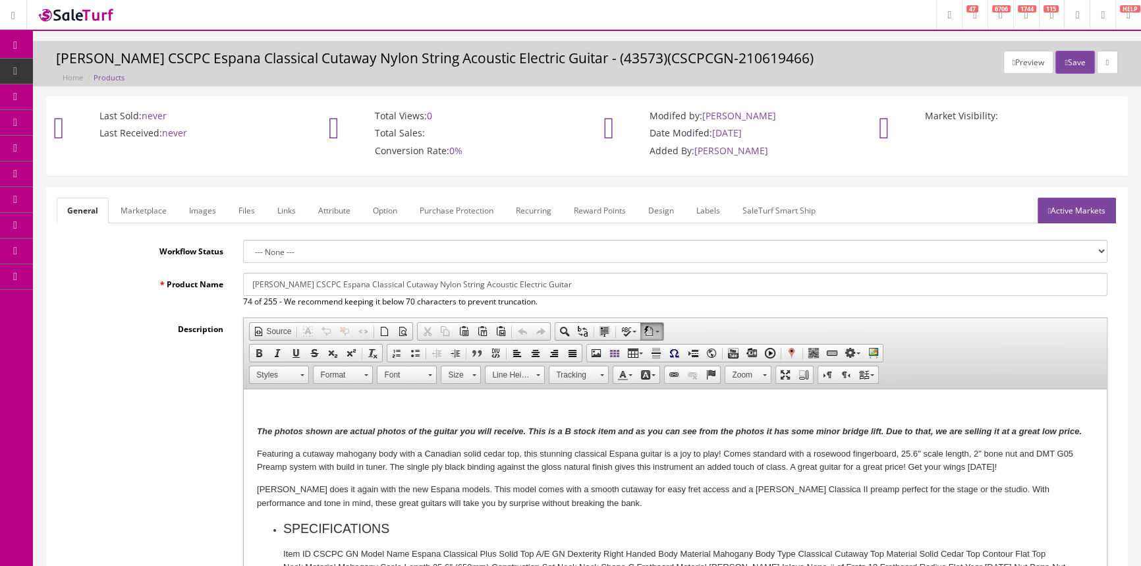
click at [706, 204] on link "Labels" at bounding box center [708, 211] width 45 height 26
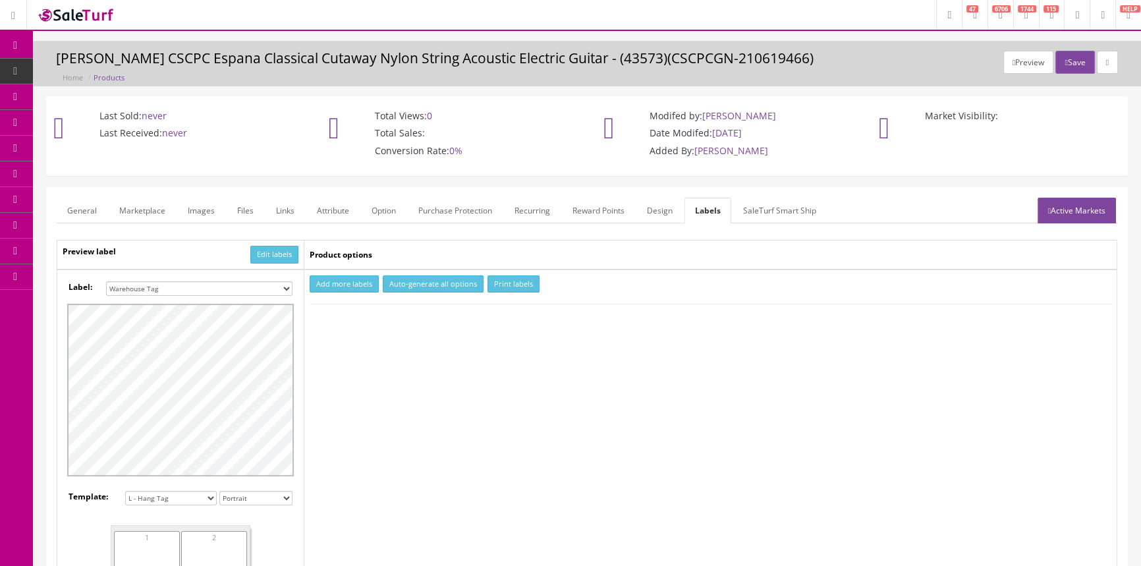
click at [198, 288] on select "Small Label 2 x 1 Label Shoe label 100 barcodes Dymo Label 2 X 1 Sticker Labels…" at bounding box center [199, 288] width 186 height 14
select select "16"
click at [106, 281] on select "Small Label 2 x 1 Label Shoe label 100 barcodes Dymo Label 2 X 1 Sticker Labels…" at bounding box center [199, 288] width 186 height 14
click at [356, 283] on button "Add more labels" at bounding box center [344, 284] width 69 height 18
type input "1"
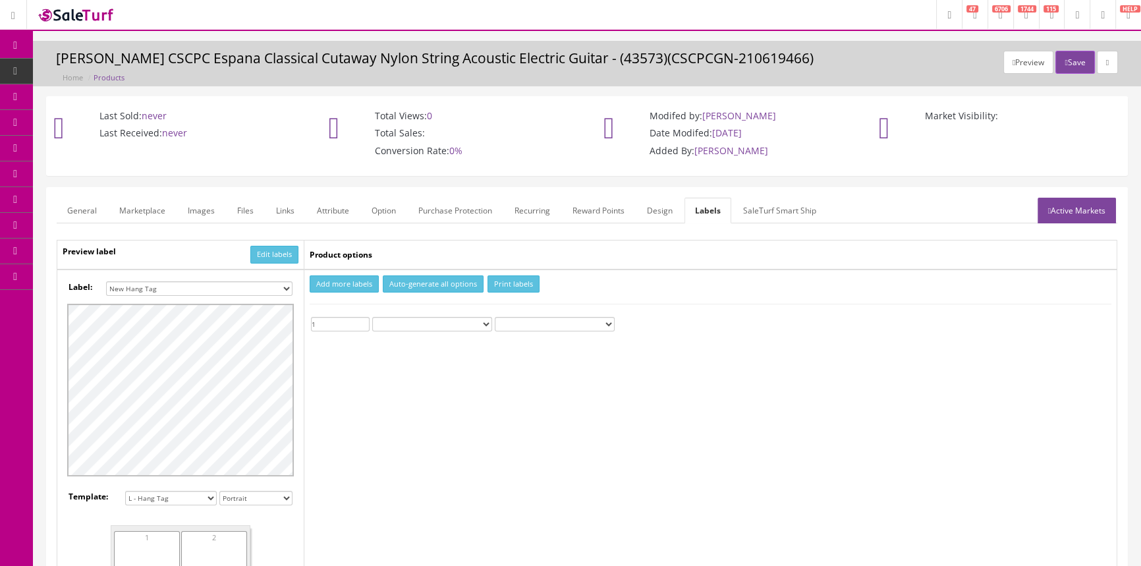
click at [364, 320] on input "1" at bounding box center [340, 324] width 59 height 14
click at [519, 283] on button "Print labels" at bounding box center [514, 284] width 52 height 18
click at [105, 71] on span "Products" at bounding box center [101, 70] width 32 height 11
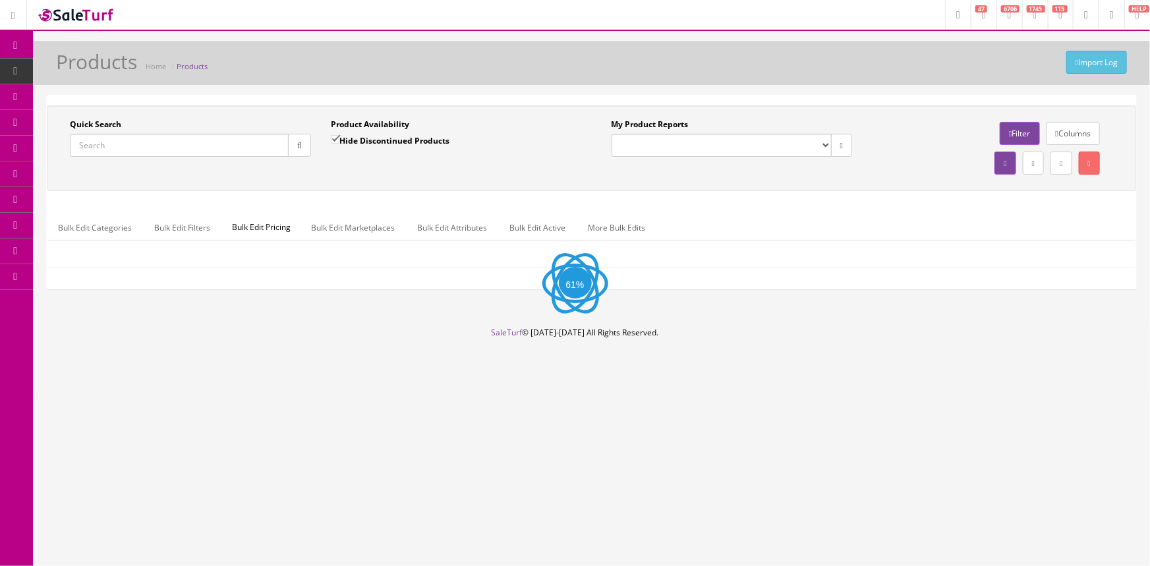
click at [203, 146] on input "Quick Search" at bounding box center [179, 145] width 219 height 23
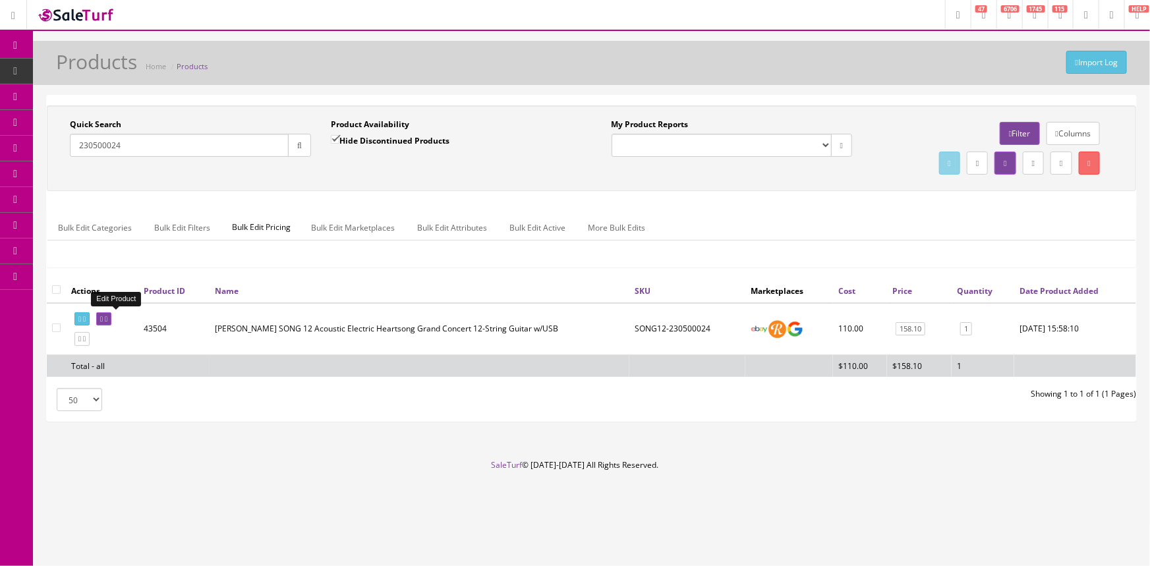
type input "230500024"
click at [103, 320] on icon at bounding box center [101, 319] width 3 height 7
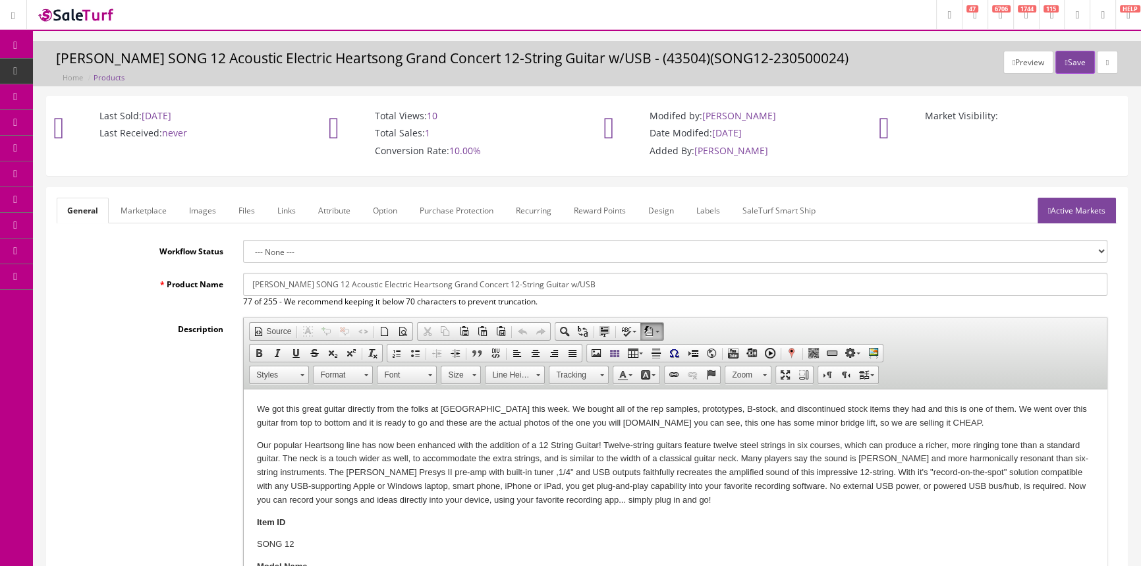
click at [718, 209] on link "Labels" at bounding box center [708, 211] width 45 height 26
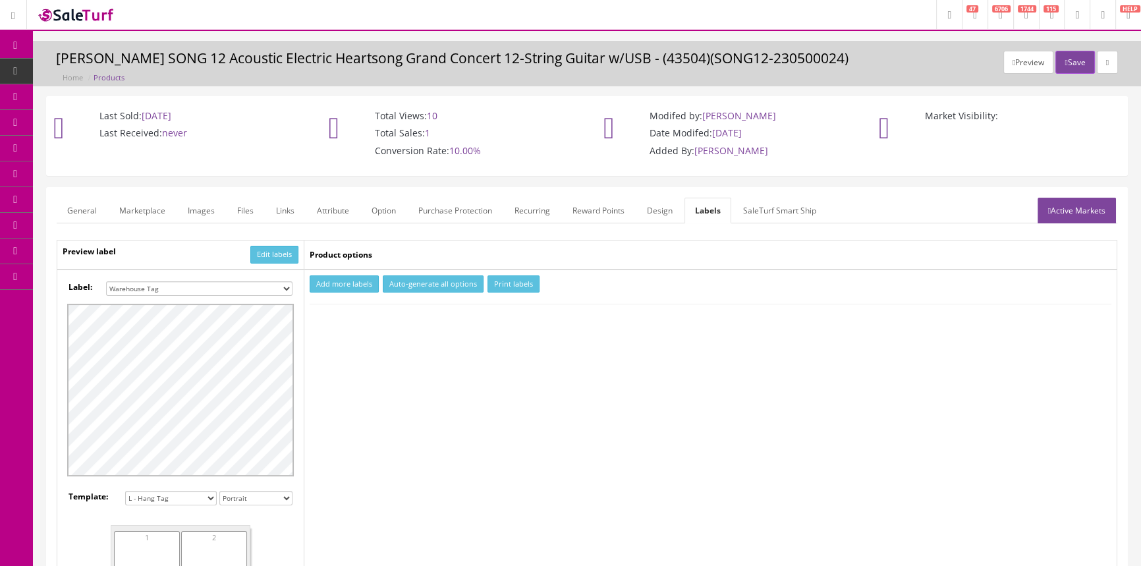
click at [287, 289] on select "Small Label 2 x 1 Label Shoe label 100 barcodes Dymo Label 2 X 1 Sticker Labels…" at bounding box center [199, 288] width 186 height 14
select select "16"
click at [106, 281] on select "Small Label 2 x 1 Label Shoe label 100 barcodes Dymo Label 2 X 1 Sticker Labels…" at bounding box center [199, 288] width 186 height 14
click at [328, 281] on button "Add more labels" at bounding box center [344, 284] width 69 height 18
type input "1"
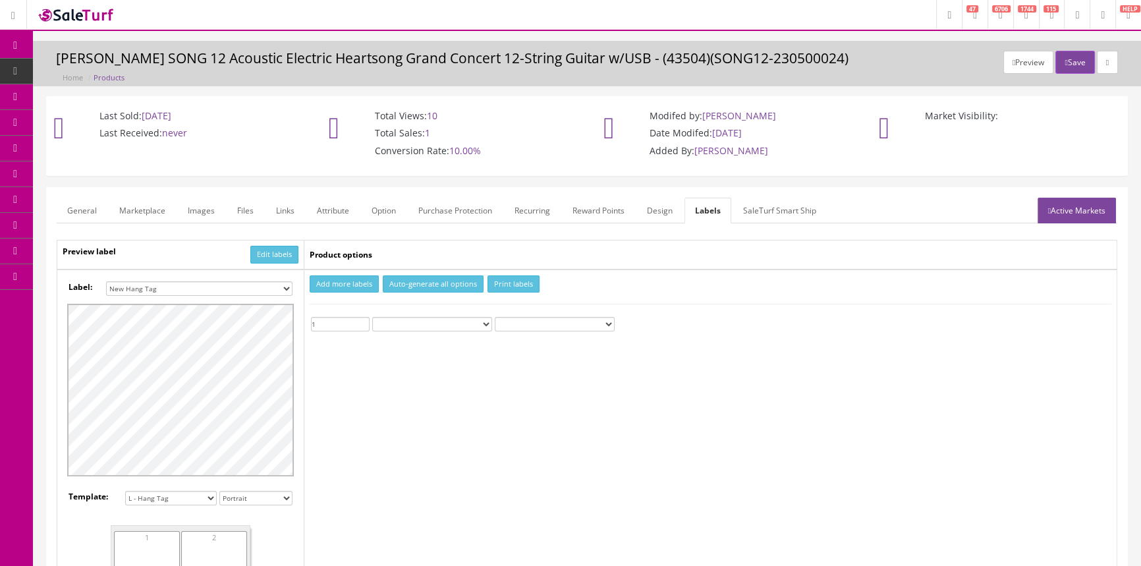
click at [364, 319] on input "1" at bounding box center [340, 324] width 59 height 14
click at [515, 287] on button "Print labels" at bounding box center [514, 284] width 52 height 18
click at [103, 72] on span "Products" at bounding box center [101, 70] width 32 height 11
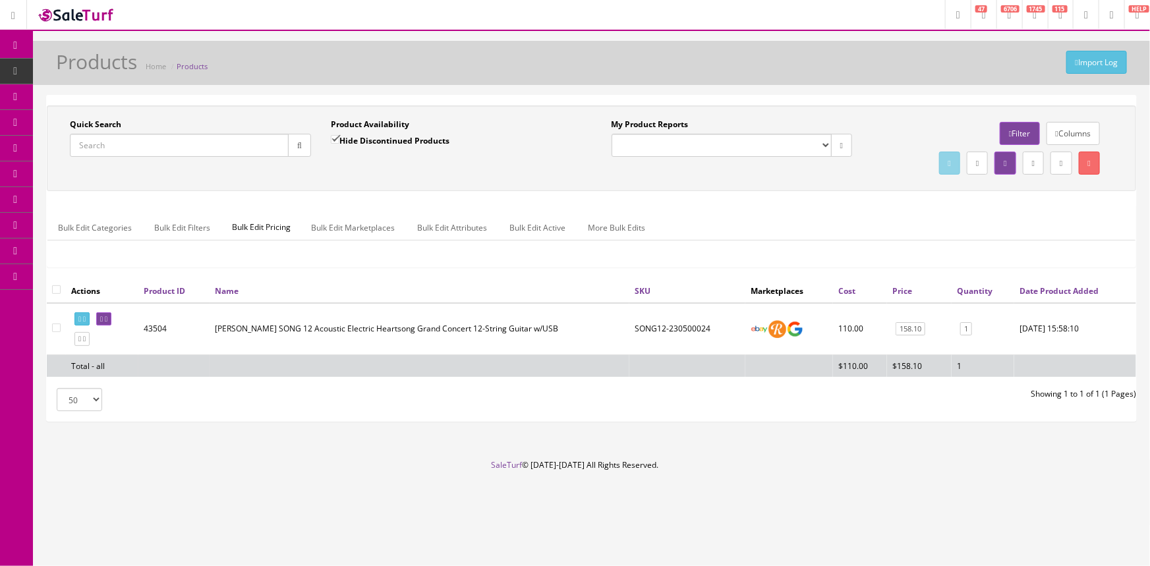
click at [238, 143] on input "Quick Search" at bounding box center [179, 145] width 219 height 23
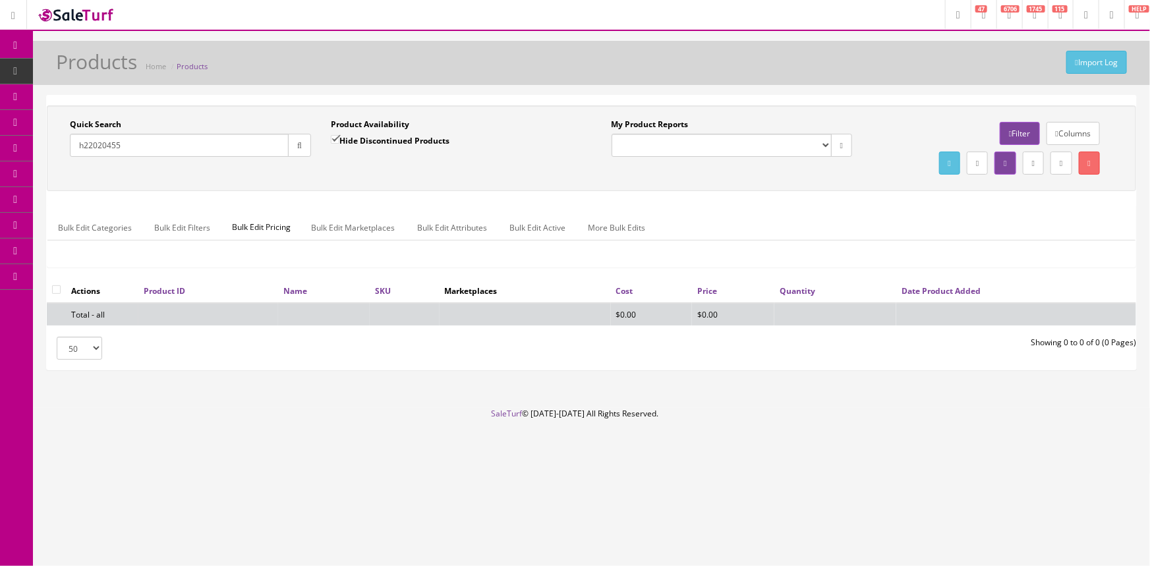
type input "h22020455"
click at [334, 136] on input "Hide Discontinued Products" at bounding box center [335, 139] width 9 height 9
checkbox input "false"
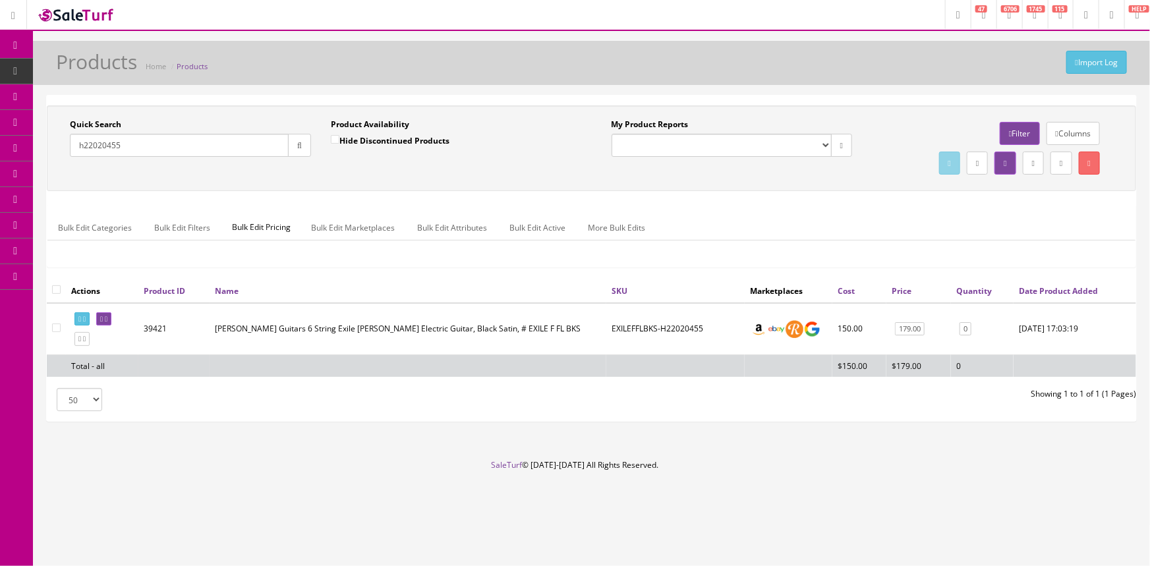
click at [182, 145] on input "h22020455" at bounding box center [179, 145] width 219 height 23
type input "h"
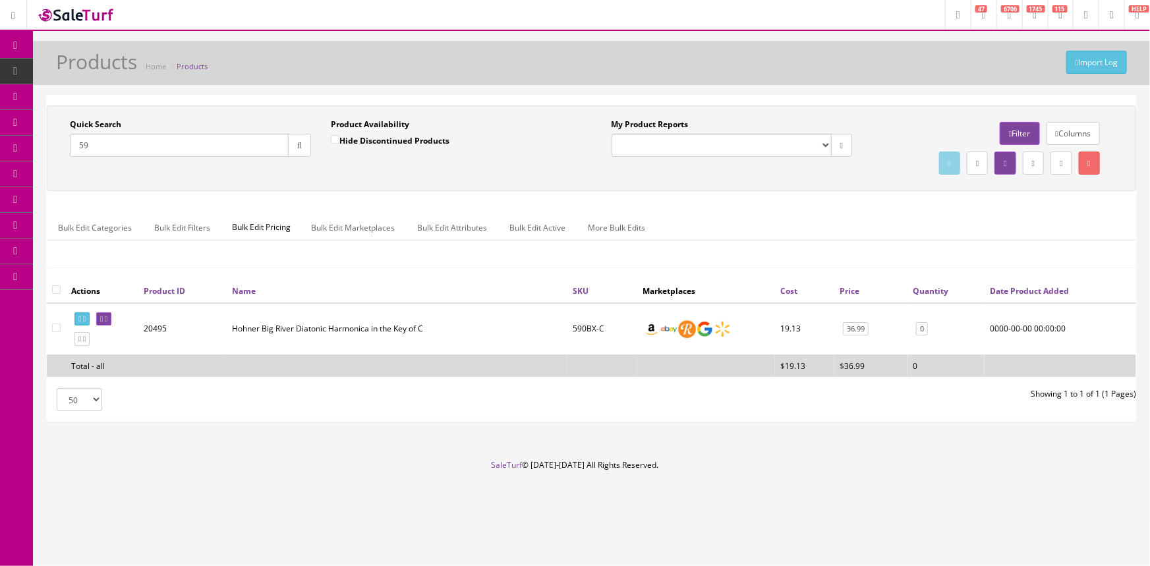
type input "5"
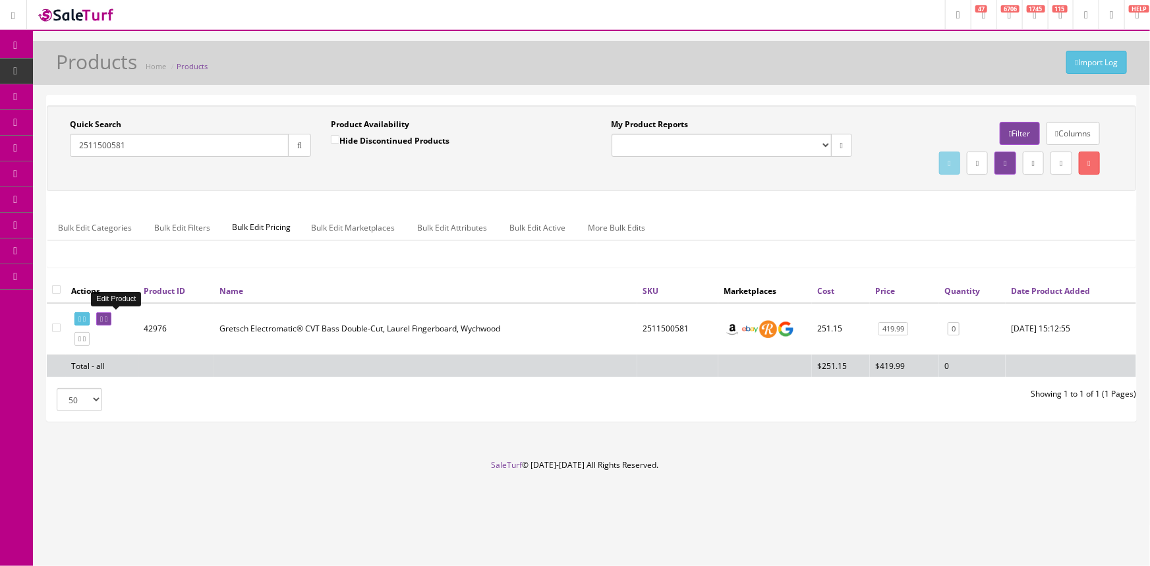
type input "2511500581"
click at [111, 322] on link at bounding box center [103, 319] width 15 height 14
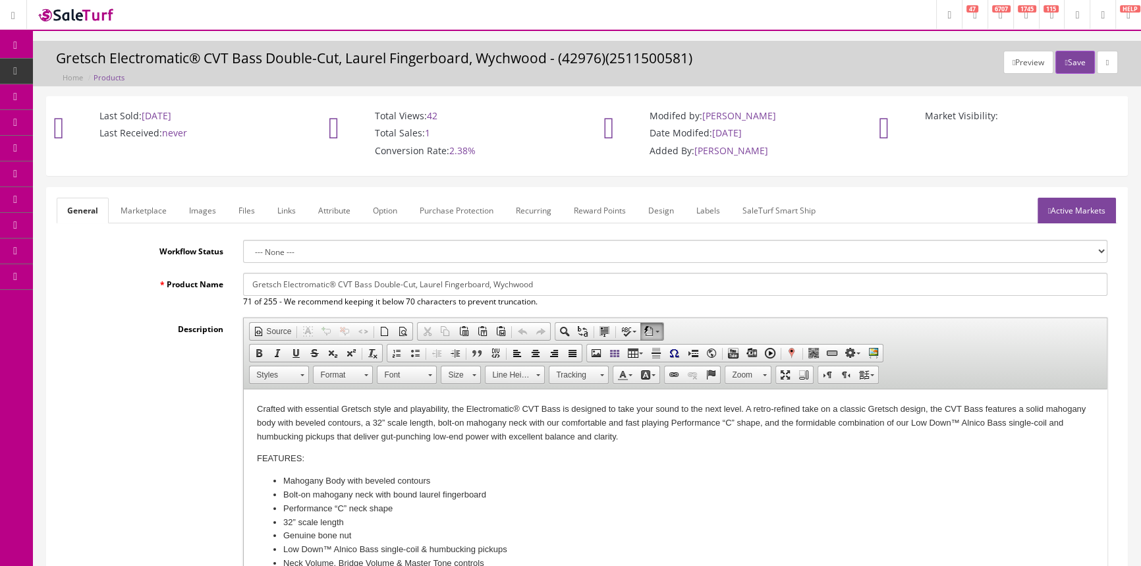
click at [103, 69] on span "Products" at bounding box center [101, 70] width 32 height 11
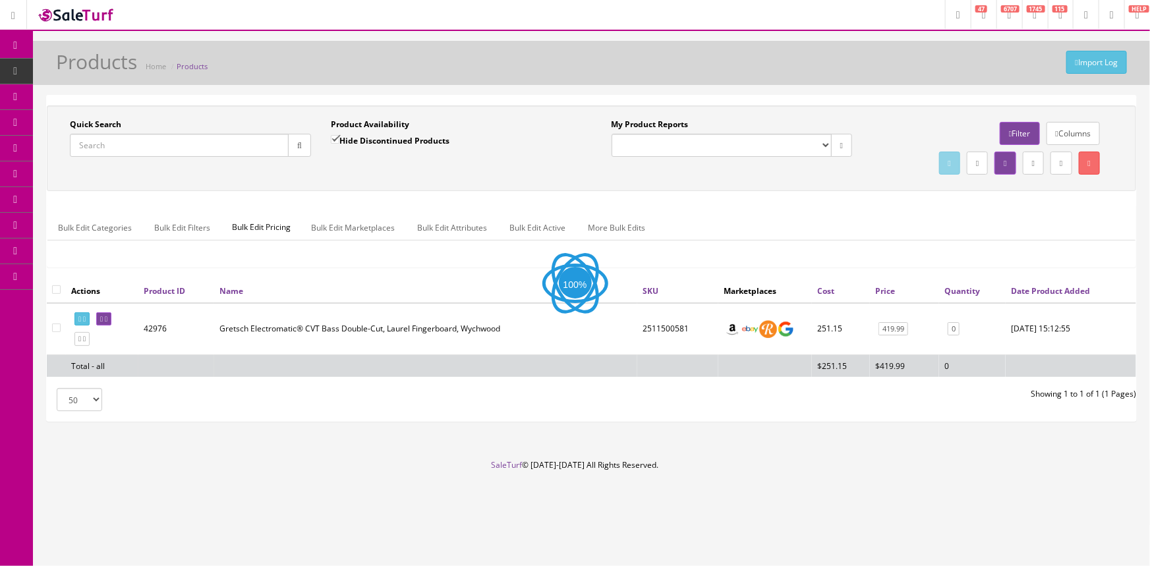
click at [251, 148] on input "Quick Search" at bounding box center [179, 145] width 219 height 23
click at [84, 271] on link "Report Builder" at bounding box center [102, 277] width 138 height 26
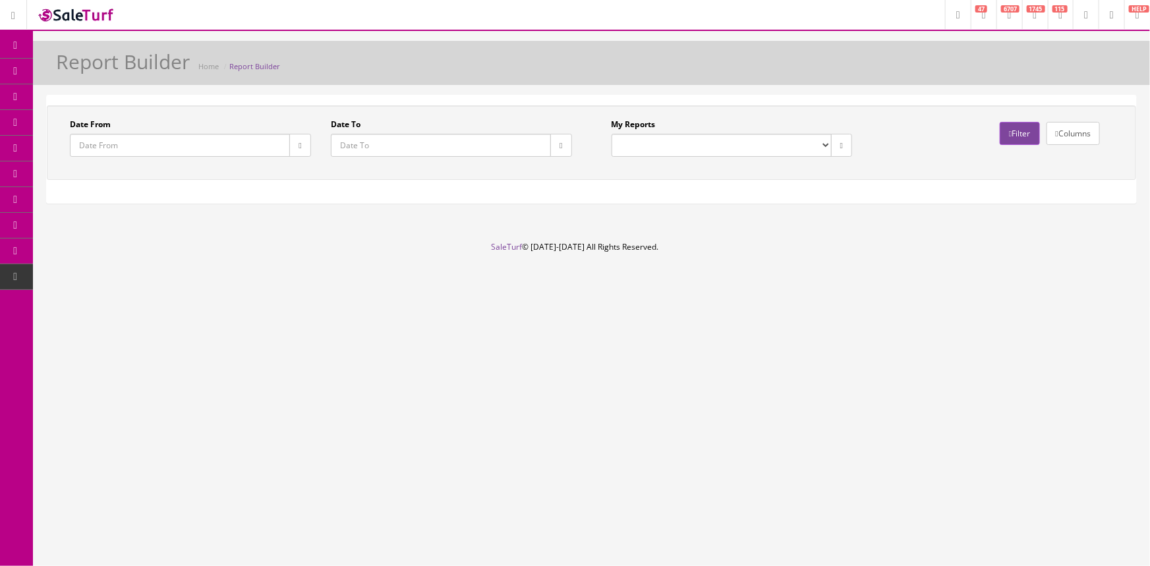
click at [723, 144] on select "Drawer Balancing Report" at bounding box center [721, 145] width 220 height 23
select select "133"
click at [611, 134] on select "Drawer Balancing Report" at bounding box center [721, 145] width 220 height 23
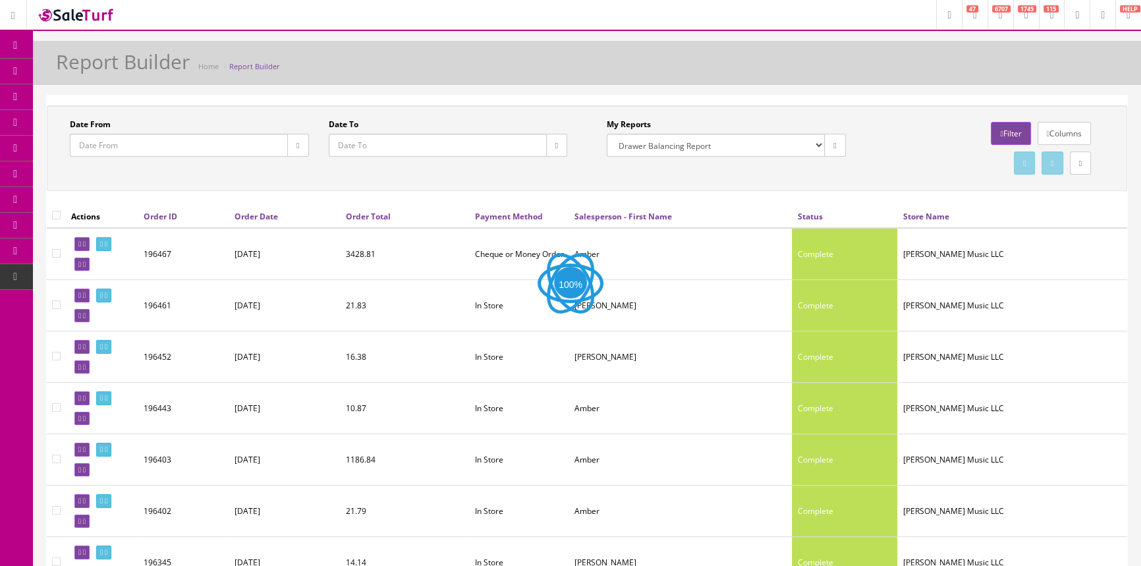
click at [561, 140] on button "button" at bounding box center [556, 145] width 21 height 23
type input "[DATE]"
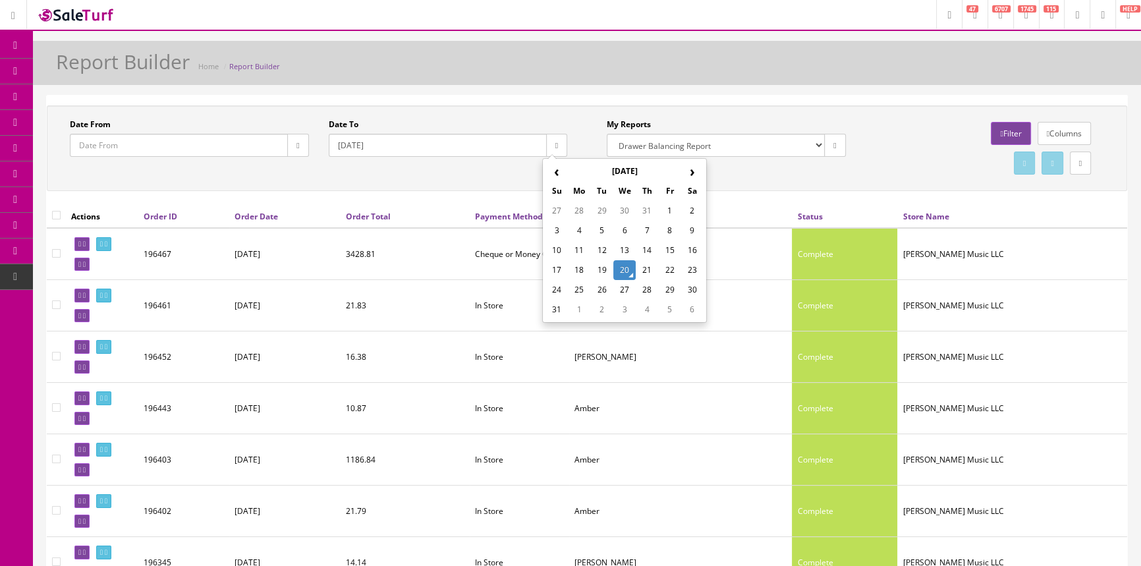
click at [623, 273] on td "20" at bounding box center [624, 270] width 22 height 20
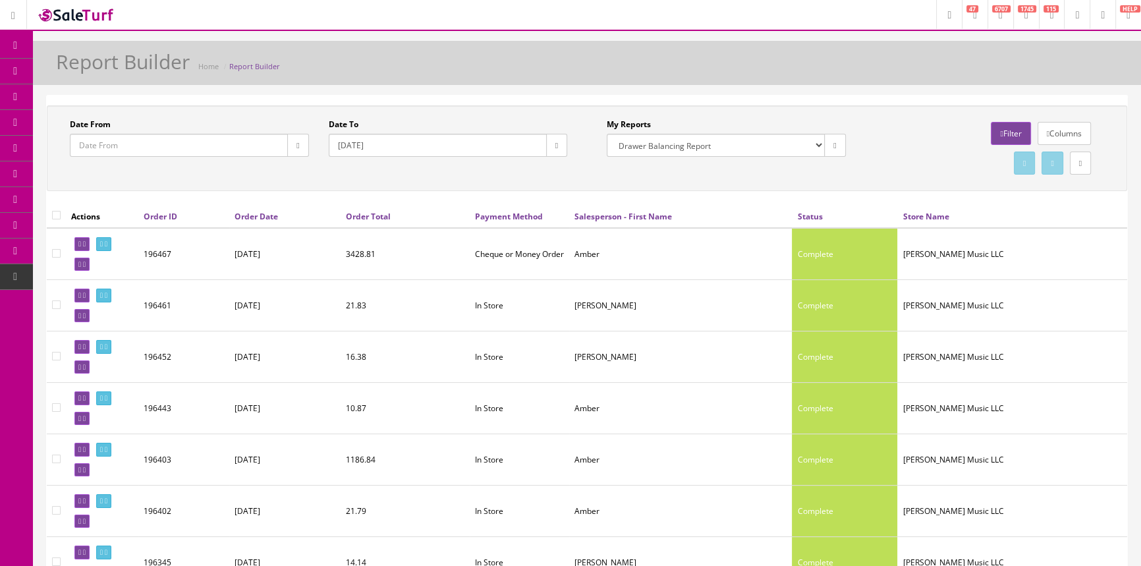
click at [301, 143] on button "button" at bounding box center [297, 145] width 21 height 23
type input "[DATE]"
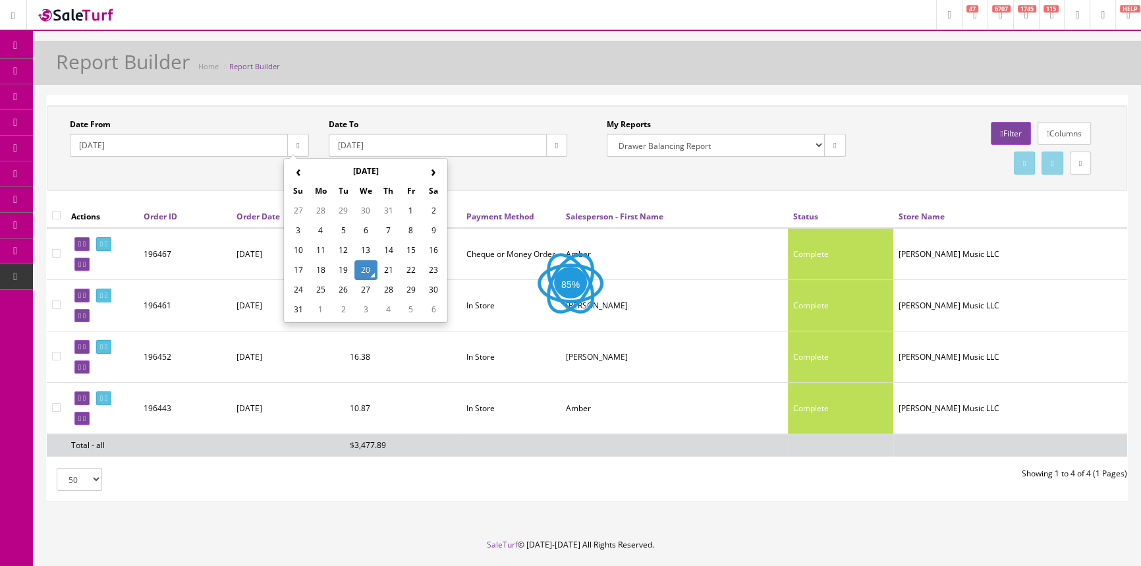
click at [369, 264] on td "20" at bounding box center [365, 270] width 22 height 20
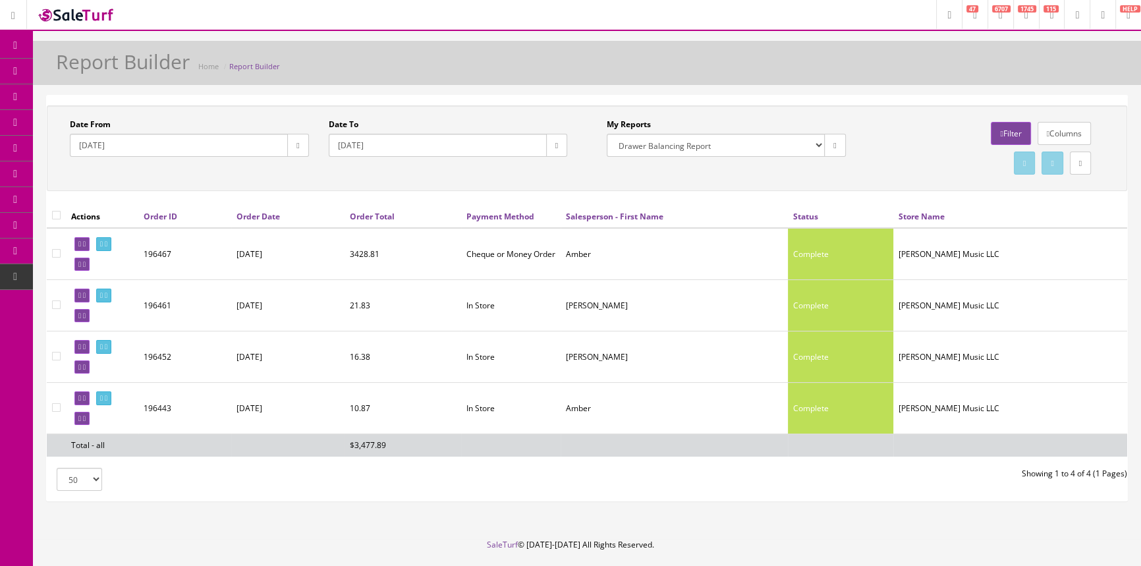
click at [146, 67] on link "Products" at bounding box center [102, 72] width 138 height 26
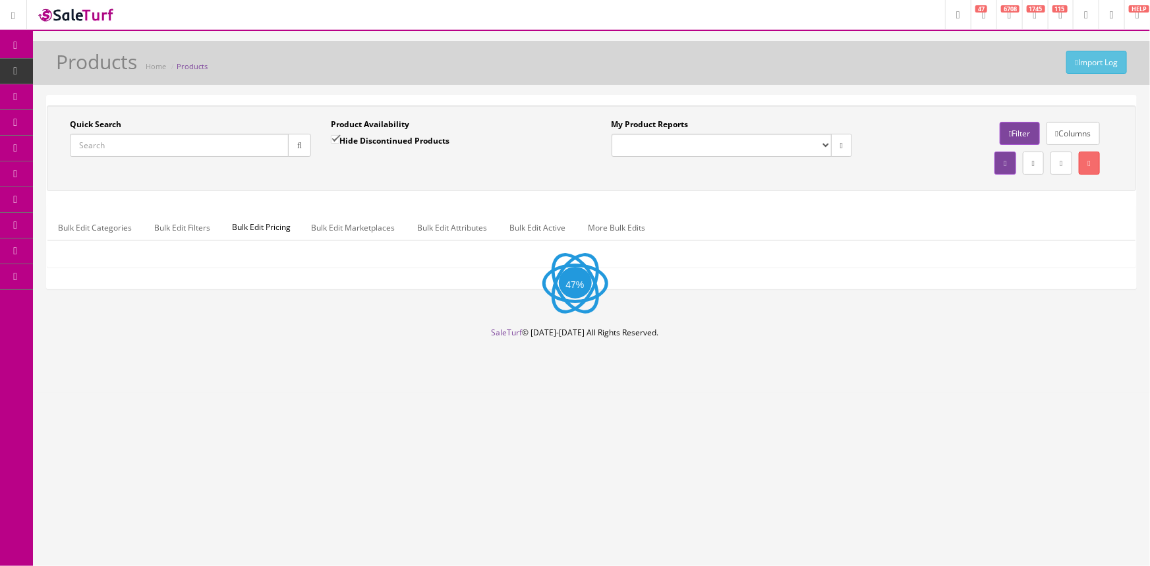
click at [156, 144] on input "Quick Search" at bounding box center [179, 145] width 219 height 23
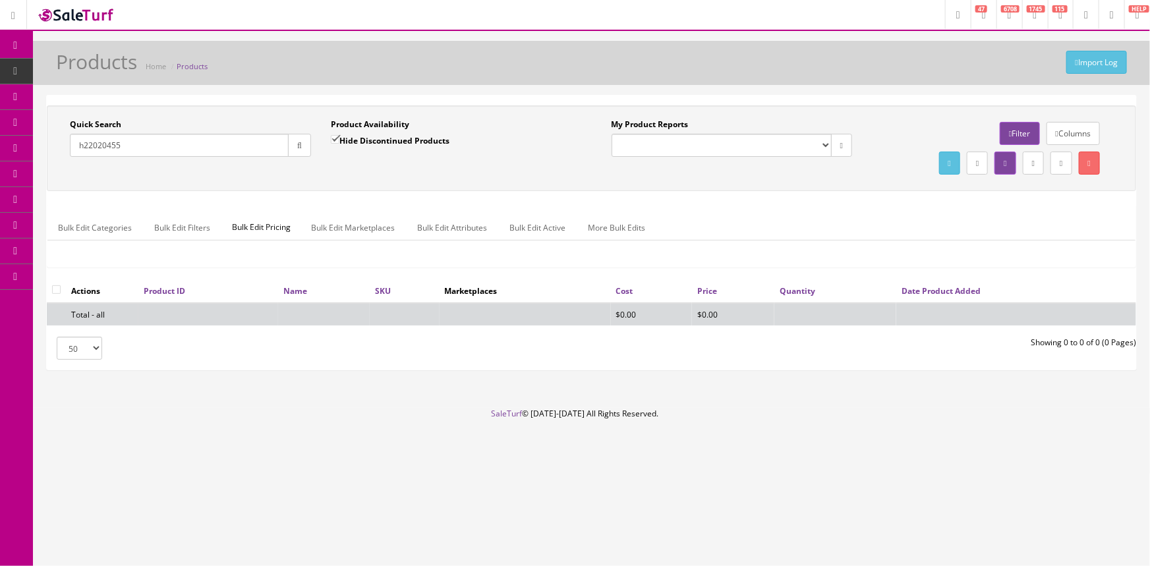
type input "h22020455"
click at [335, 136] on input "Hide Discontinued Products" at bounding box center [335, 139] width 9 height 9
checkbox input "false"
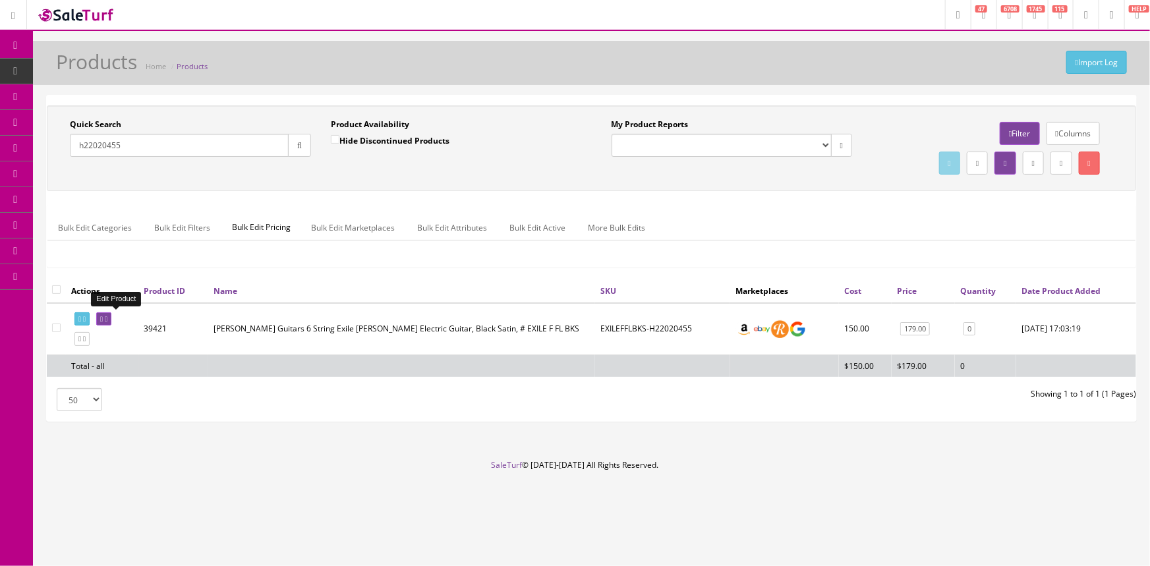
click at [103, 316] on icon at bounding box center [101, 319] width 3 height 7
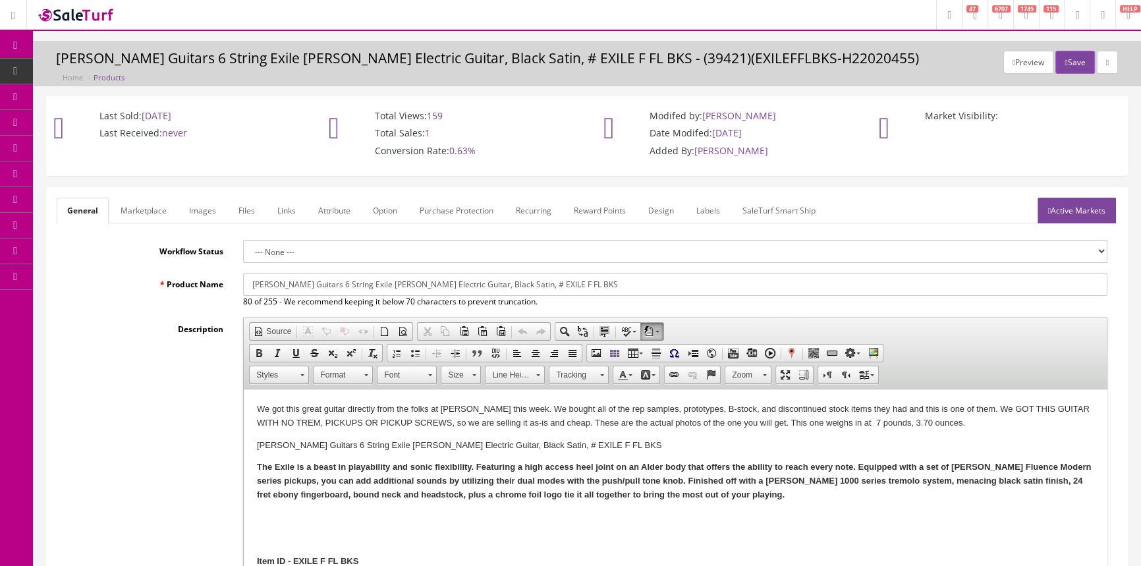
click at [206, 209] on link "Images" at bounding box center [203, 211] width 48 height 26
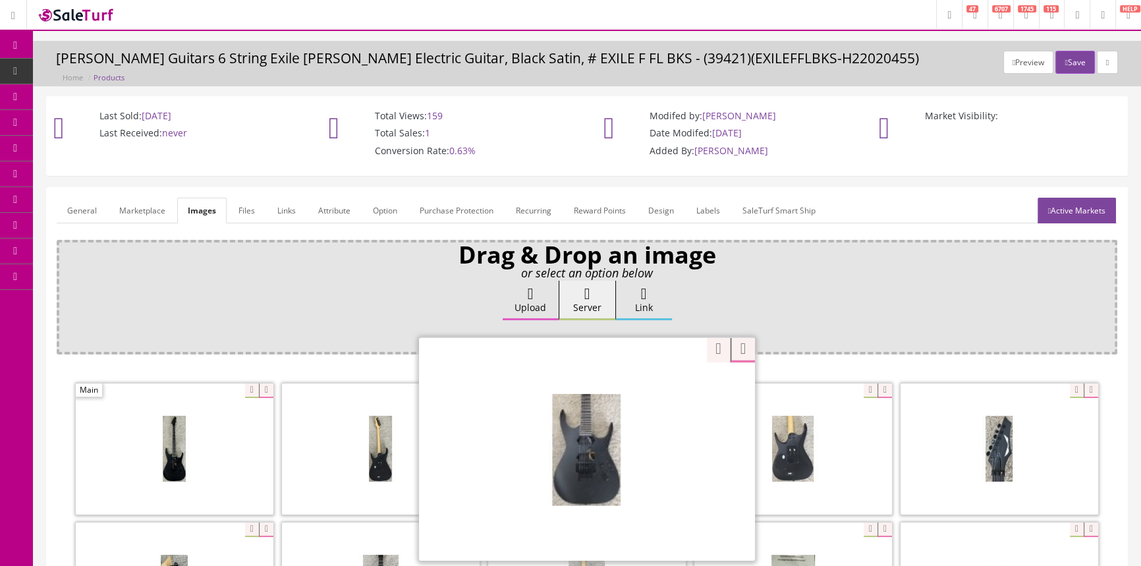
click at [658, 389] on div "Zoom" at bounding box center [587, 449] width 336 height 224
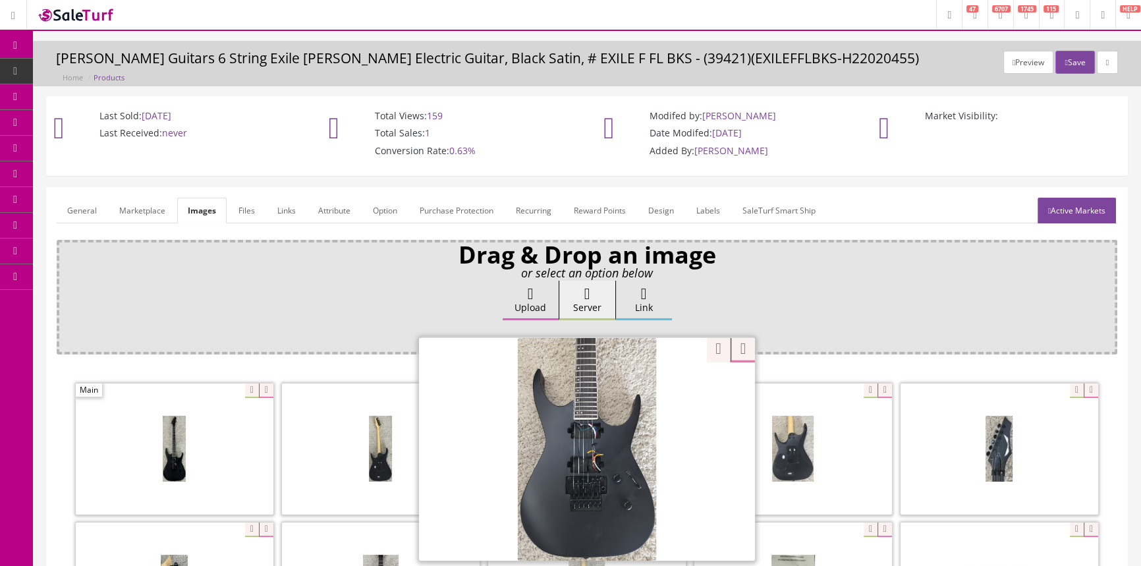
click at [702, 344] on div "Drag & Drop an image or select an option below Upload Server Link Ok WM Left To…" at bounding box center [587, 473] width 1061 height 467
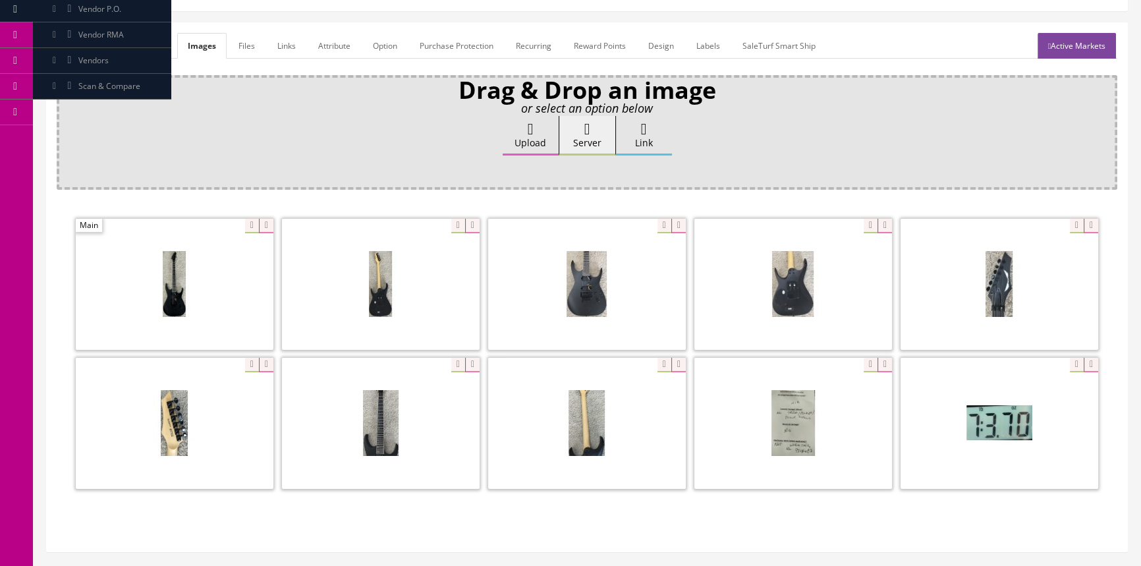
scroll to position [179, 0]
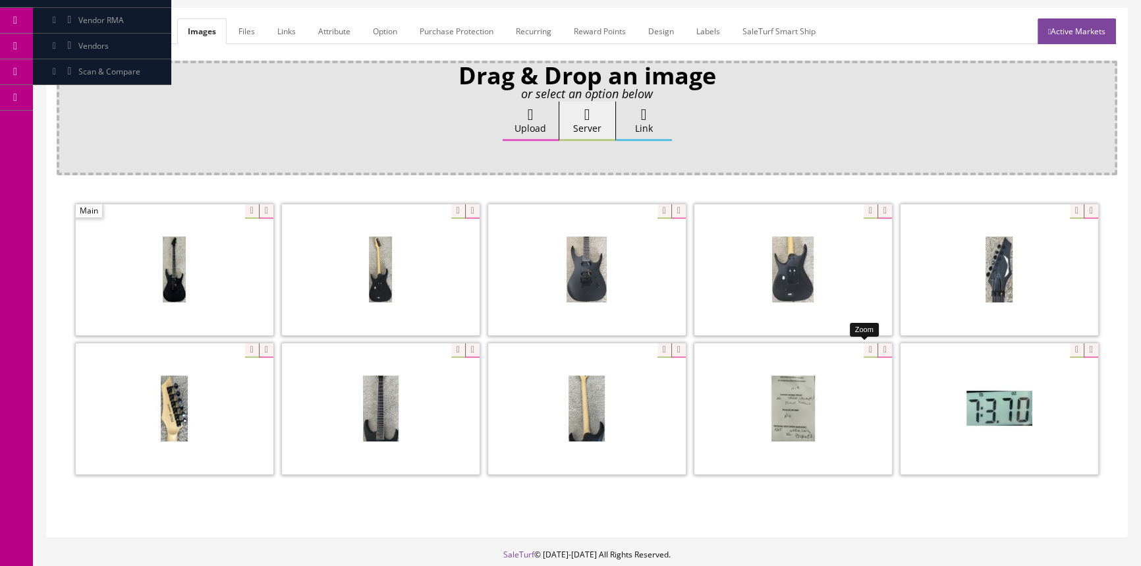
click at [863, 349] on div at bounding box center [793, 409] width 198 height 132
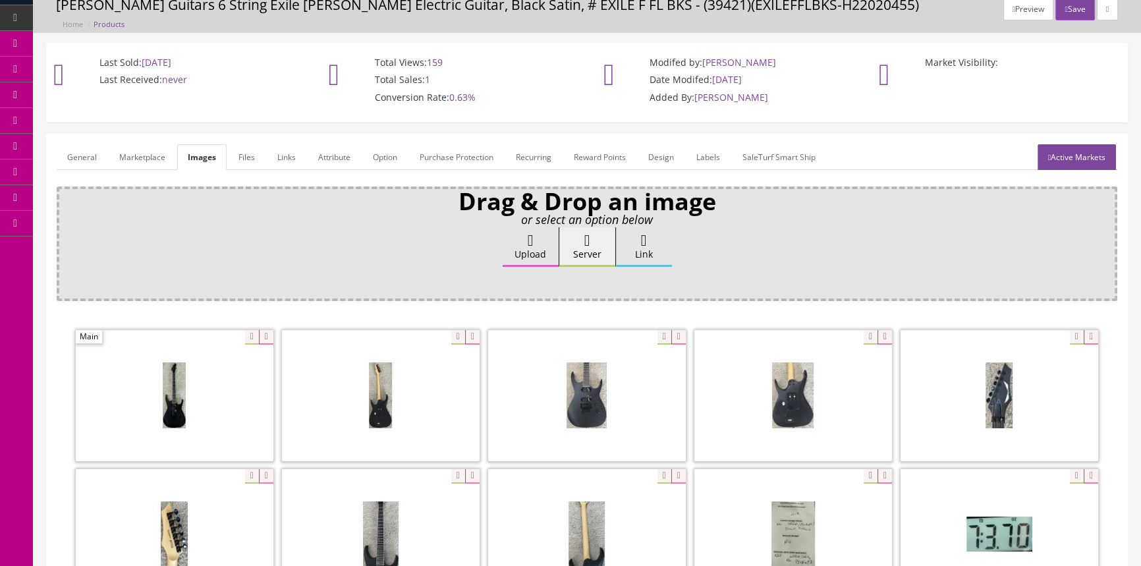
scroll to position [0, 0]
